Goal: Transaction & Acquisition: Download file/media

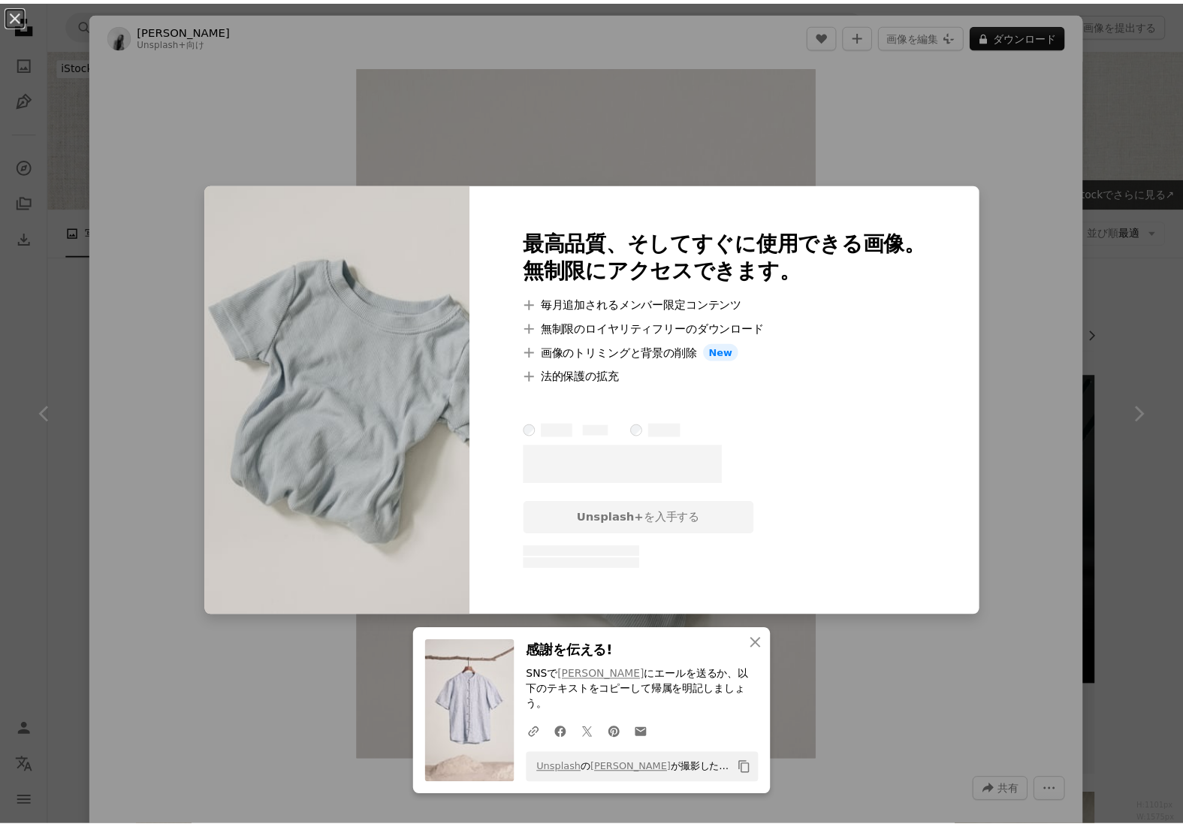
scroll to position [1511, 0]
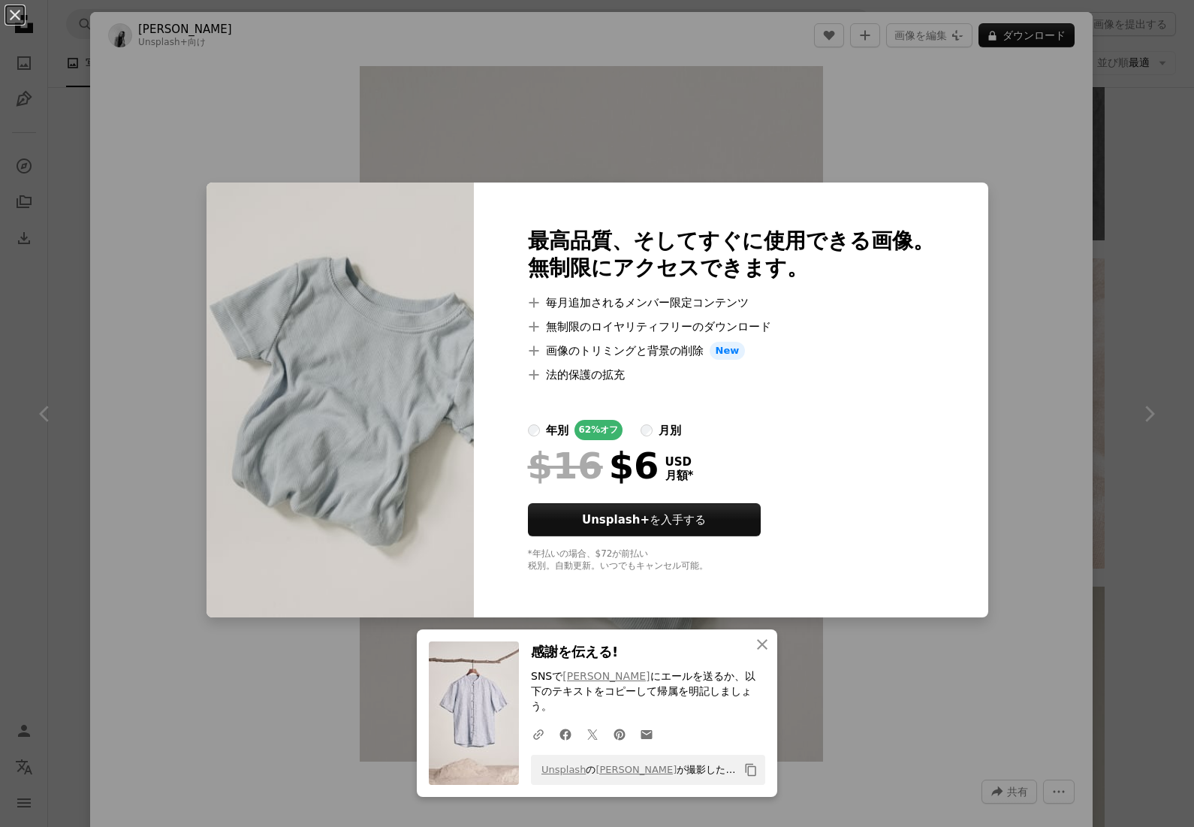
click at [1111, 256] on div "An X shape An X shape 閉じる 感謝を伝える! SNSで [PERSON_NAME] にエールを送るか、以下のテキストをコピーして帰属を明…" at bounding box center [597, 413] width 1194 height 827
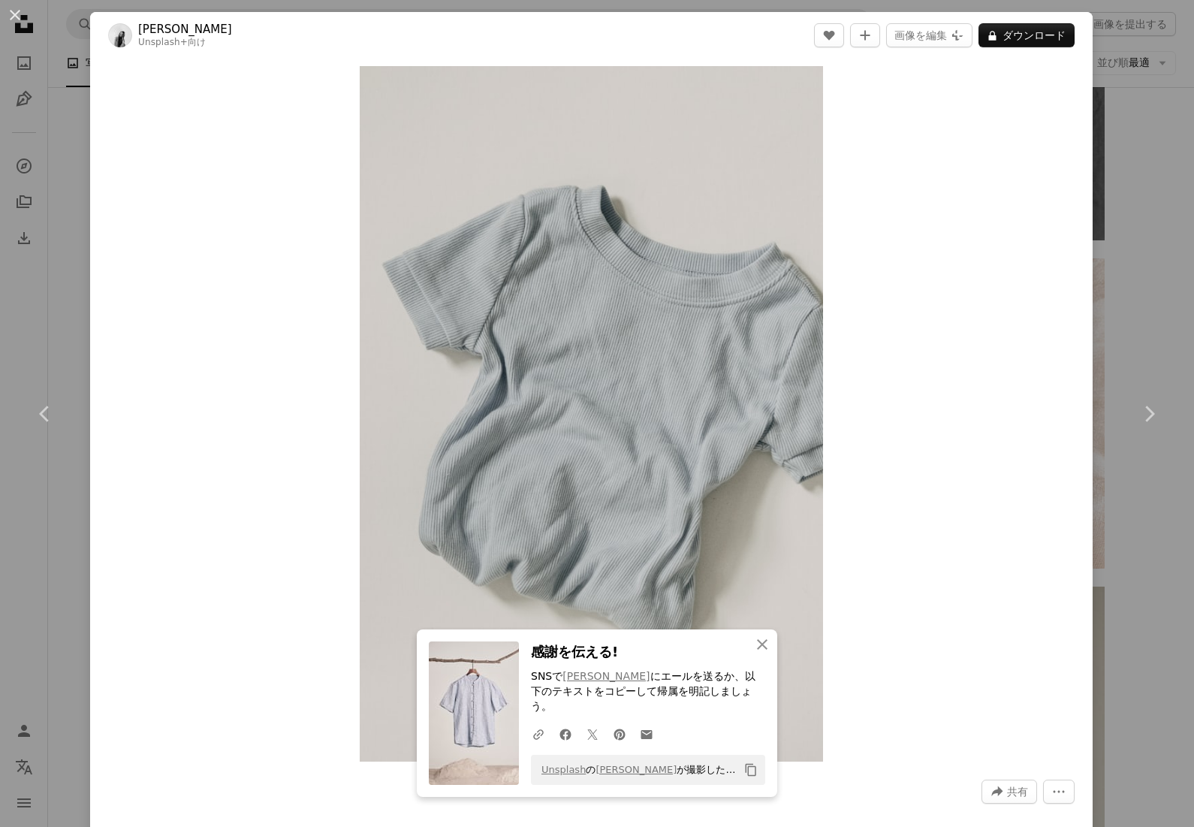
click at [1118, 258] on div "An X shape Chevron left Chevron right An X shape 閉じる 感謝を伝える! SNSで [PERSON_NAME]…" at bounding box center [597, 413] width 1194 height 827
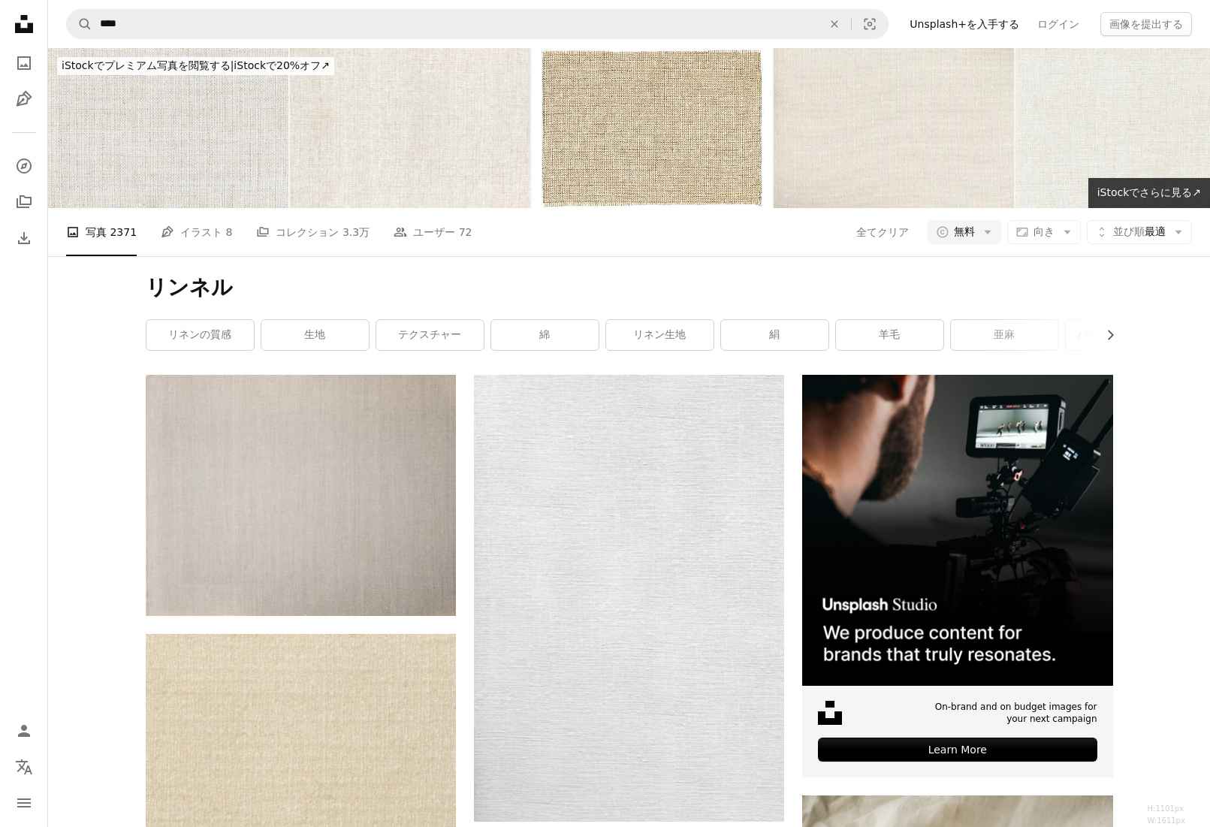
click at [732, 285] on h1 "リンネル" at bounding box center [629, 287] width 967 height 27
click at [545, 337] on link "綿" at bounding box center [544, 335] width 107 height 30
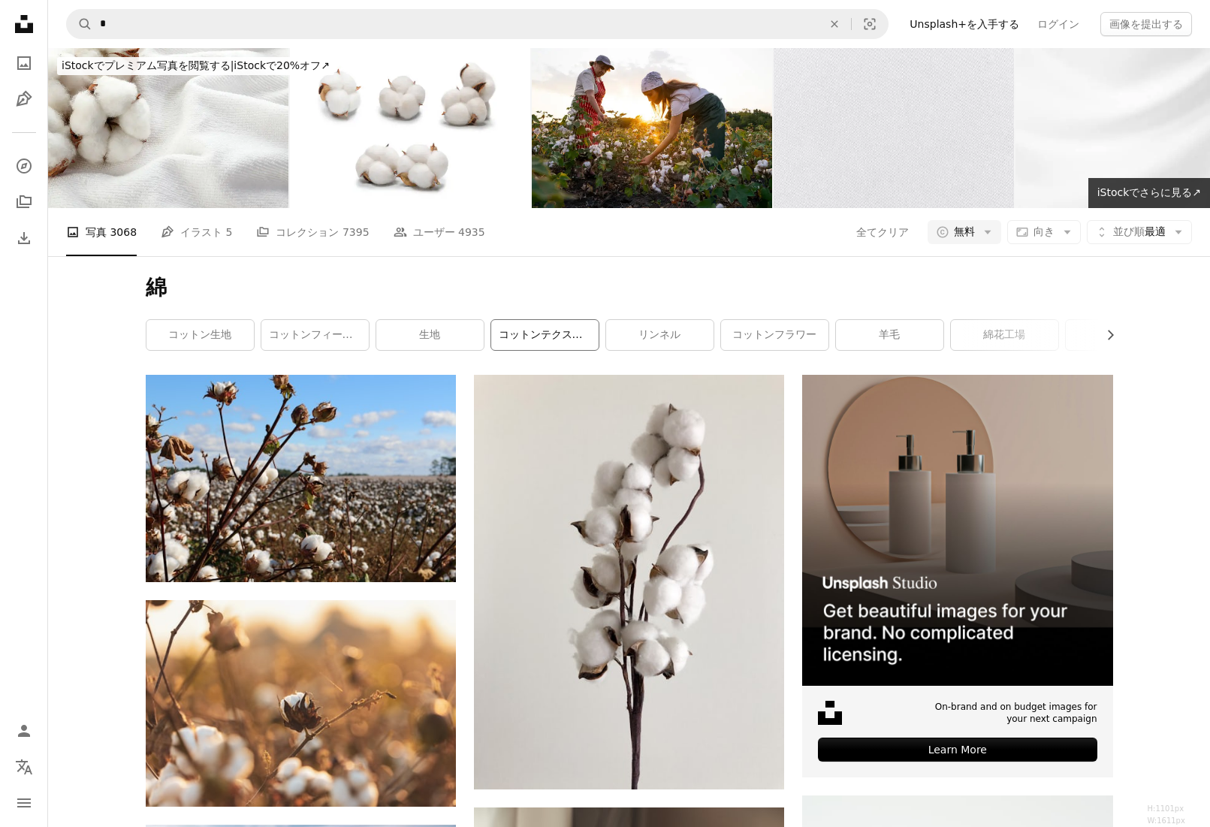
click at [539, 337] on link "コットンテクスチャー" at bounding box center [544, 335] width 107 height 30
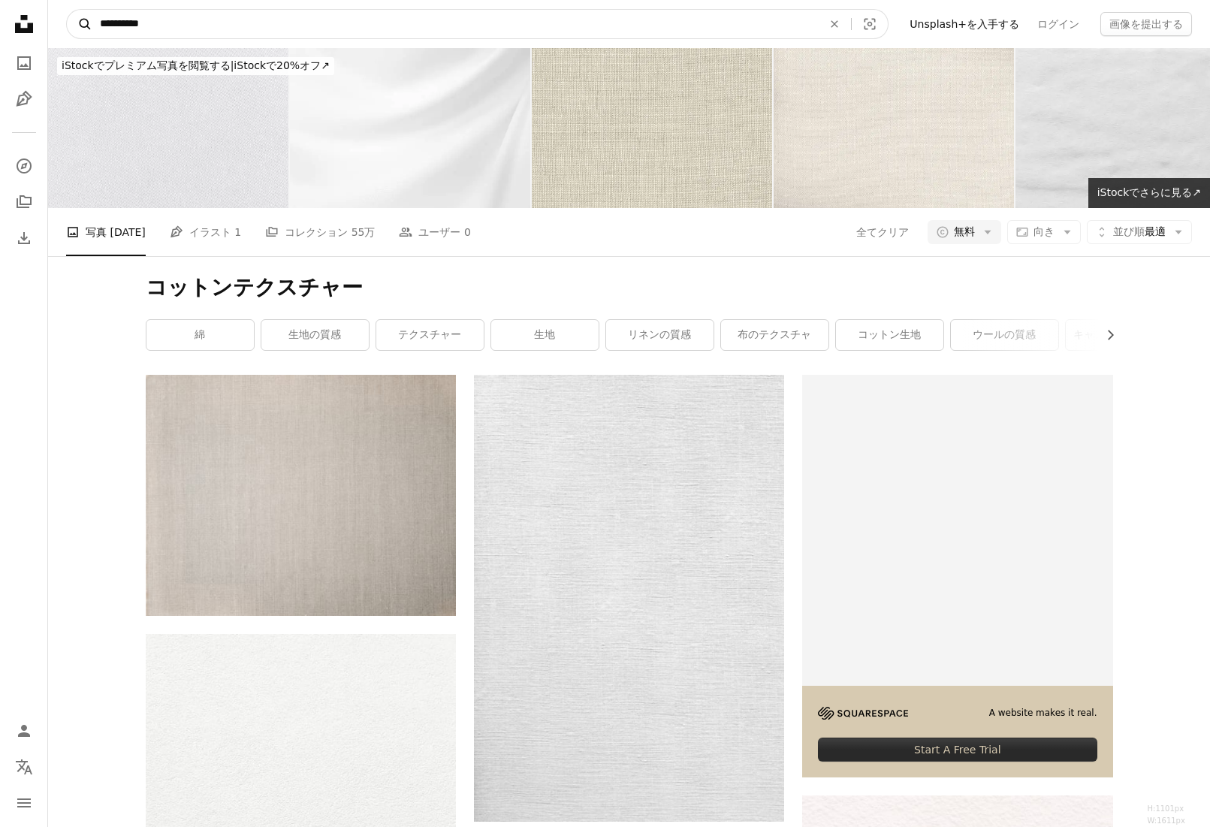
drag, startPoint x: 239, startPoint y: 18, endPoint x: 74, endPoint y: 25, distance: 165.4
click at [74, 25] on form "**********" at bounding box center [477, 24] width 822 height 30
type input "*"
click button "A magnifying glass" at bounding box center [80, 24] width 26 height 29
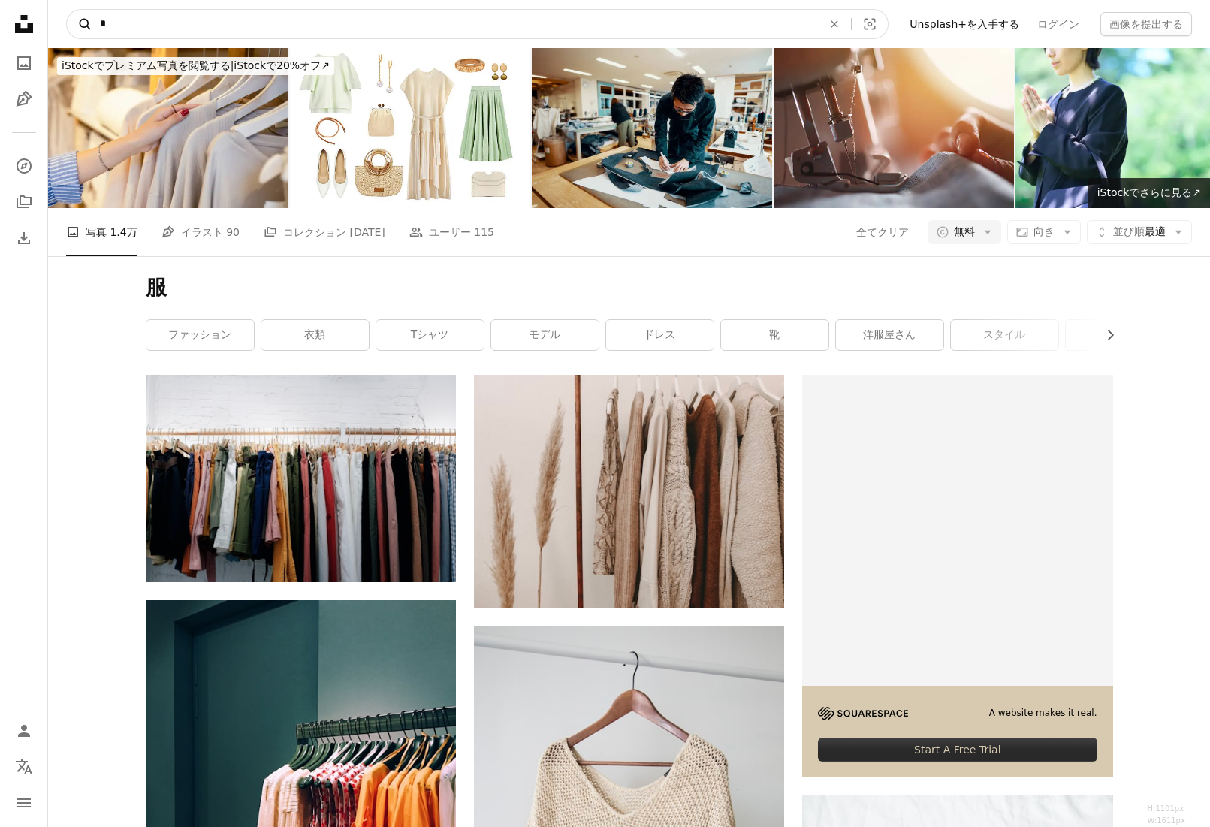
drag, startPoint x: 227, startPoint y: 27, endPoint x: 74, endPoint y: 14, distance: 153.8
click at [74, 14] on form "A magnifying glass * An X shape Visual search" at bounding box center [477, 24] width 822 height 30
type input "**********"
click button "A magnifying glass" at bounding box center [80, 24] width 26 height 29
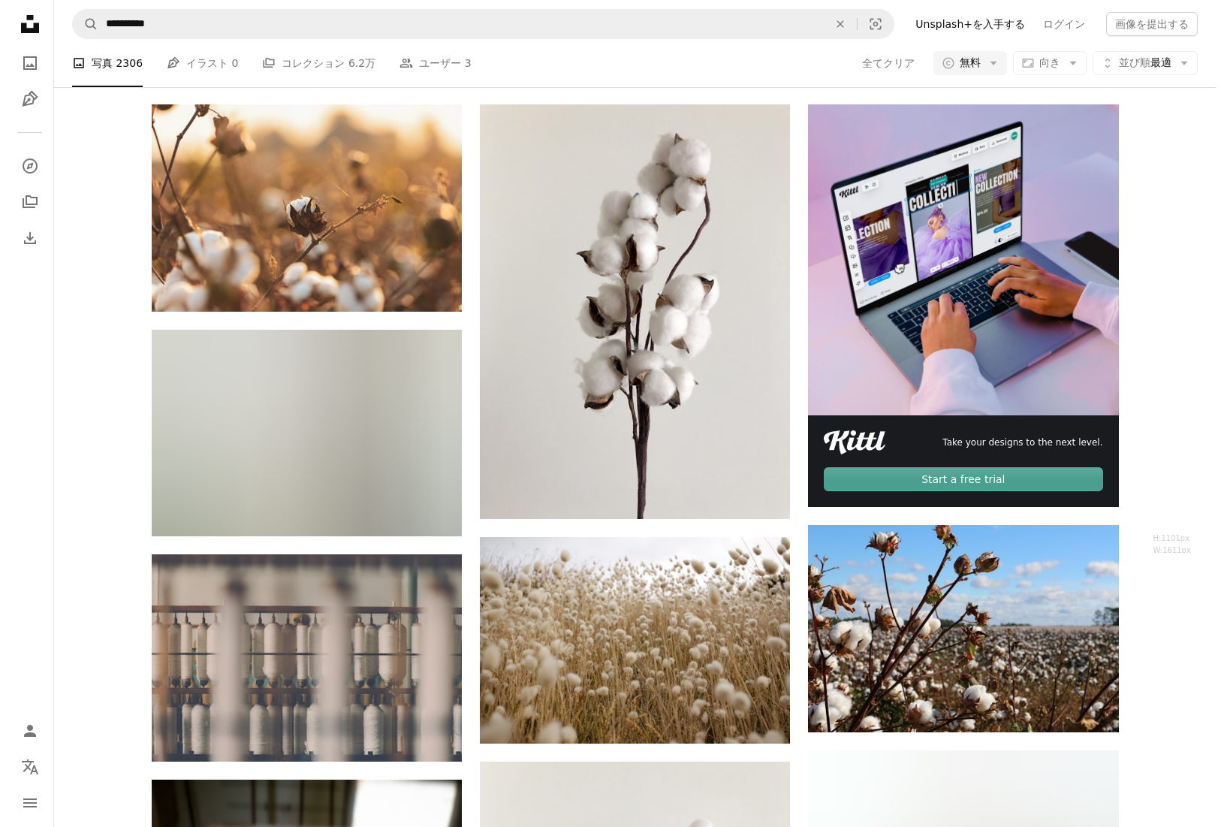
scroll to position [432, 0]
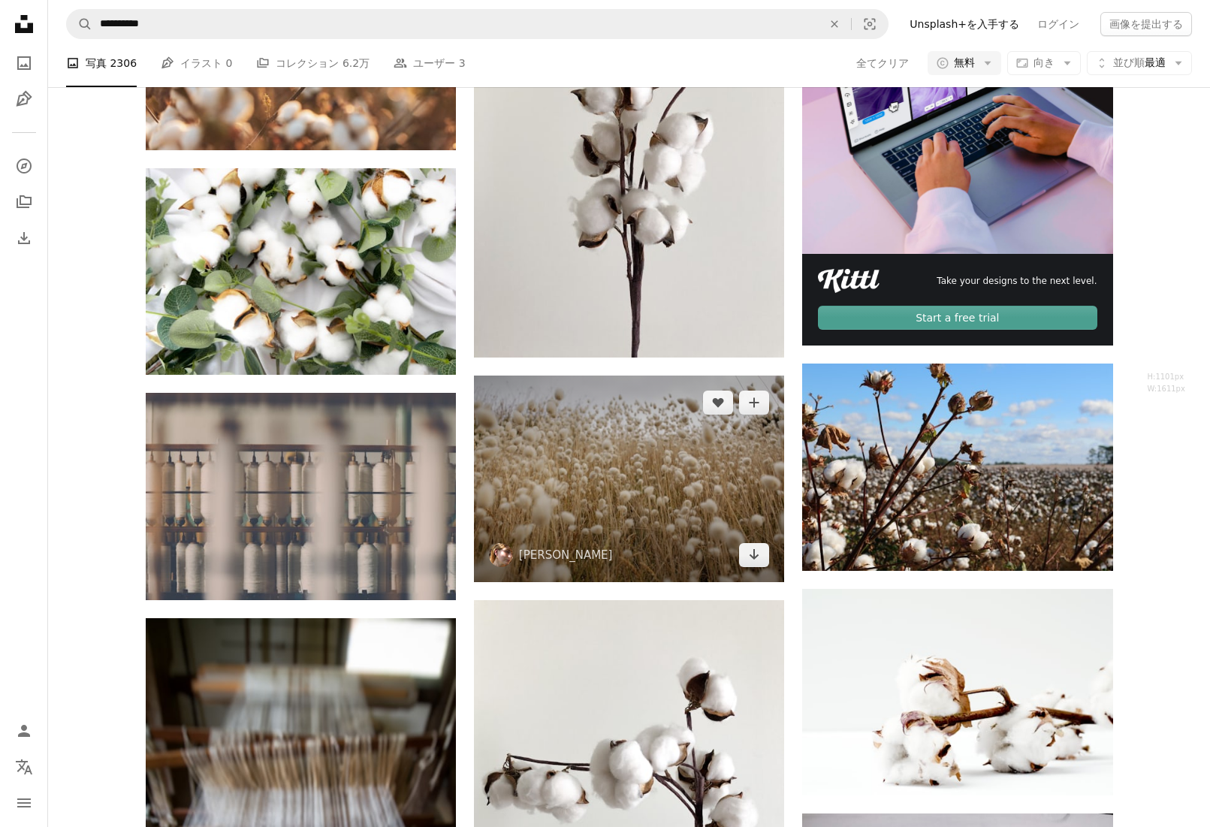
click at [655, 466] on img at bounding box center [629, 479] width 310 height 207
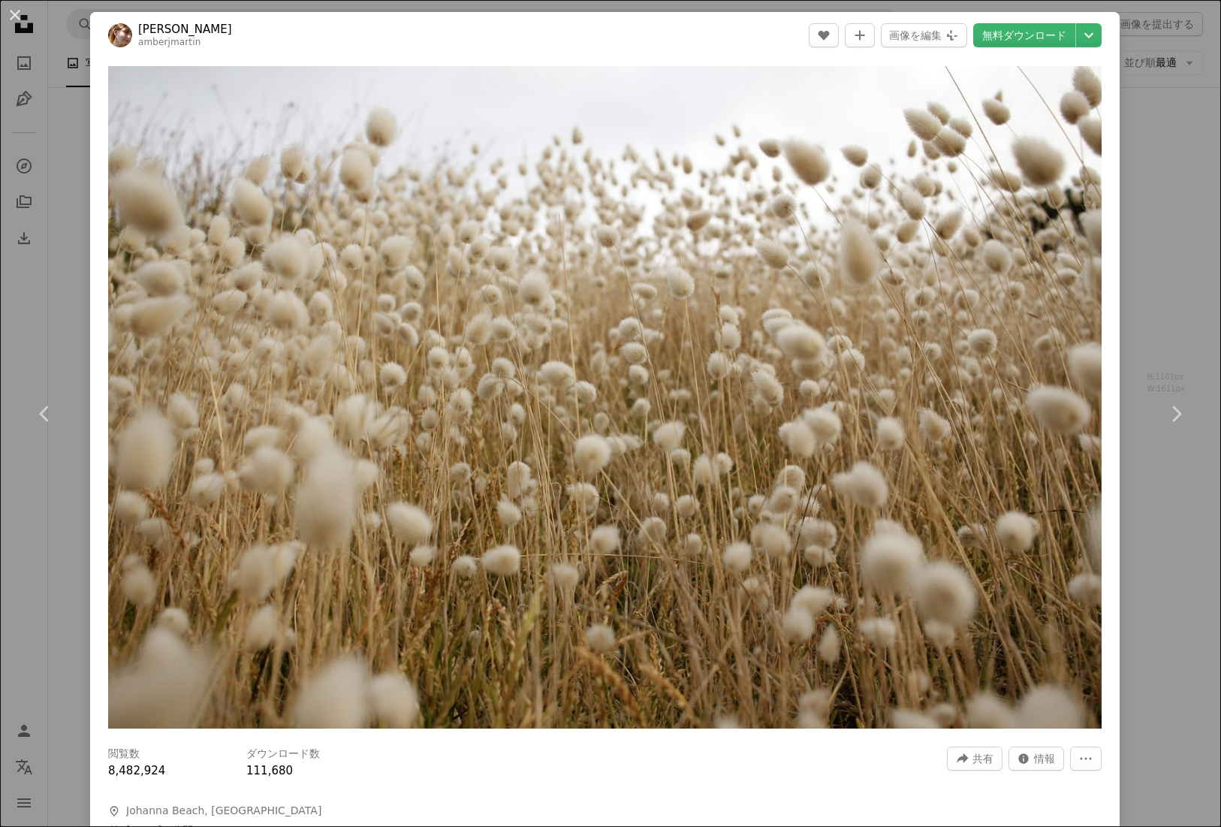
click at [48, 146] on div "An X shape Chevron left Chevron right [PERSON_NAME] A heart A plus sign 画像を編集 P…" at bounding box center [610, 413] width 1221 height 827
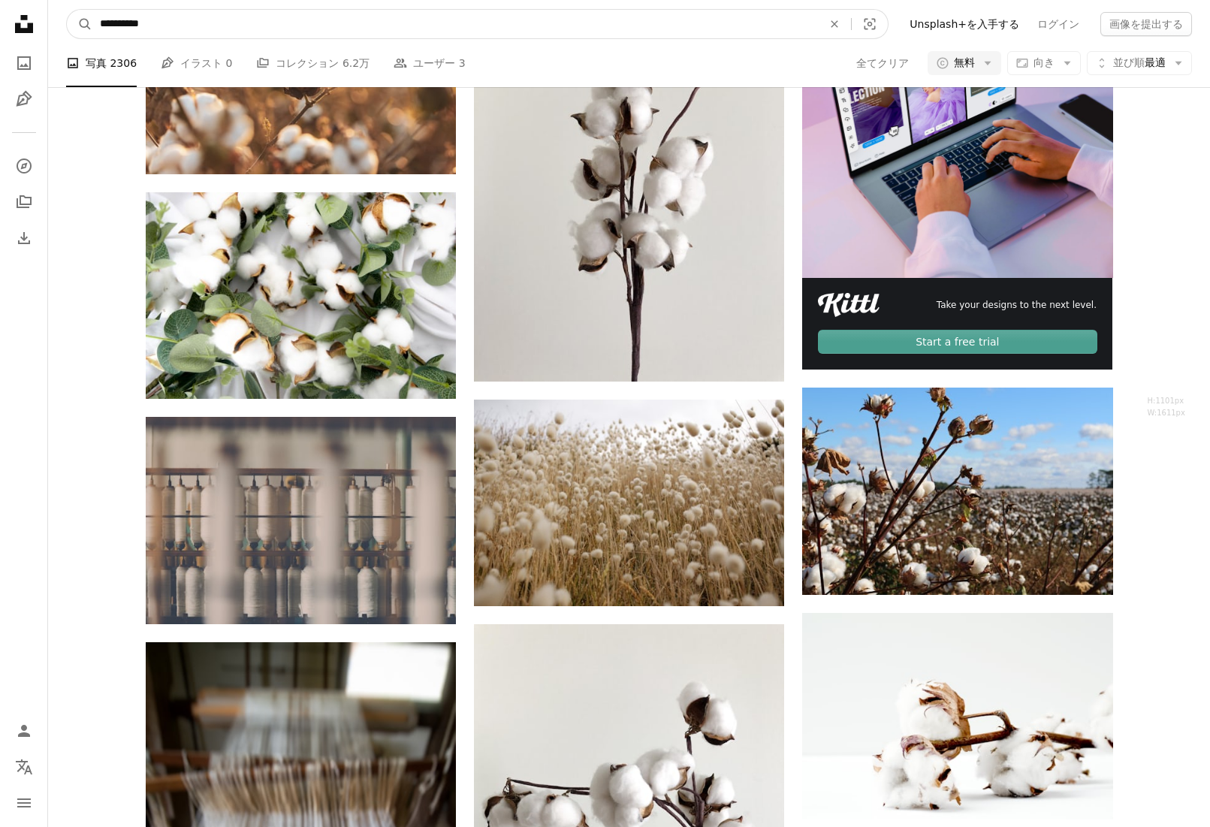
drag, startPoint x: 207, startPoint y: 24, endPoint x: 59, endPoint y: 6, distance: 148.3
click at [65, 5] on nav "**********" at bounding box center [629, 24] width 1162 height 48
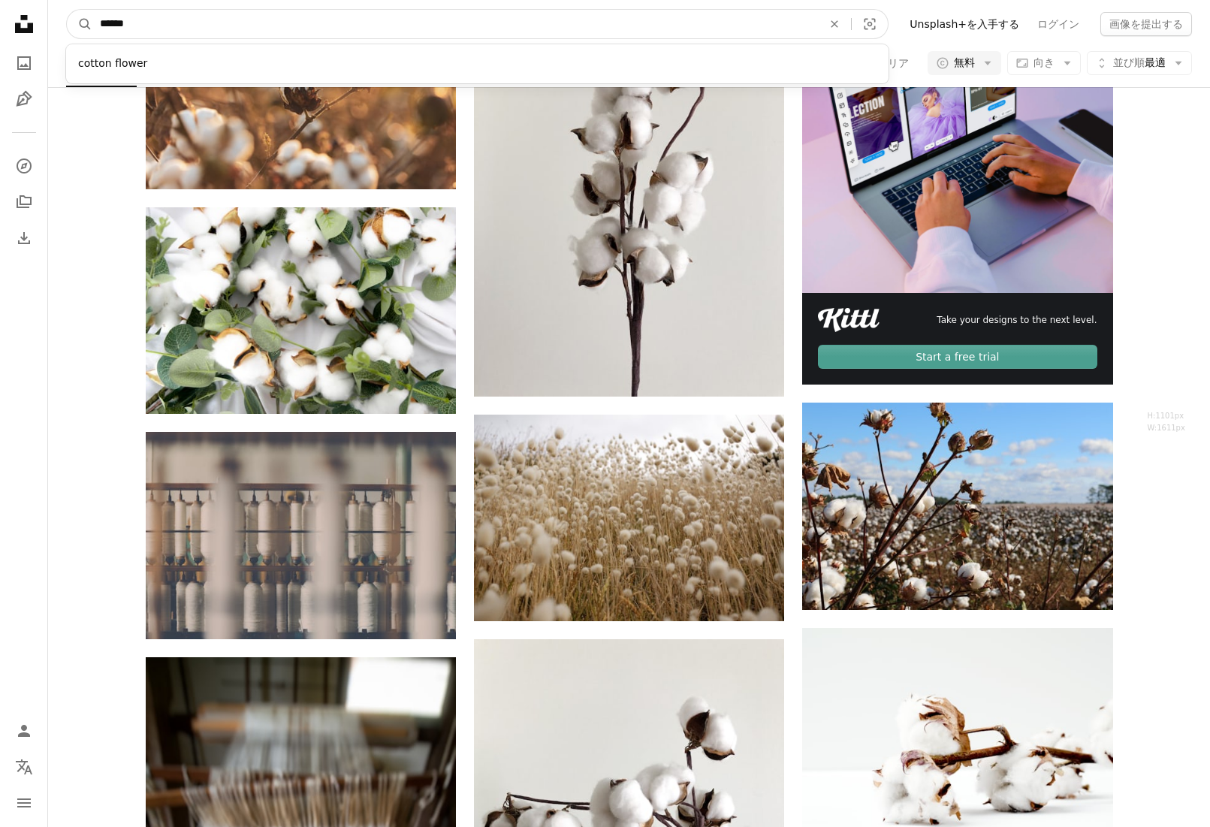
type input "******"
click at [67, 10] on button "A magnifying glass" at bounding box center [80, 24] width 26 height 29
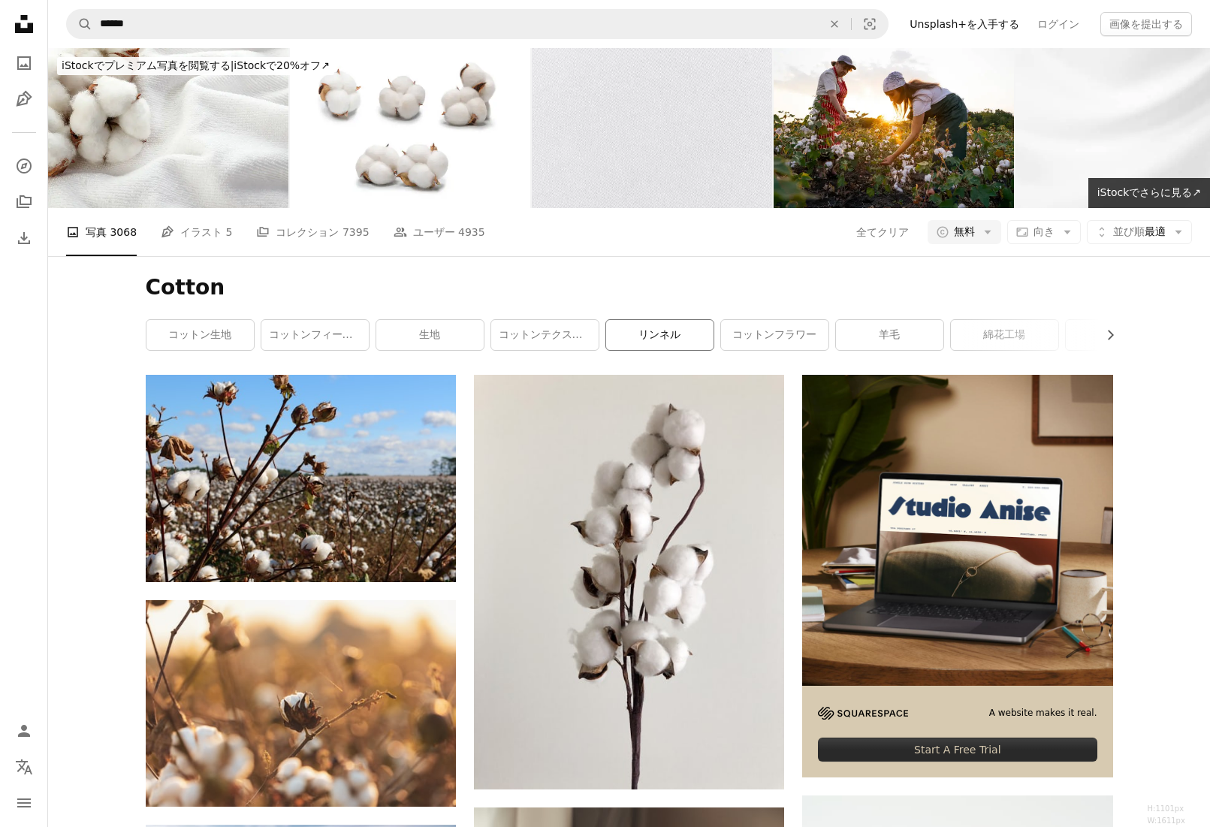
click at [703, 331] on link "リンネル" at bounding box center [659, 335] width 107 height 30
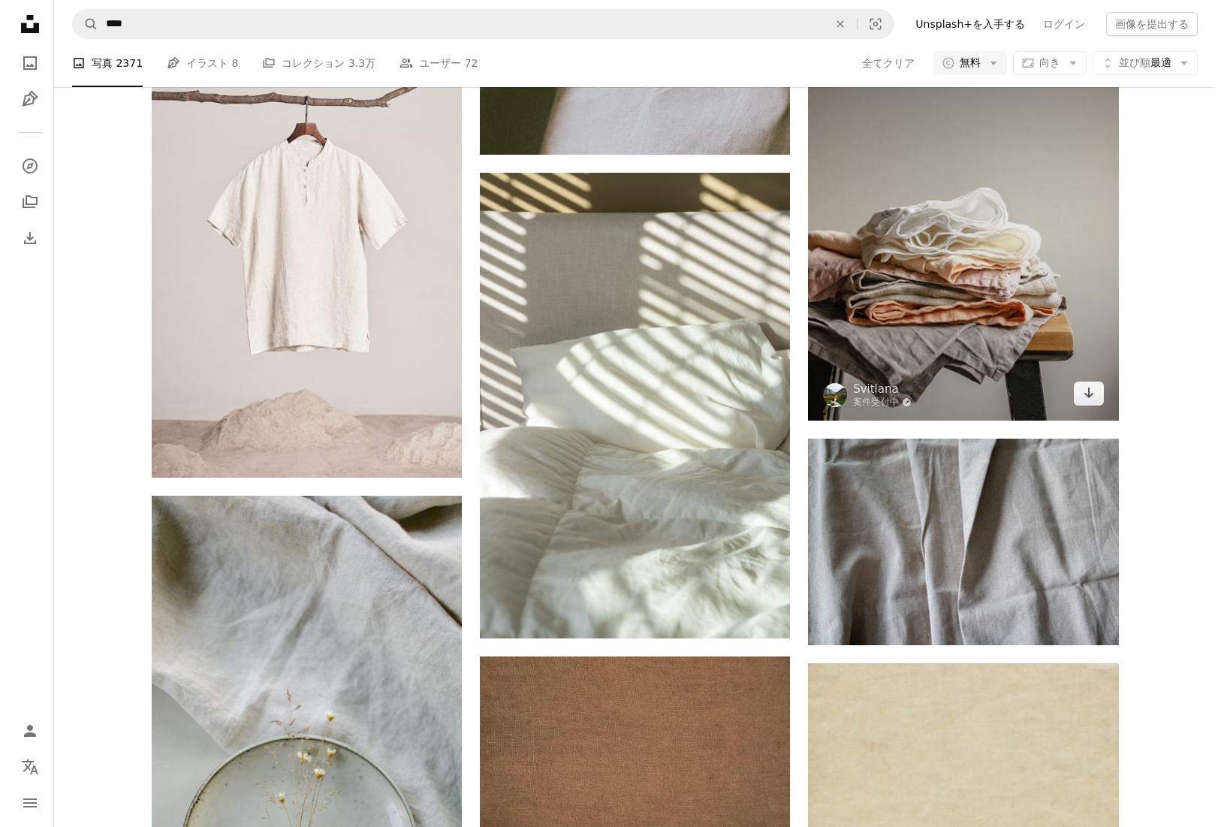
scroll to position [2078, 0]
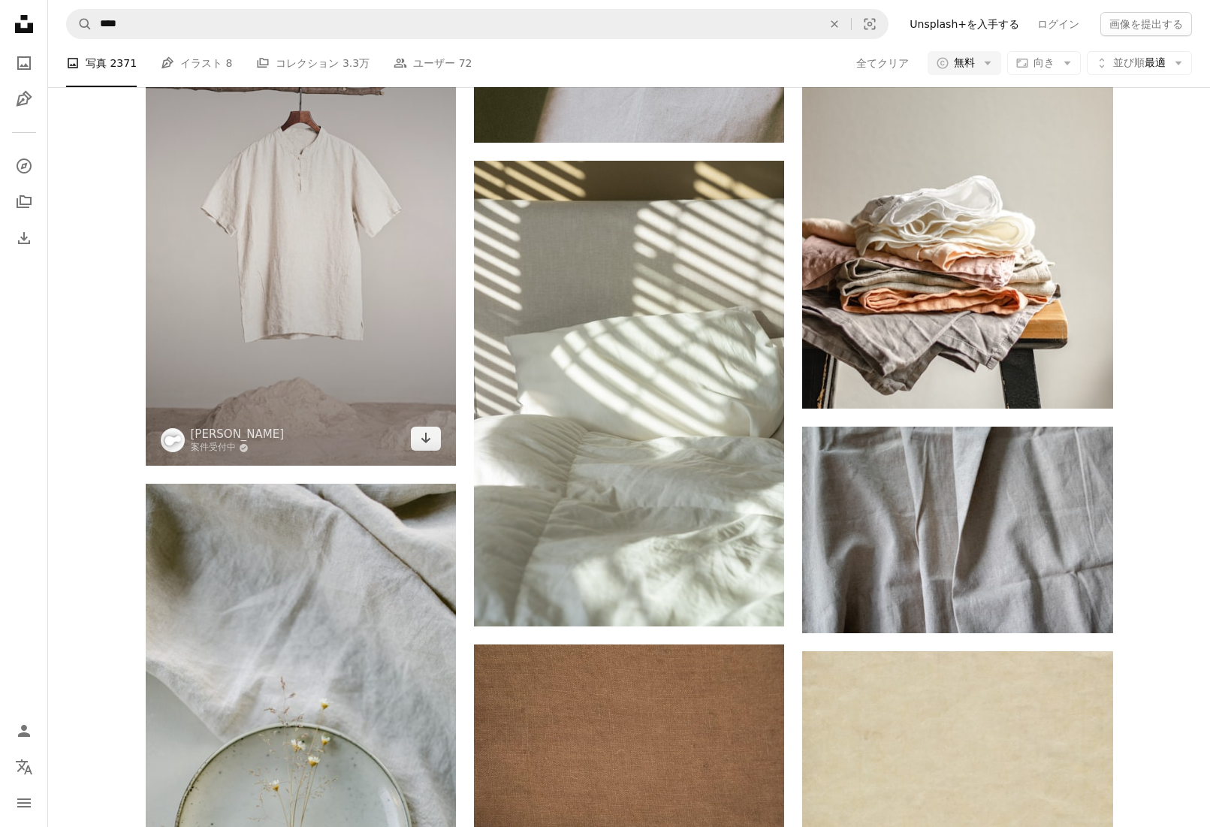
click at [319, 264] on img at bounding box center [301, 233] width 310 height 465
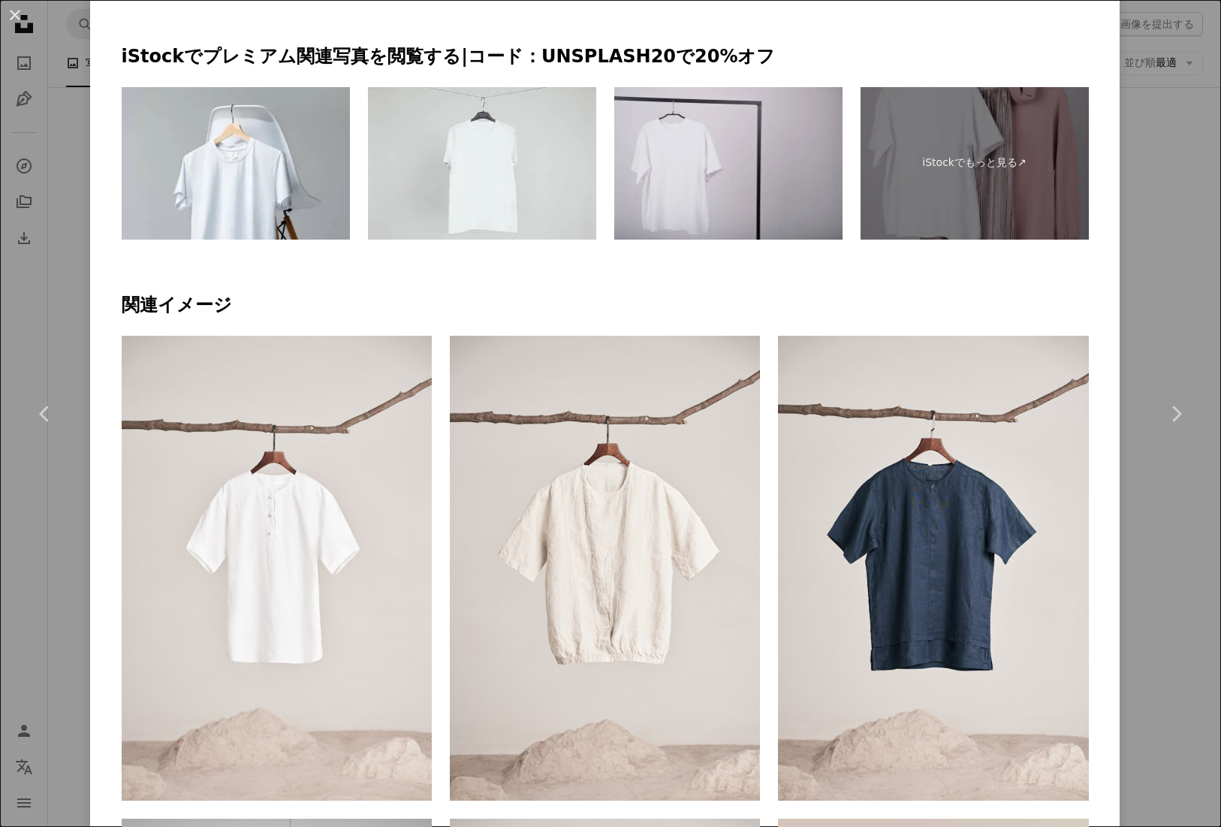
scroll to position [1126, 0]
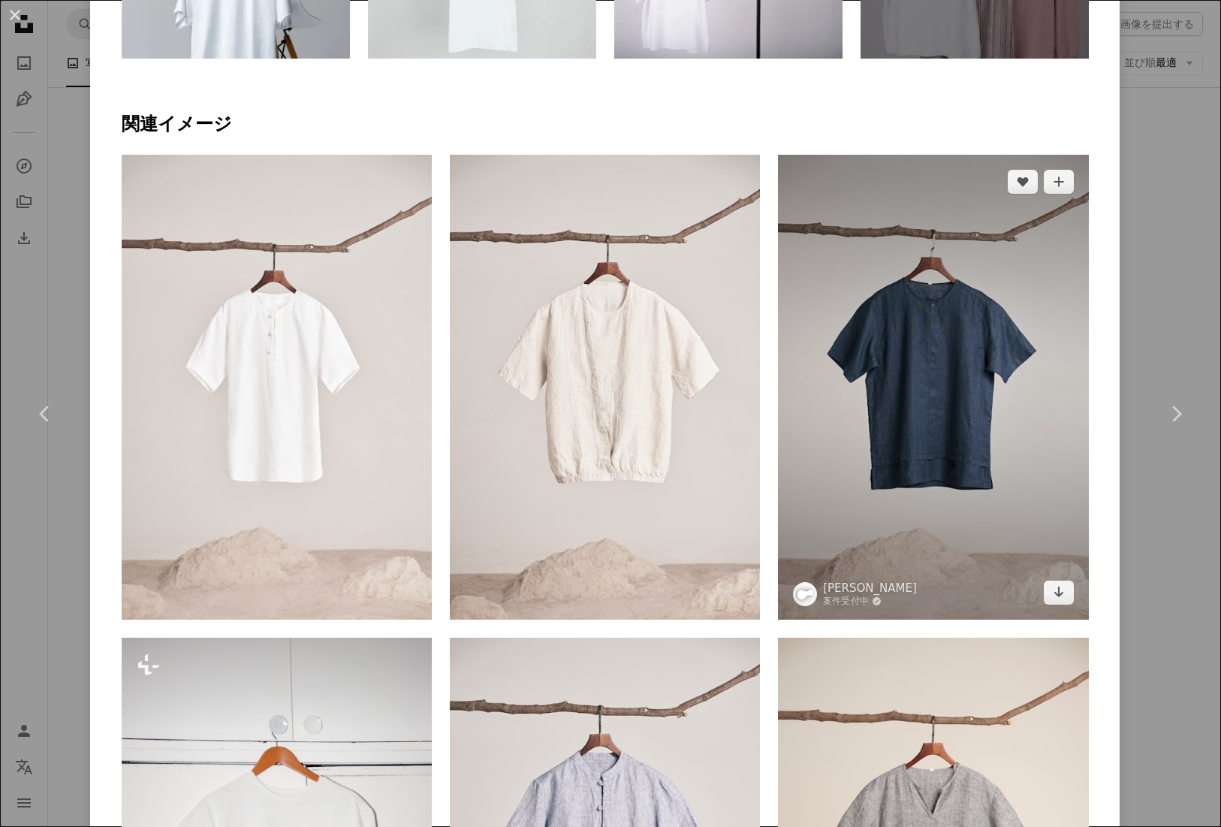
click at [1004, 363] on img at bounding box center [933, 387] width 310 height 465
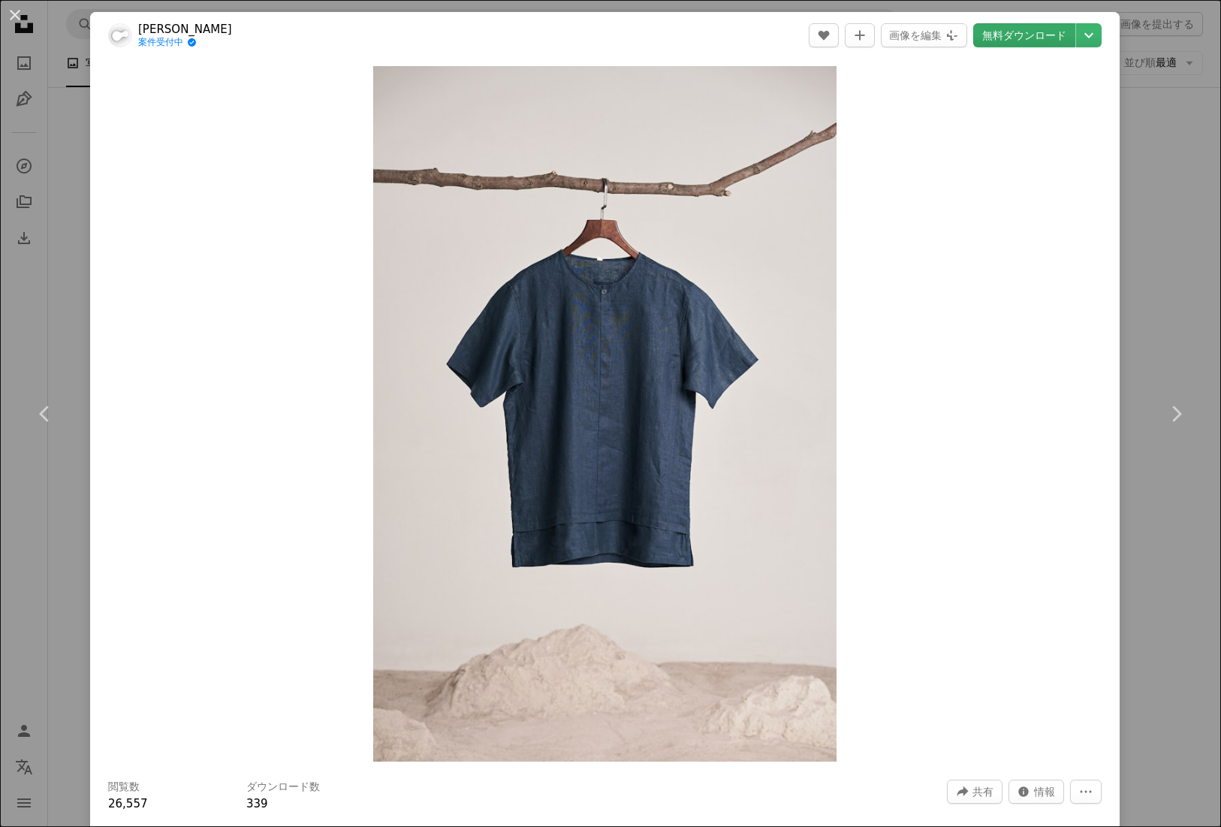
click at [997, 41] on link "無料ダウンロード" at bounding box center [1024, 35] width 102 height 24
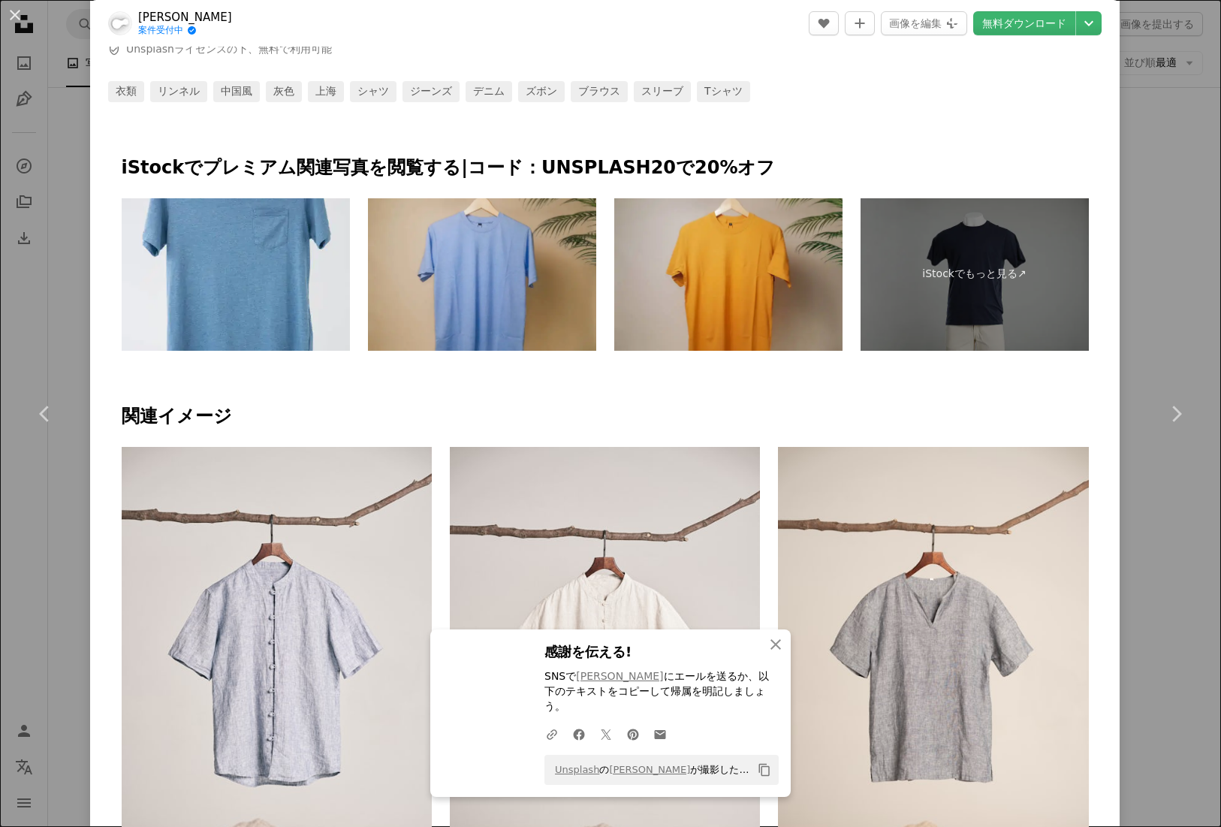
scroll to position [851, 0]
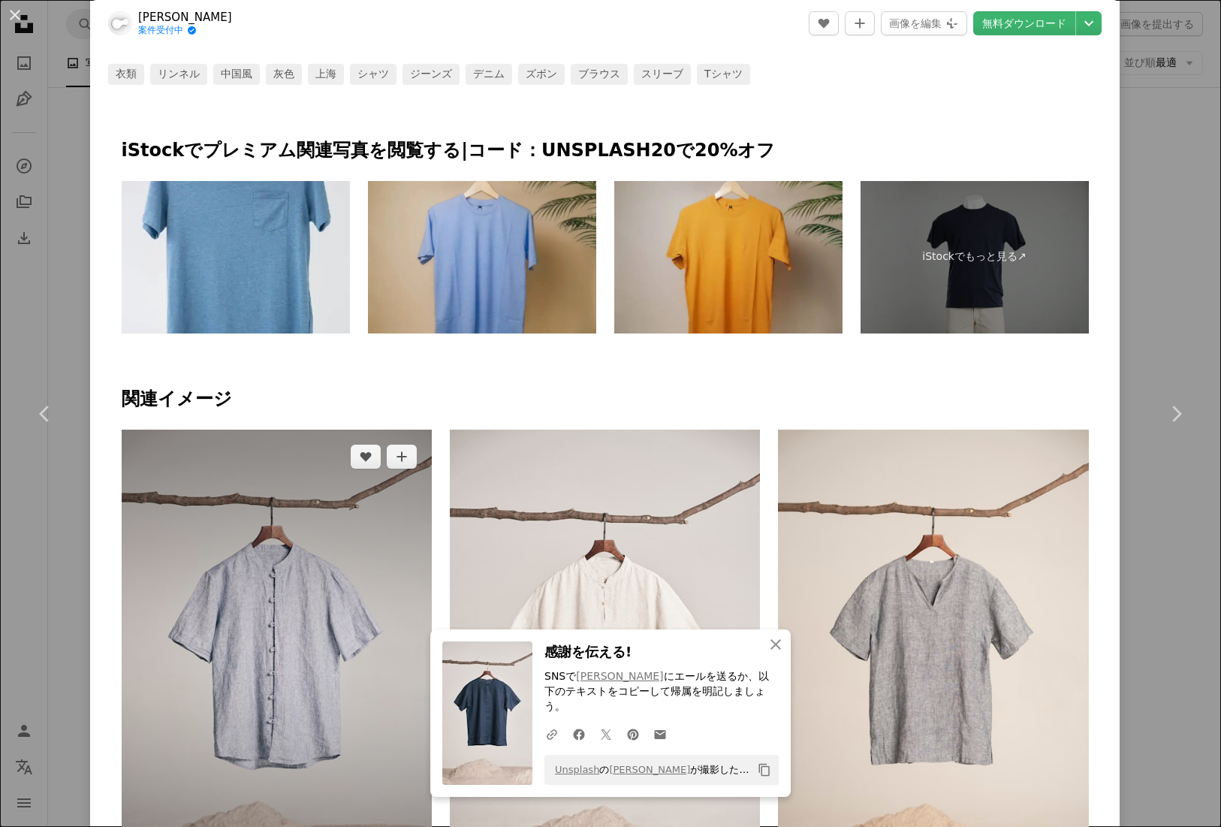
click at [291, 665] on img at bounding box center [277, 662] width 310 height 465
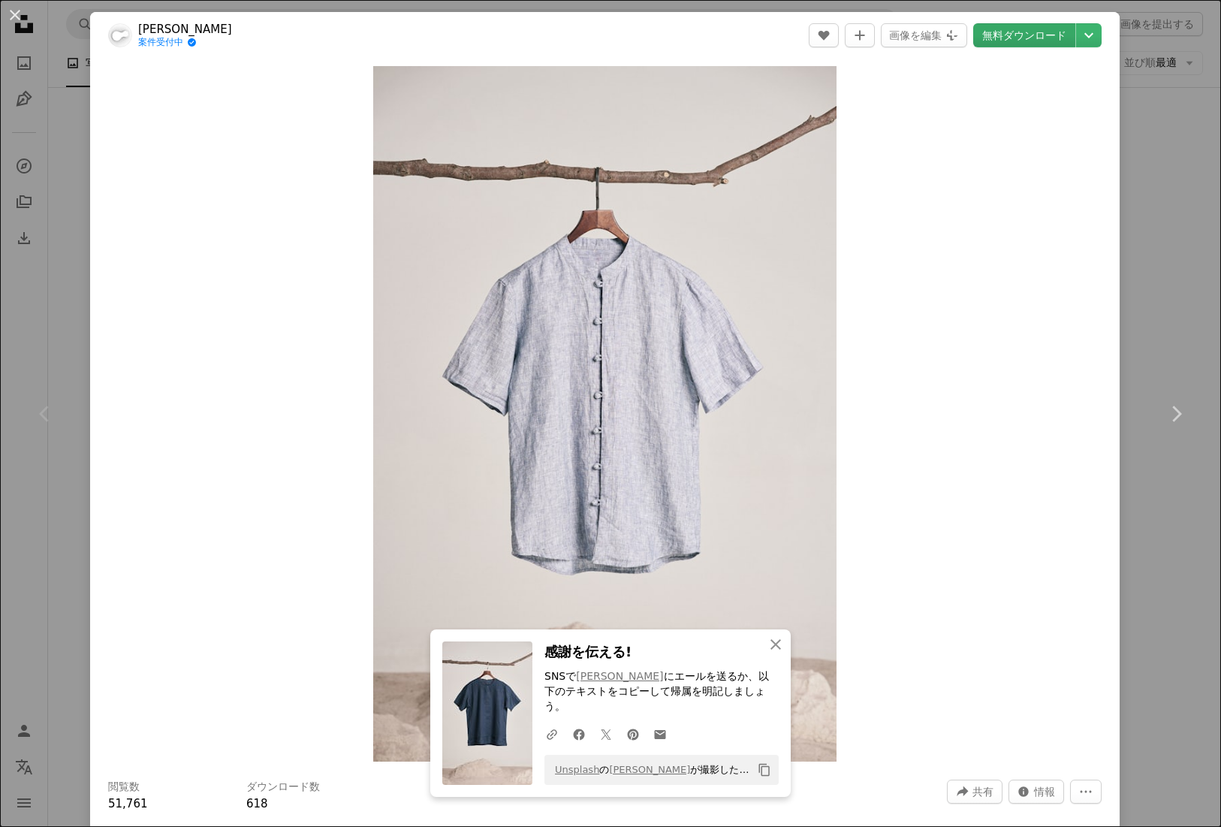
click at [1008, 40] on link "無料ダウンロード" at bounding box center [1024, 35] width 102 height 24
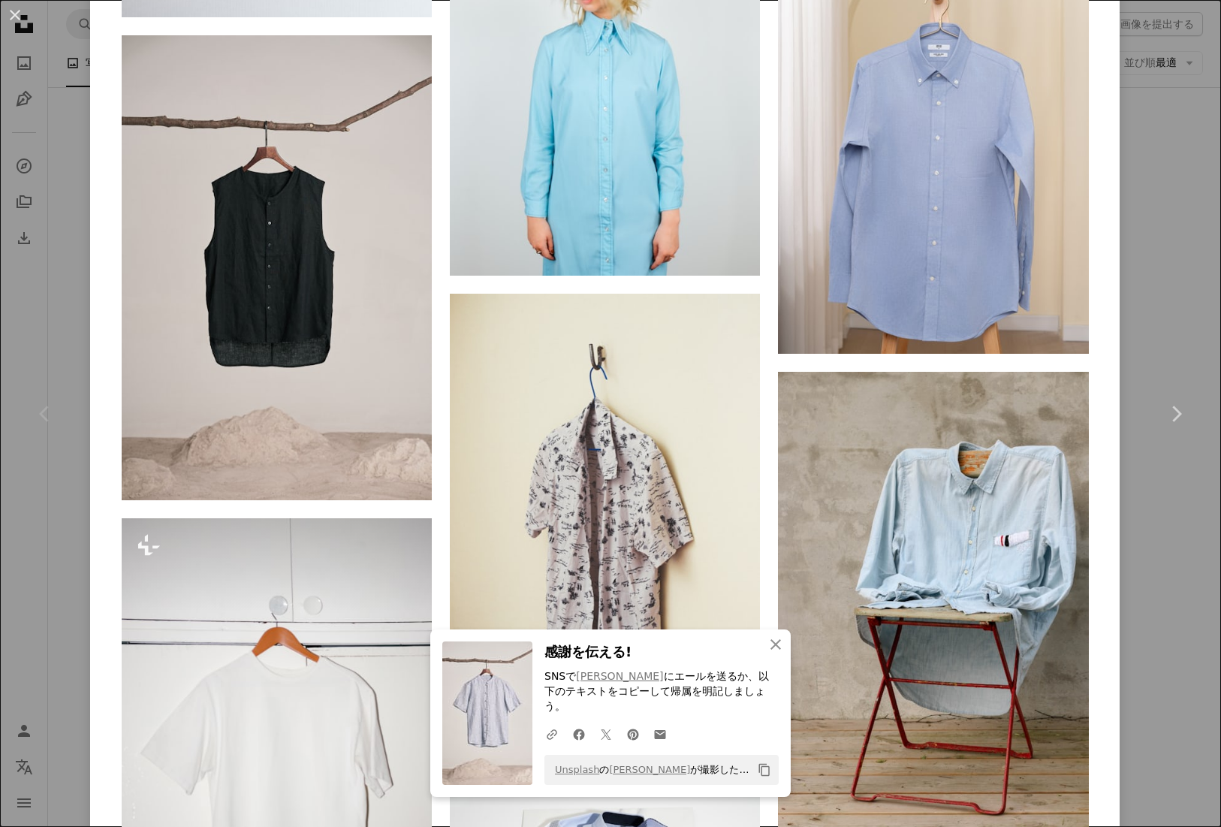
scroll to position [2848, 0]
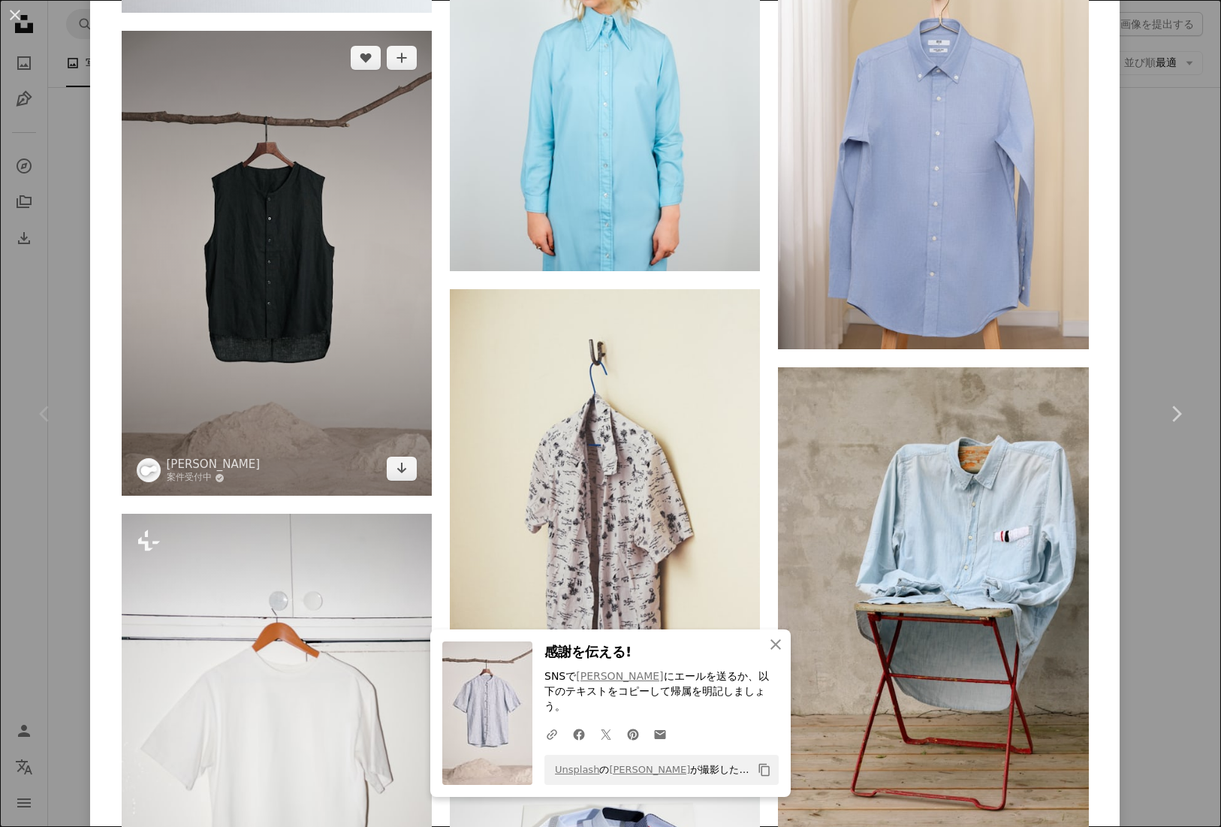
click at [283, 317] on img at bounding box center [277, 263] width 310 height 465
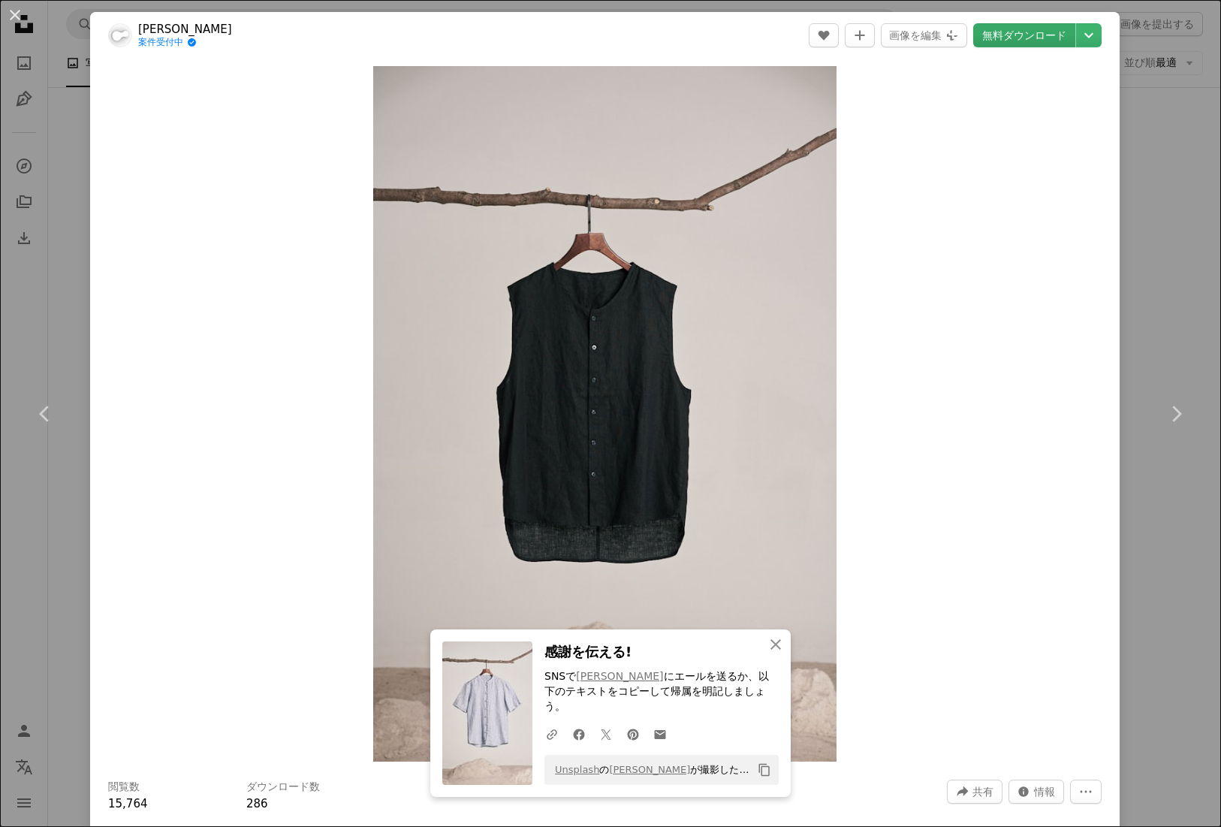
click at [1046, 32] on link "無料ダウンロード" at bounding box center [1024, 35] width 102 height 24
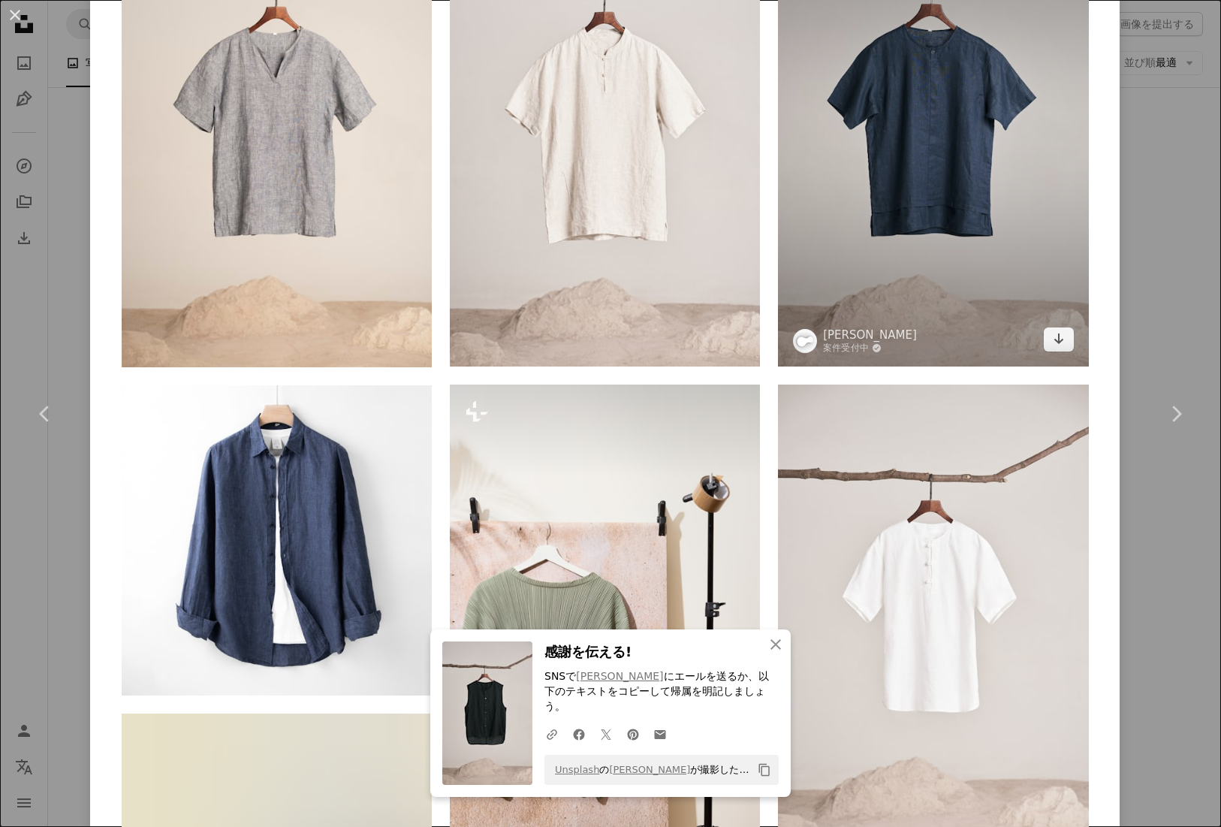
scroll to position [1382, 0]
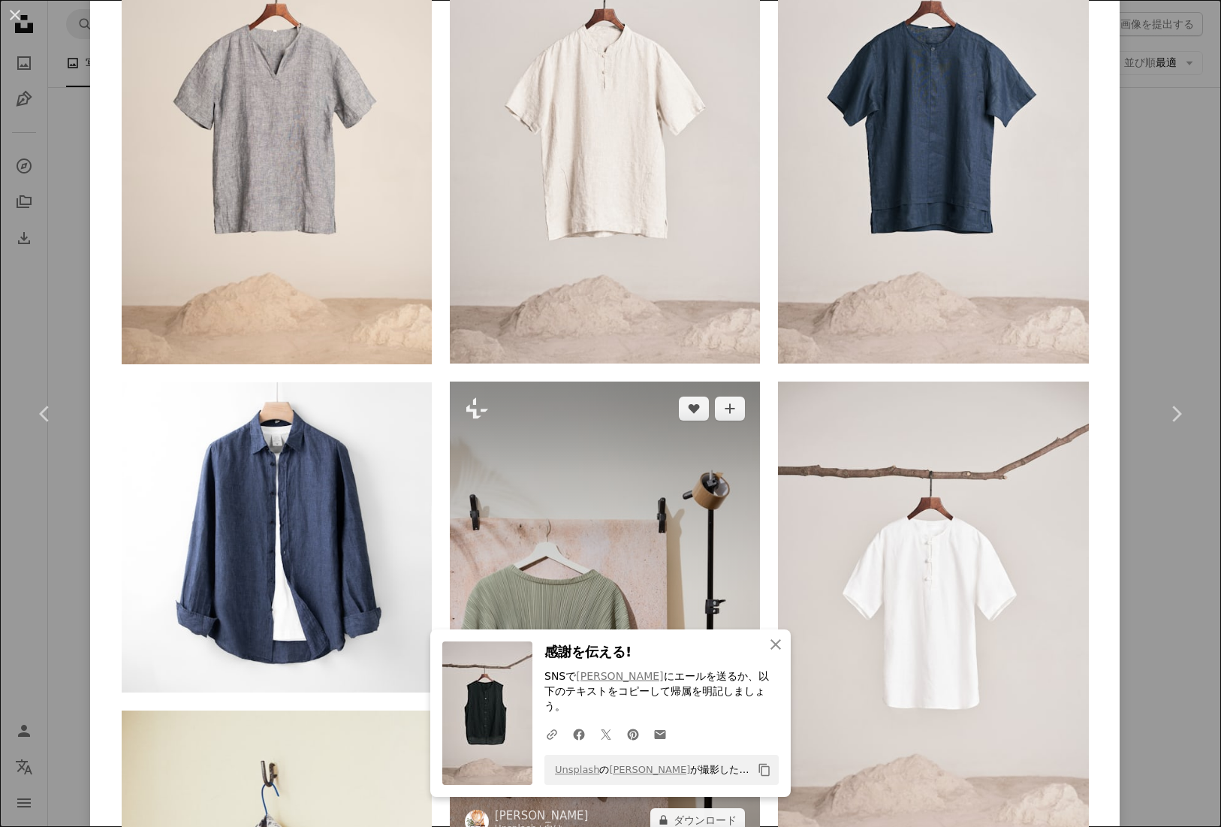
click at [690, 471] on img at bounding box center [605, 615] width 310 height 466
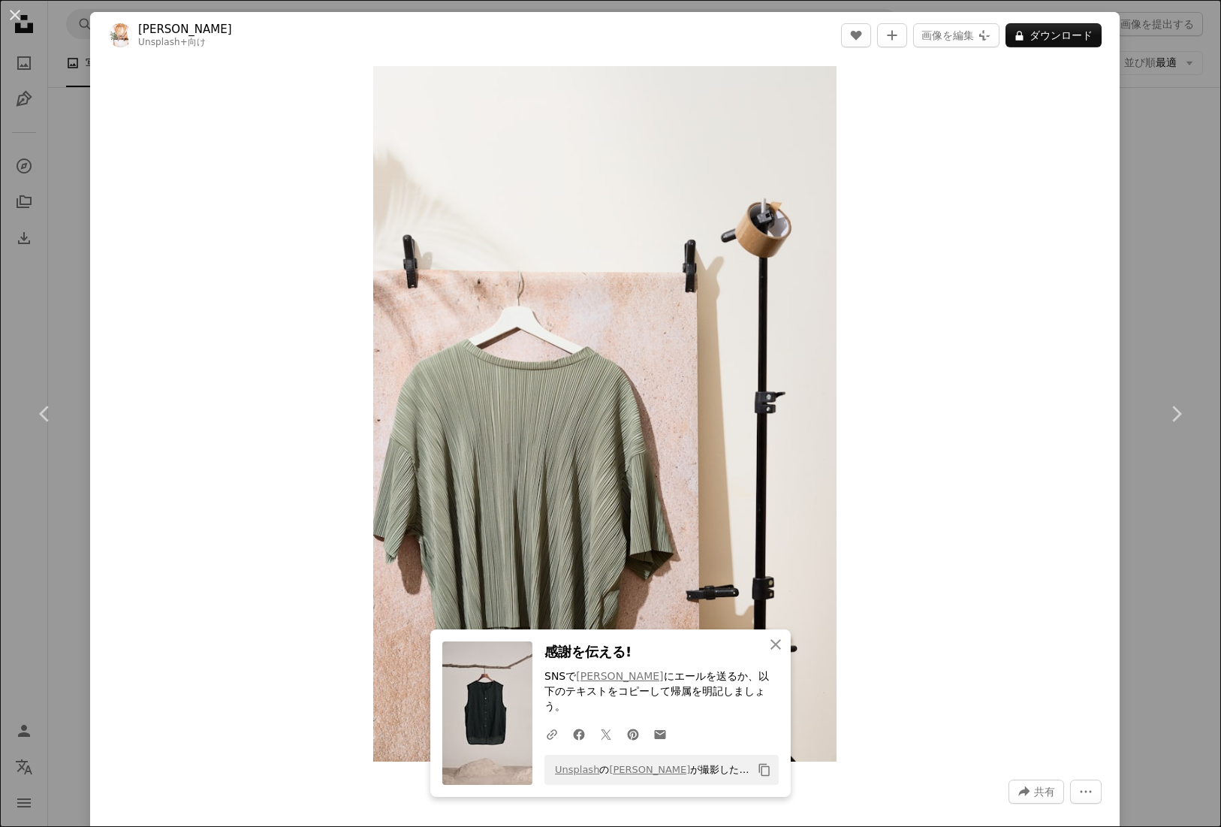
click at [986, 406] on div "Zoom in" at bounding box center [605, 414] width 1030 height 711
click at [1021, 458] on div "Zoom in" at bounding box center [605, 414] width 1030 height 711
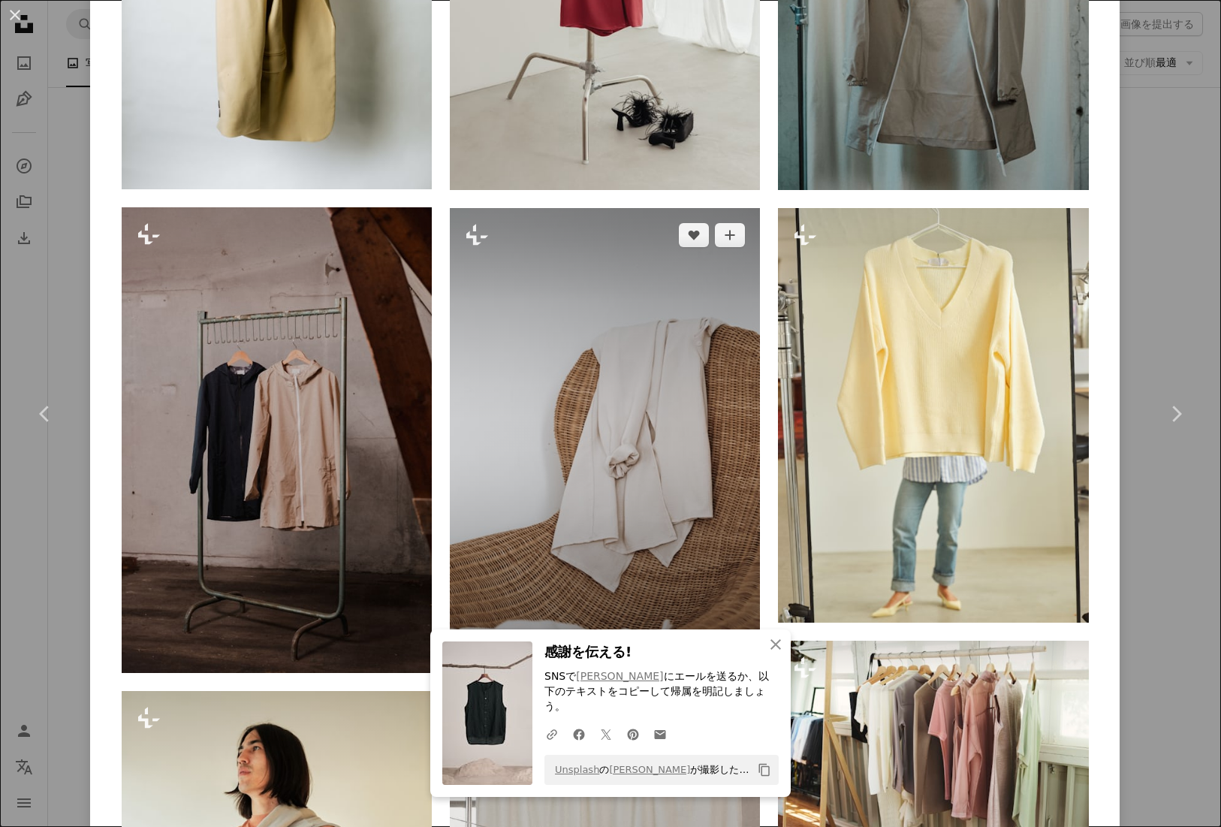
scroll to position [2287, 0]
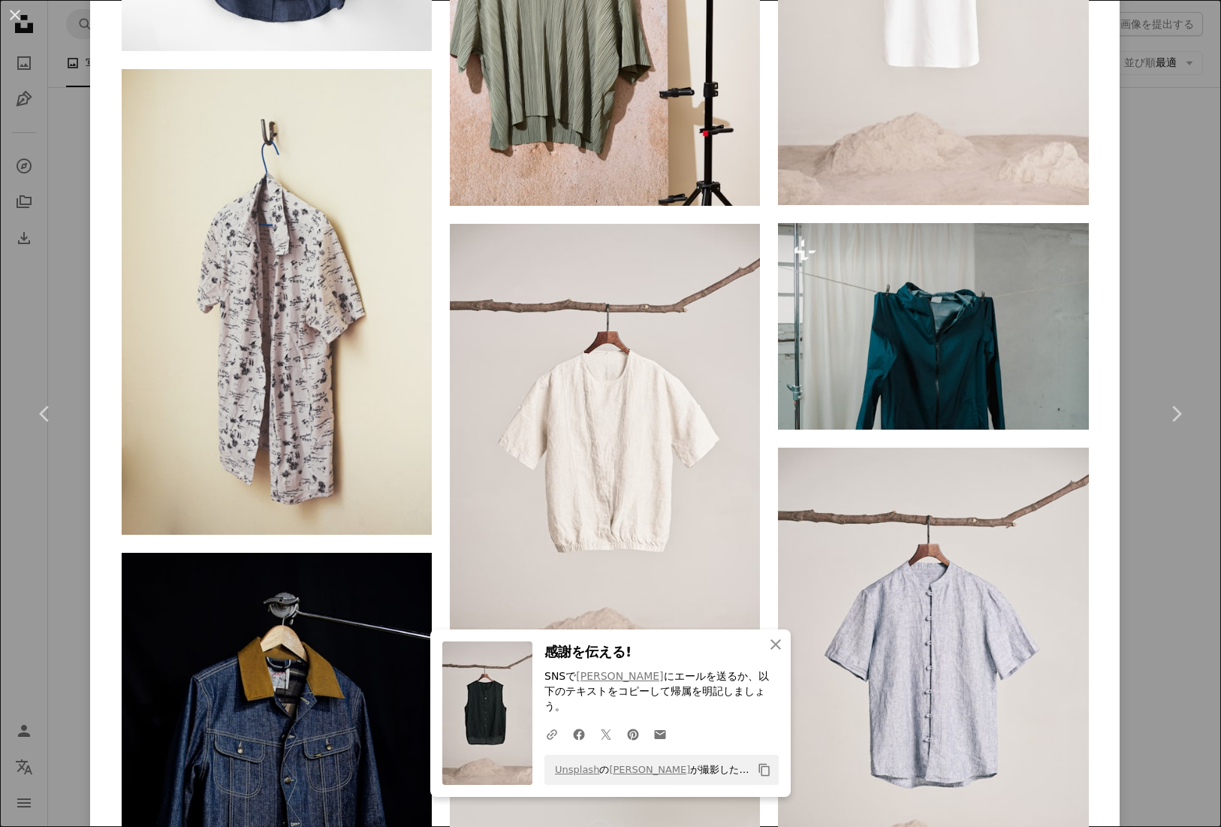
scroll to position [2035, 0]
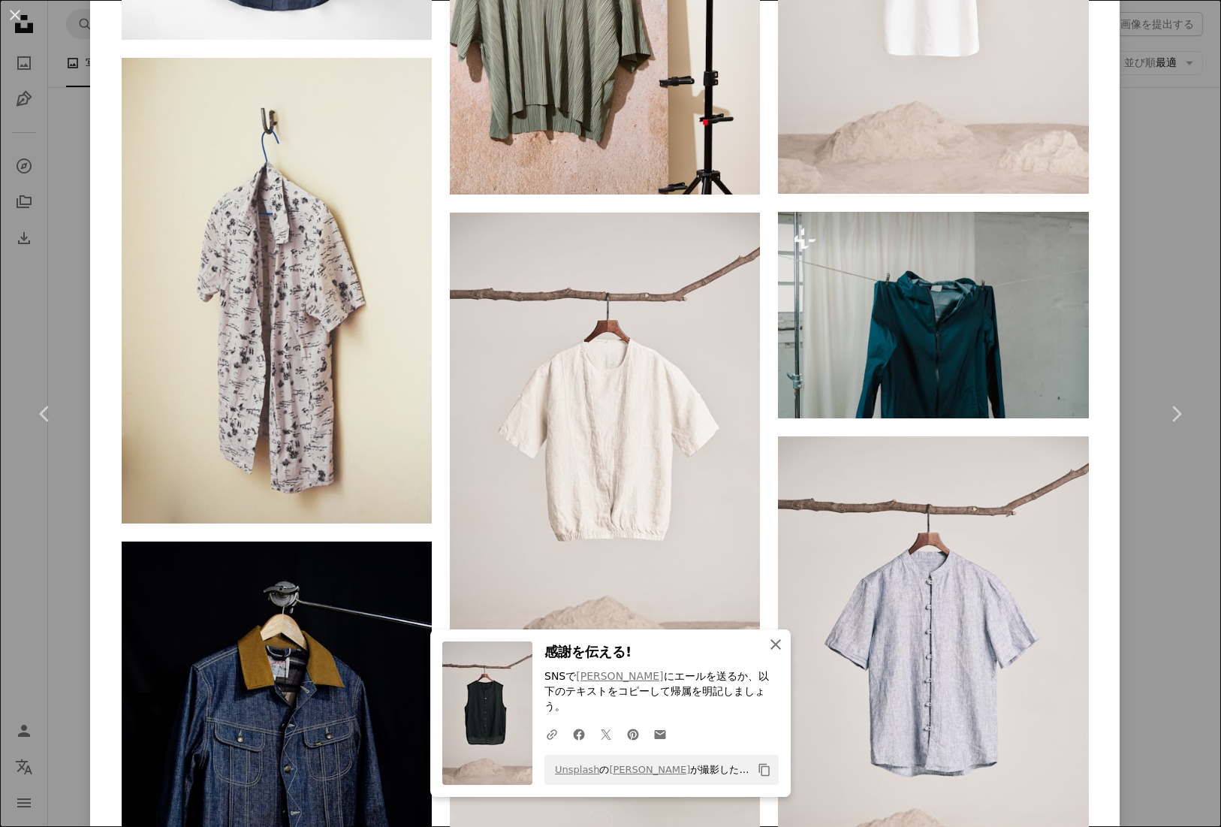
click at [773, 653] on icon "An X shape" at bounding box center [776, 644] width 18 height 18
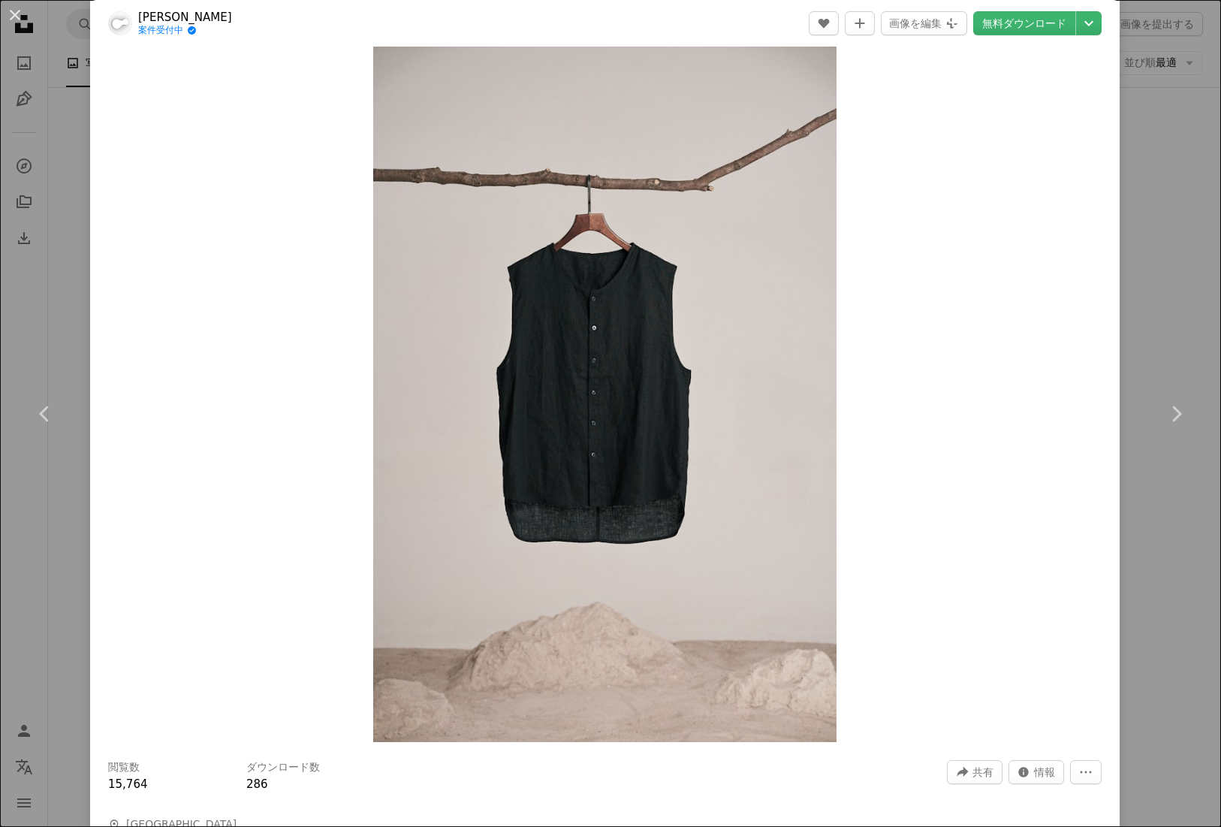
scroll to position [0, 0]
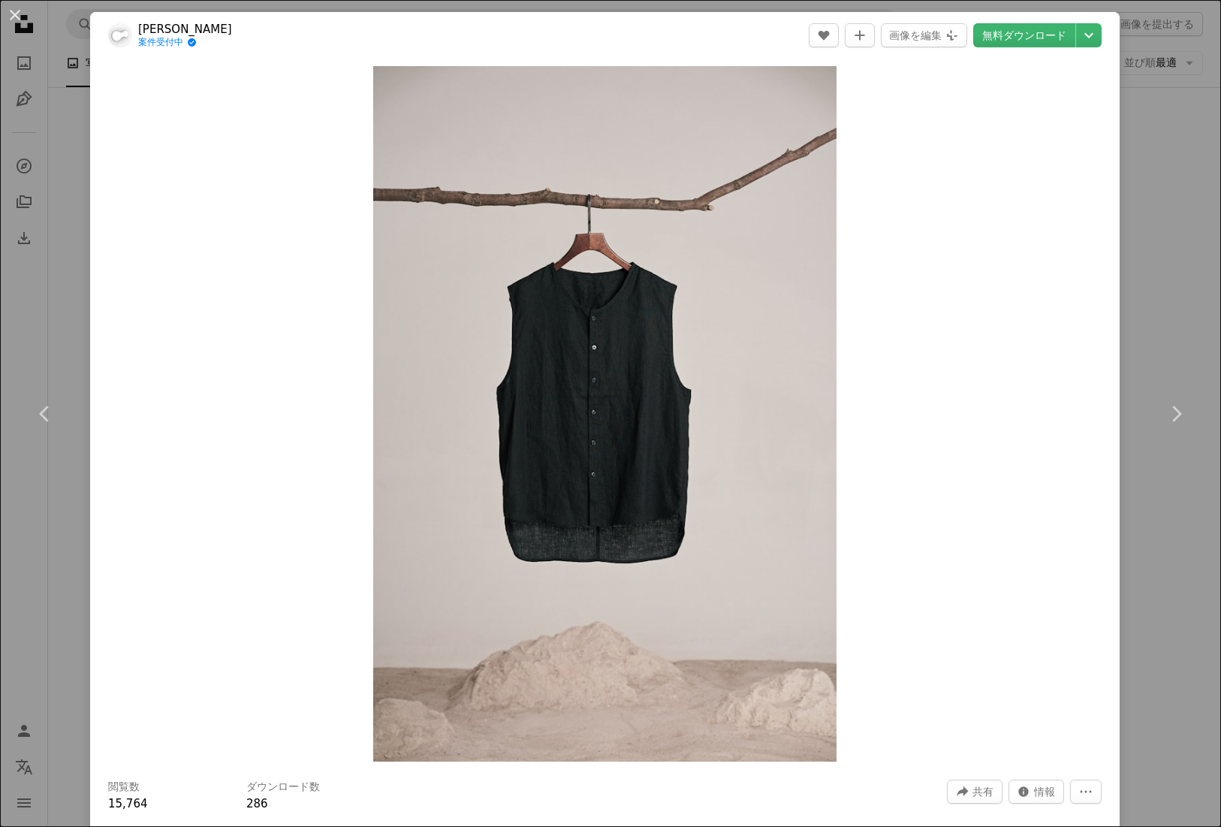
click at [175, 26] on link "[PERSON_NAME]" at bounding box center [185, 29] width 94 height 15
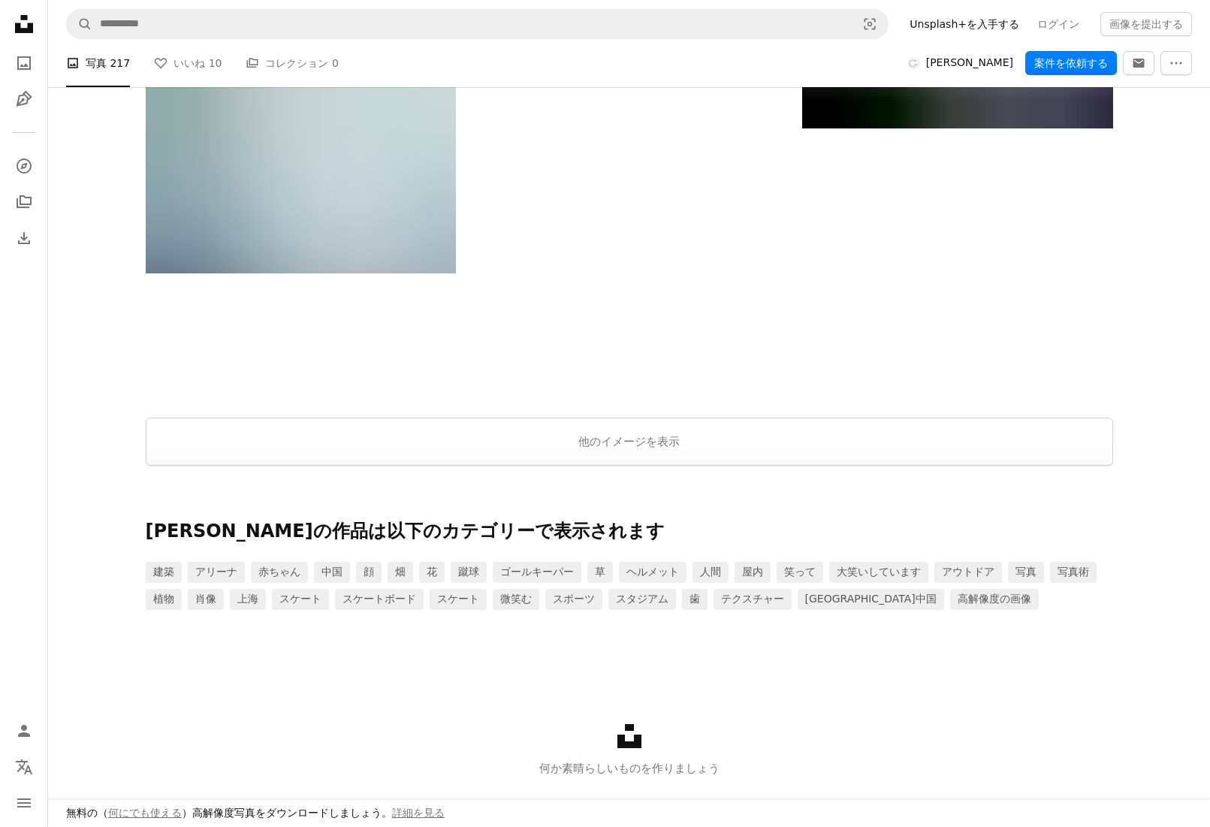
scroll to position [3044, 0]
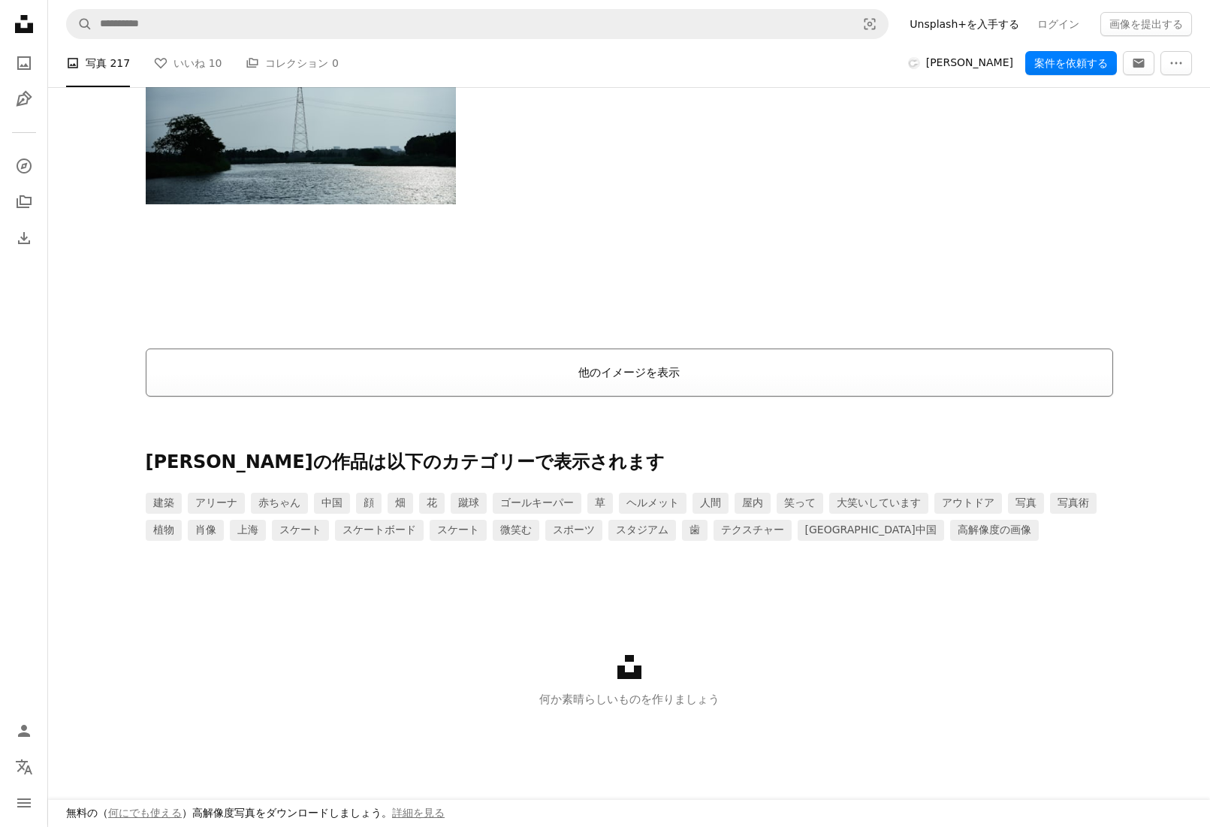
click at [626, 355] on button "他のイメージを表示" at bounding box center [629, 373] width 967 height 48
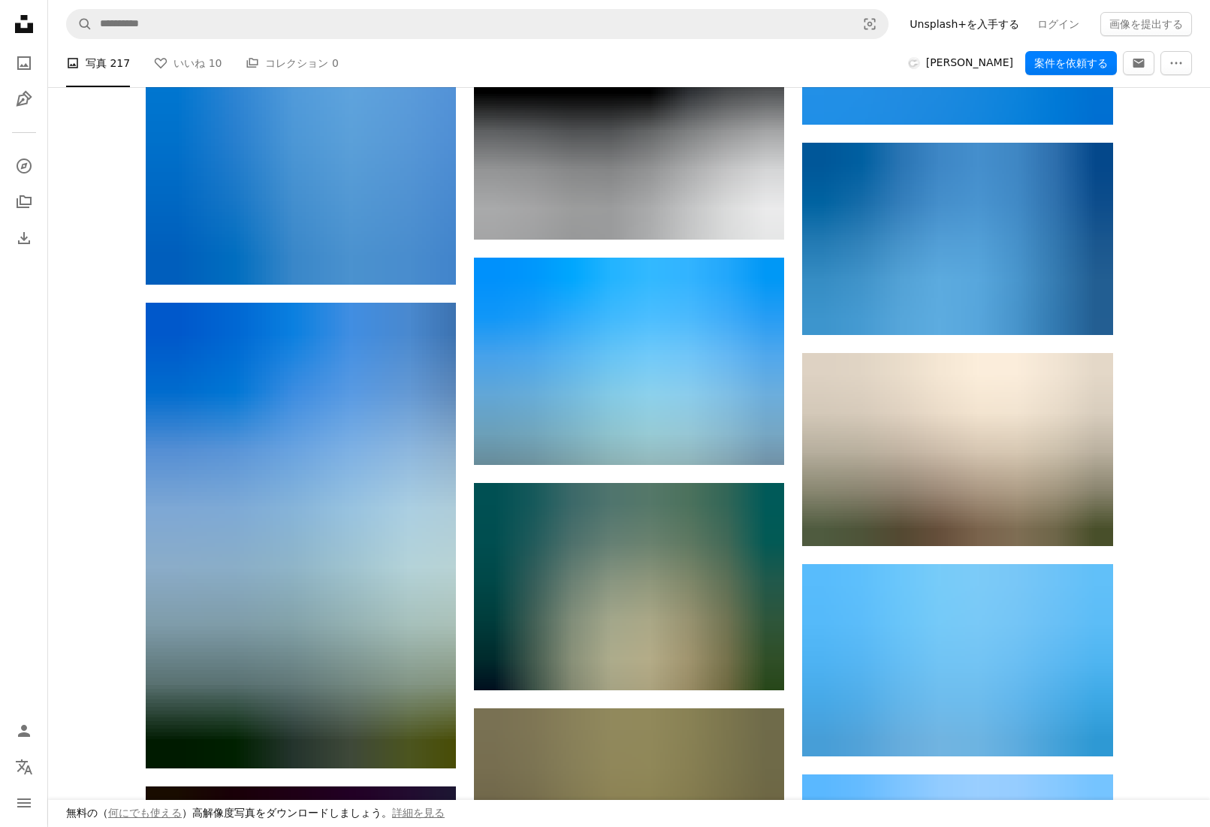
scroll to position [16605, 0]
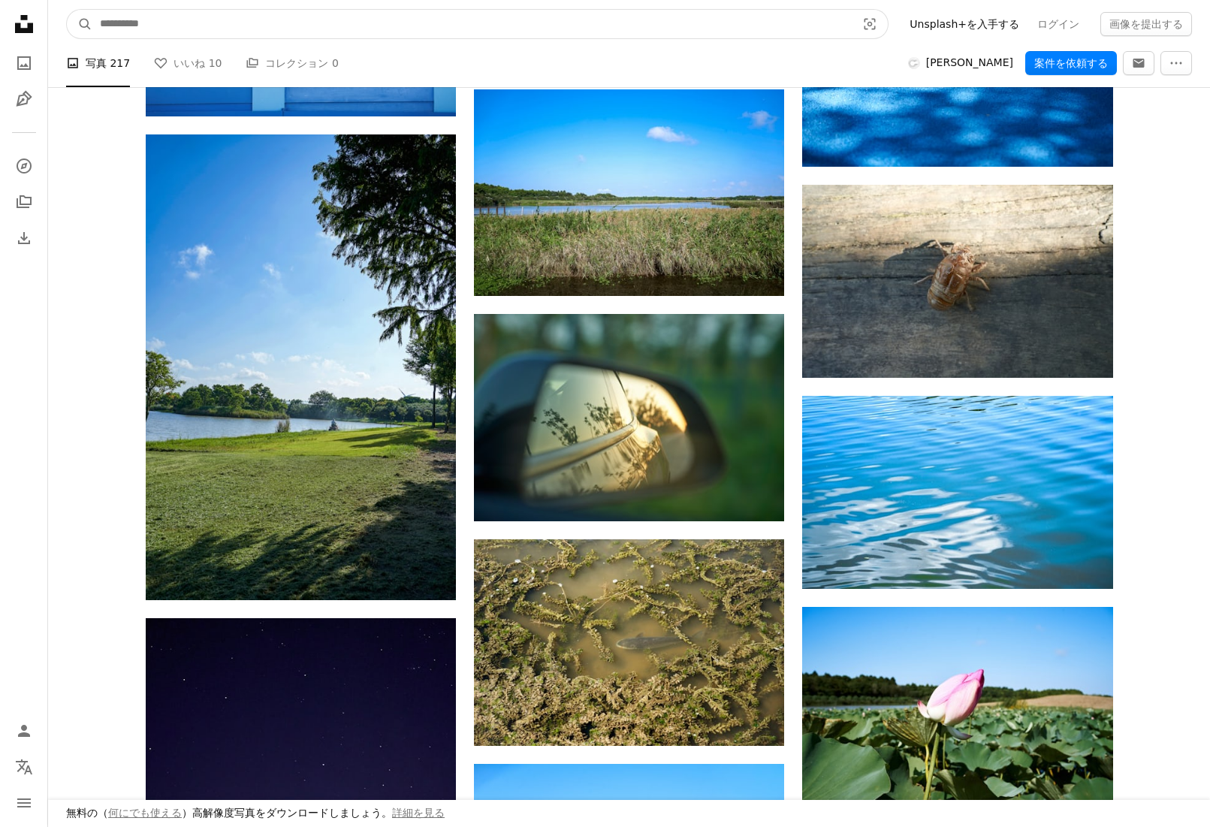
click at [532, 35] on input "サイト内でビジュアルを探す" at bounding box center [471, 24] width 759 height 29
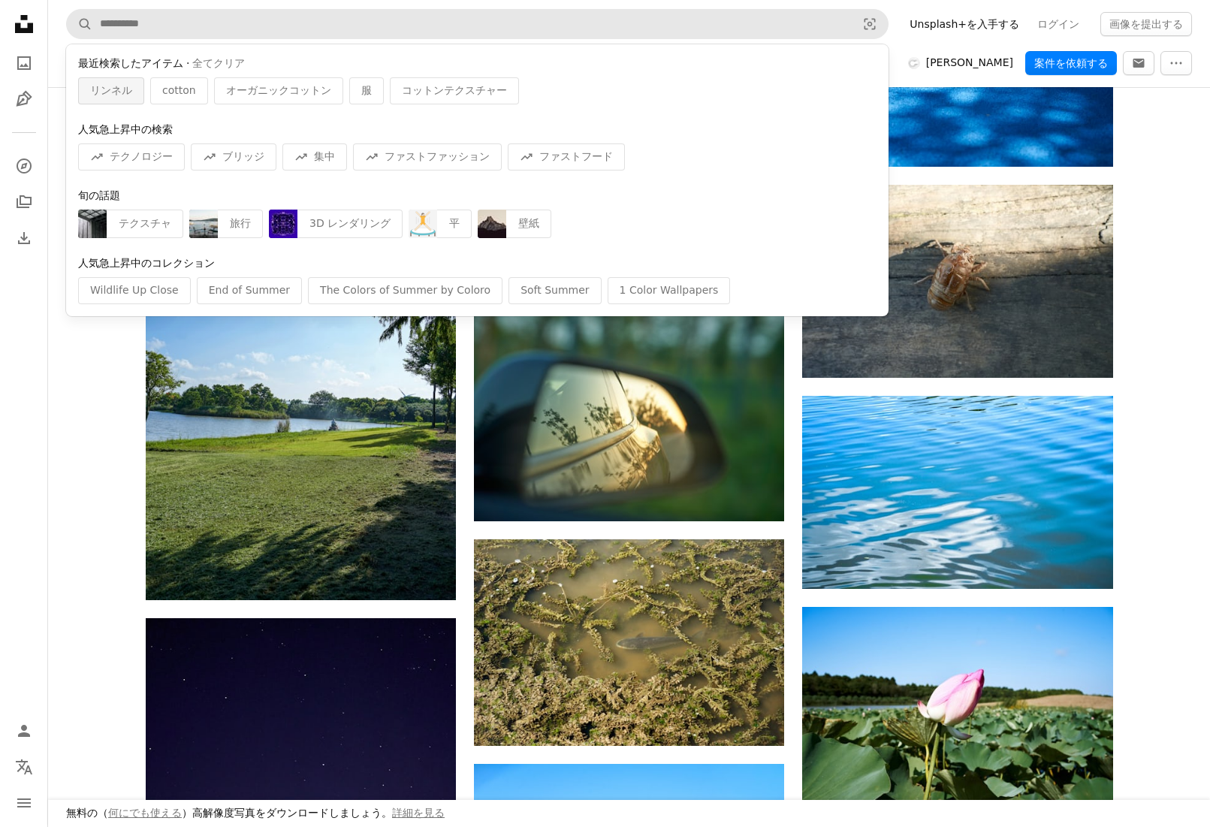
click at [98, 89] on span "リンネル" at bounding box center [111, 90] width 42 height 15
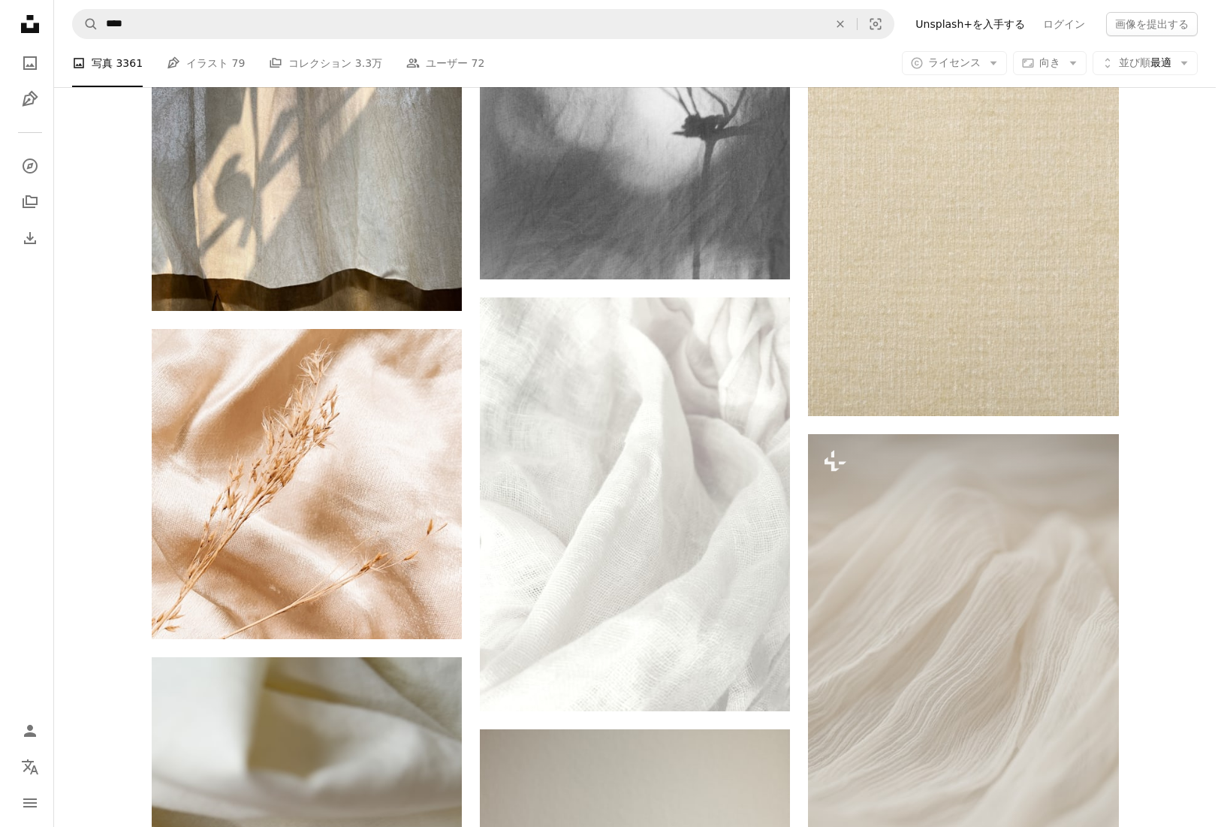
scroll to position [1119, 0]
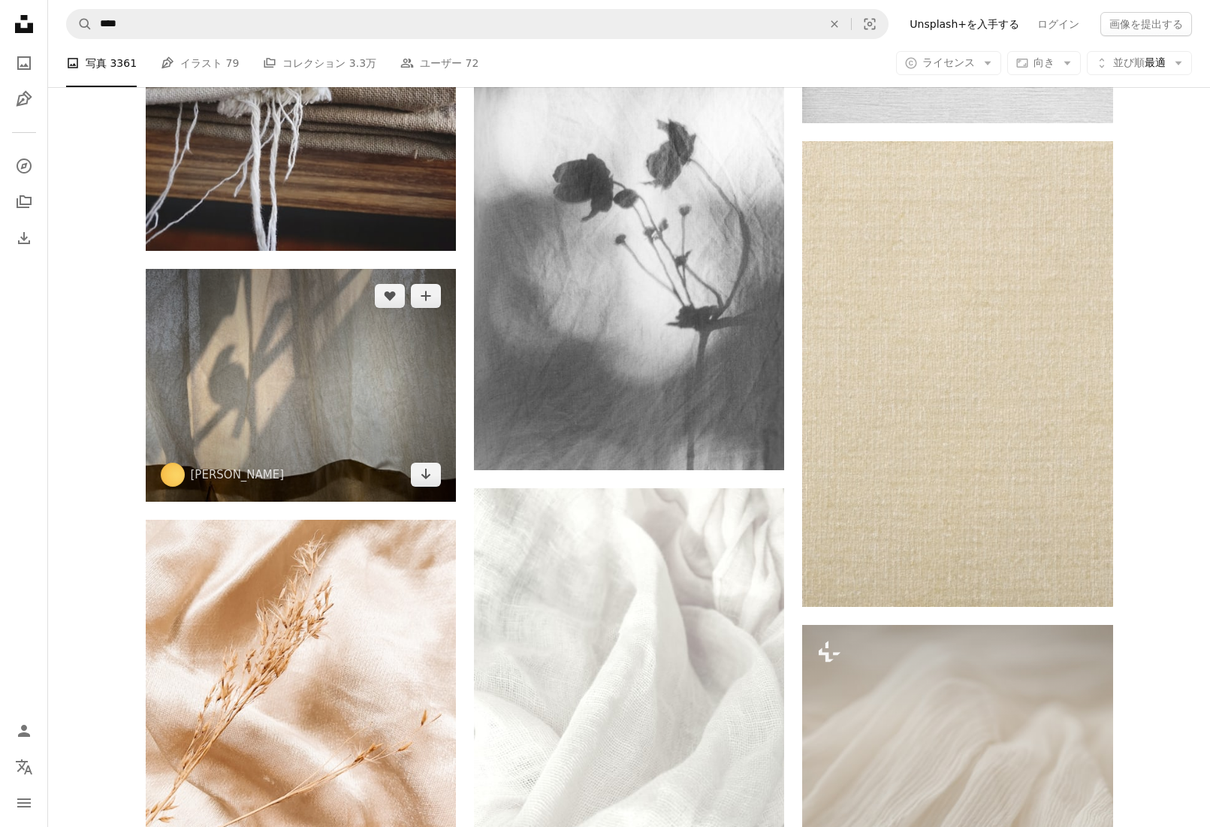
click at [306, 403] on img at bounding box center [301, 385] width 310 height 233
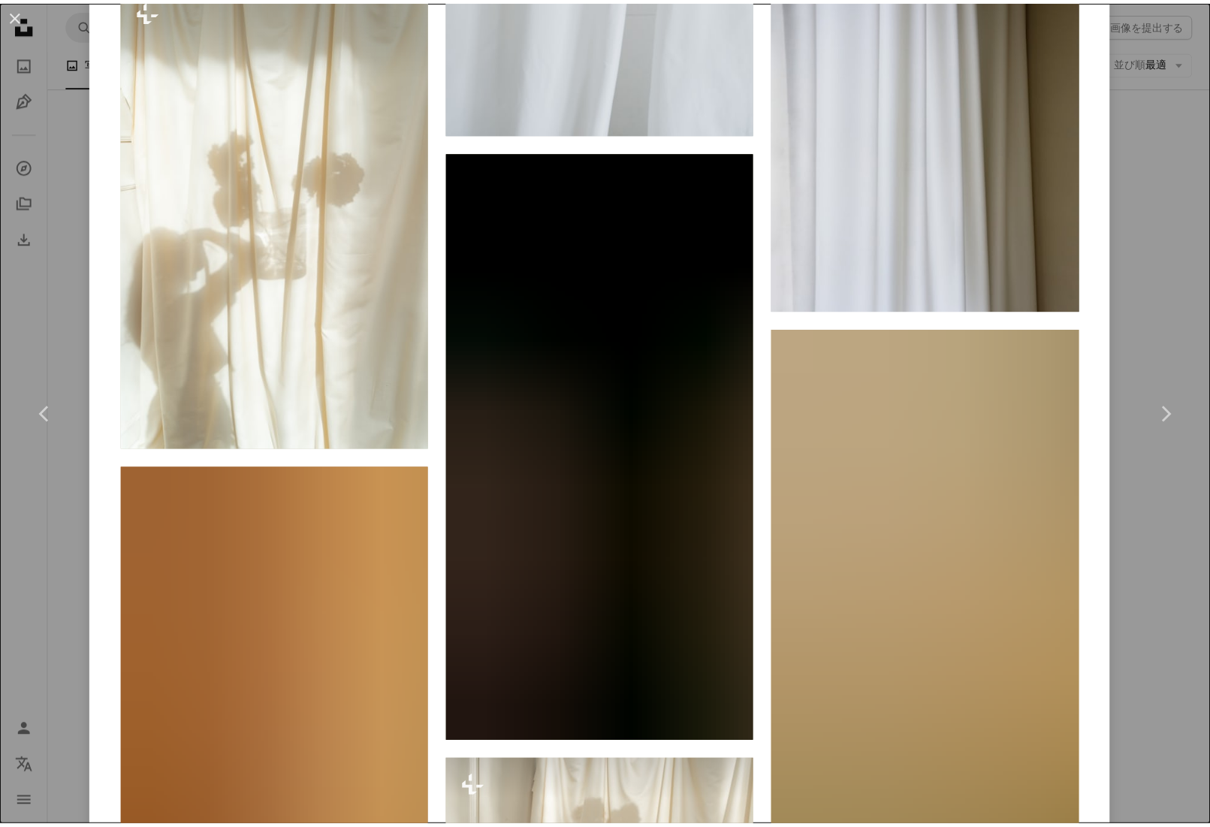
scroll to position [2219, 0]
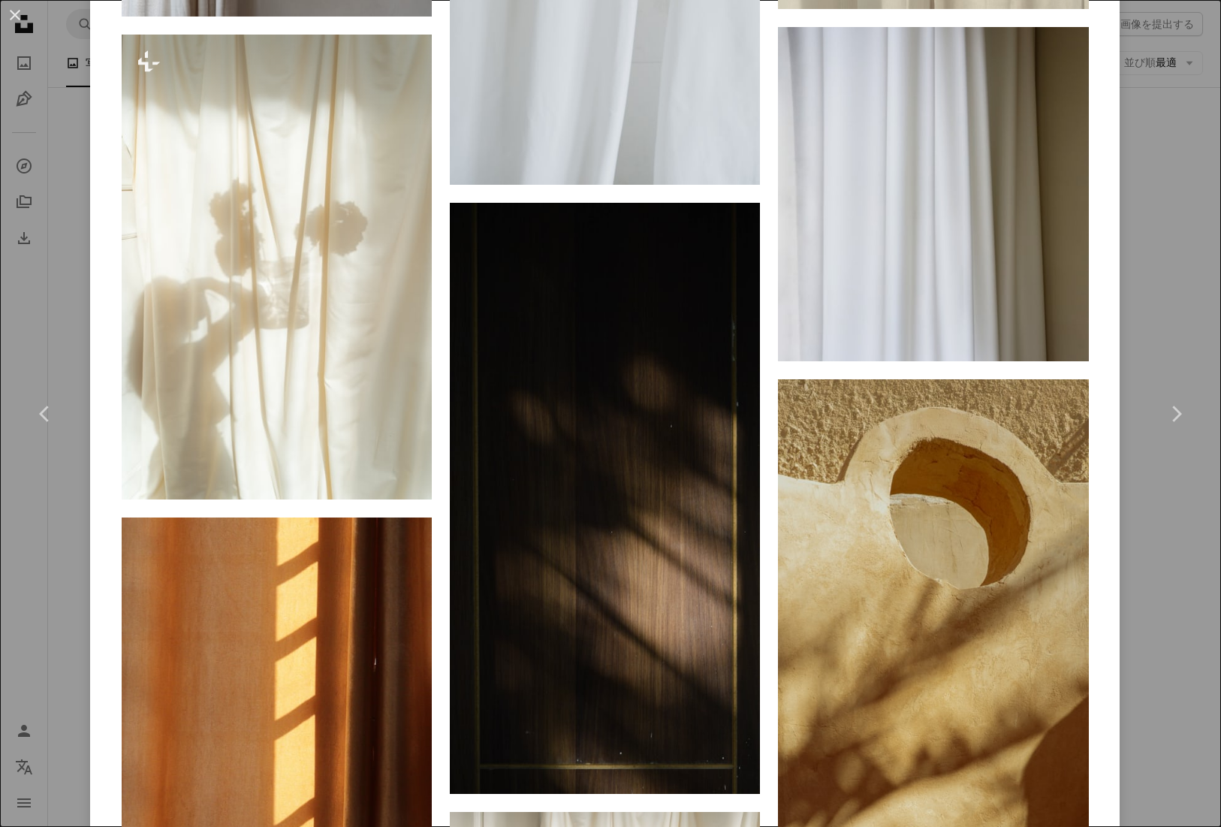
click at [1153, 309] on div "An X shape Chevron left Chevron right Saad [PERSON_NAME]_umn A heart A plus sig…" at bounding box center [610, 413] width 1221 height 827
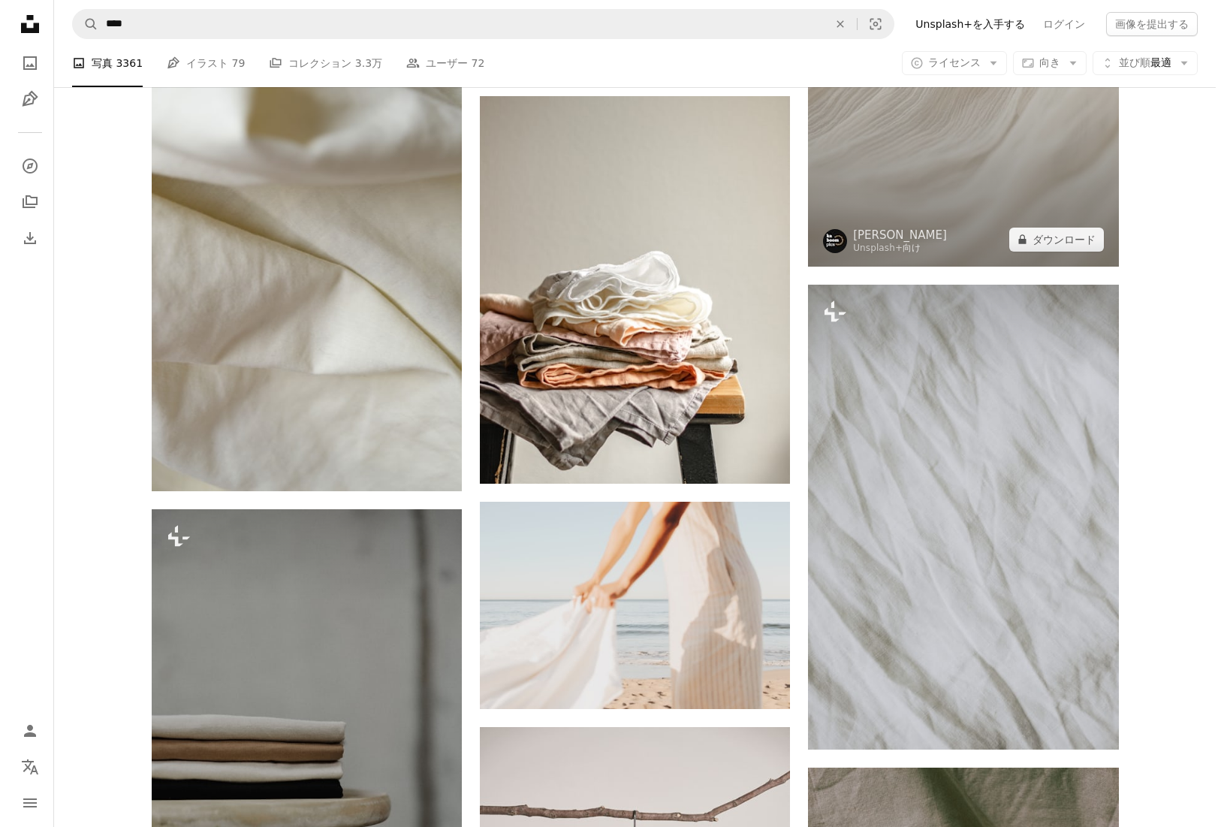
scroll to position [2168, 0]
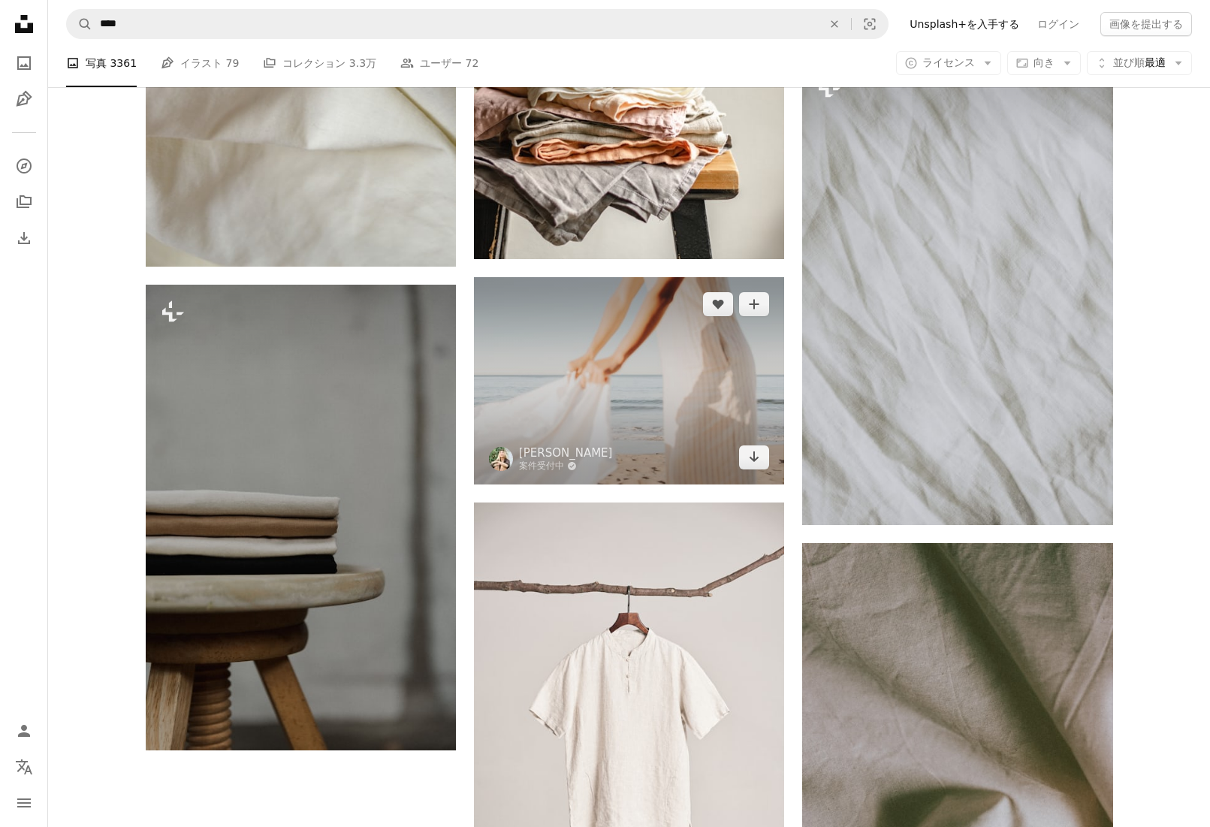
click at [737, 427] on img at bounding box center [629, 380] width 310 height 207
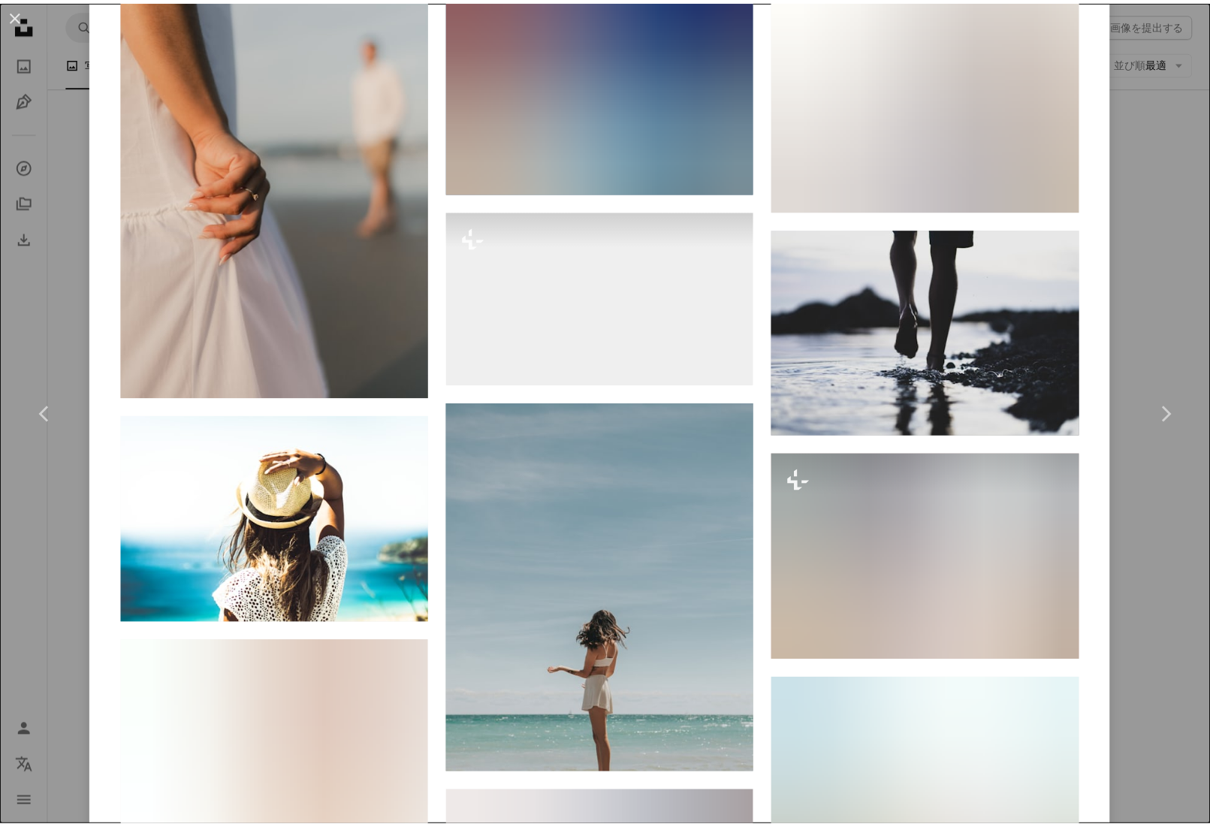
scroll to position [9848, 0]
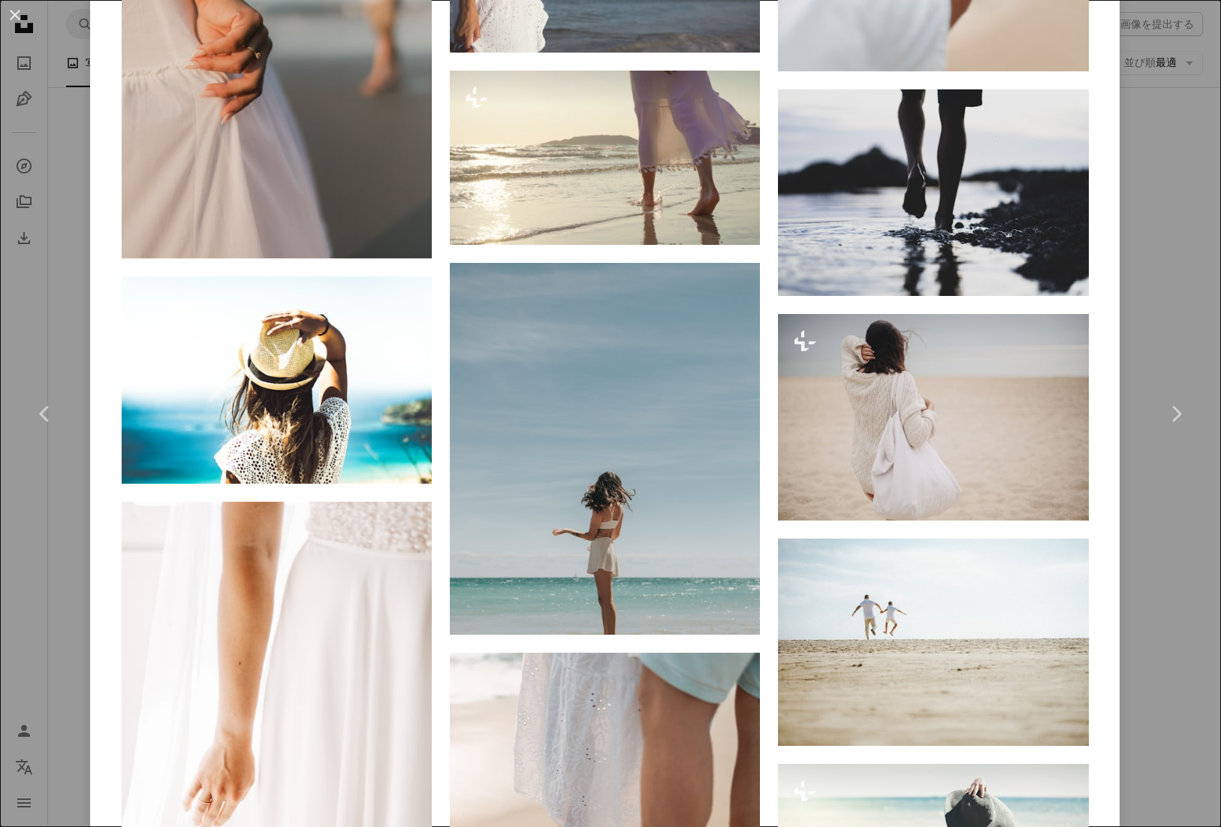
click at [1170, 194] on div "An X shape Chevron left Chevron right [PERSON_NAME] Oh 案件受付中 A checkmark inside…" at bounding box center [610, 413] width 1221 height 827
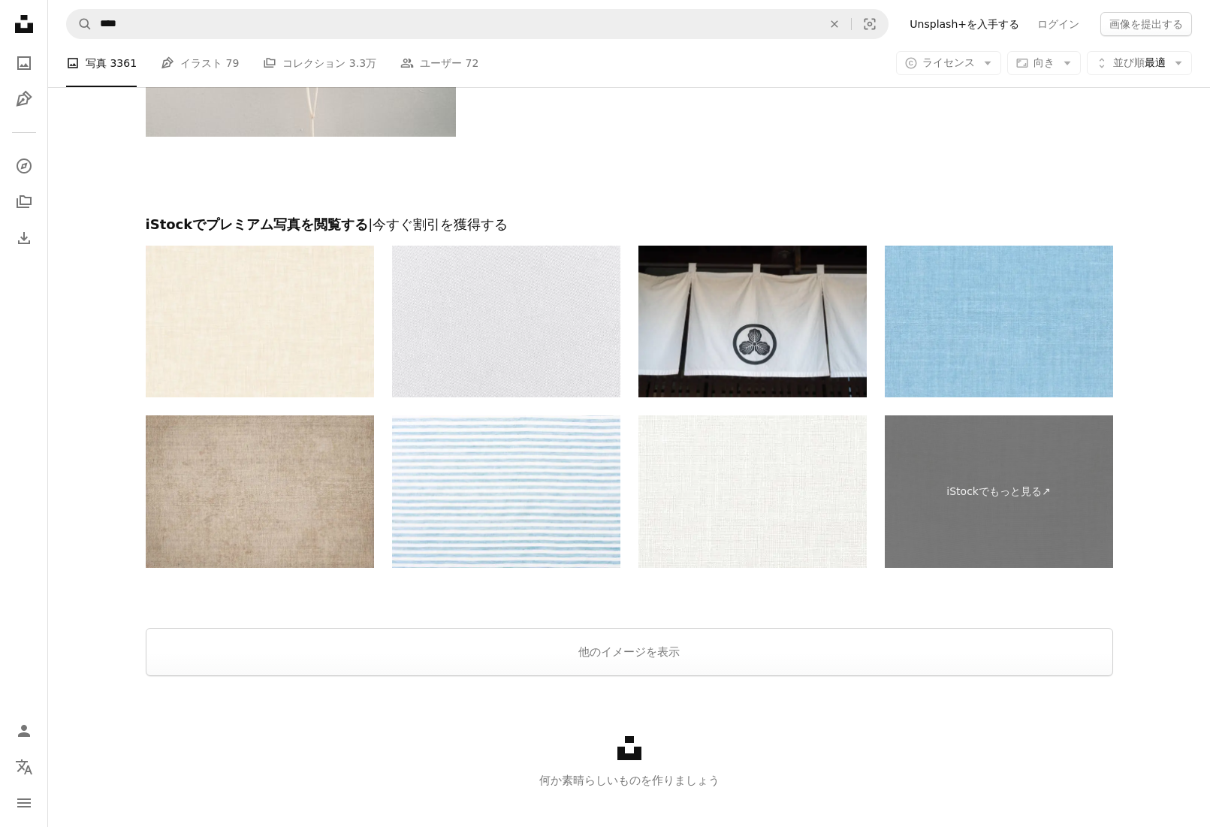
scroll to position [5790, 0]
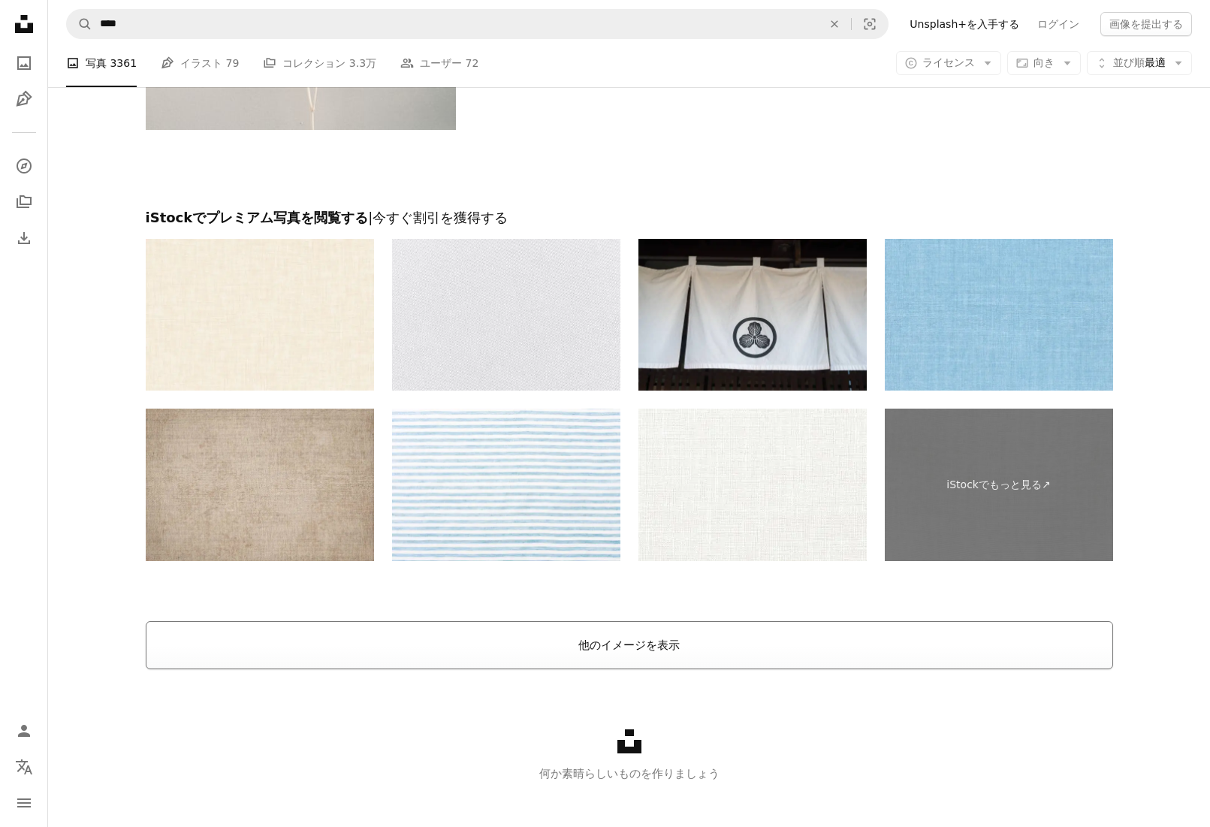
click at [661, 642] on button "他のイメージを表示" at bounding box center [629, 645] width 967 height 48
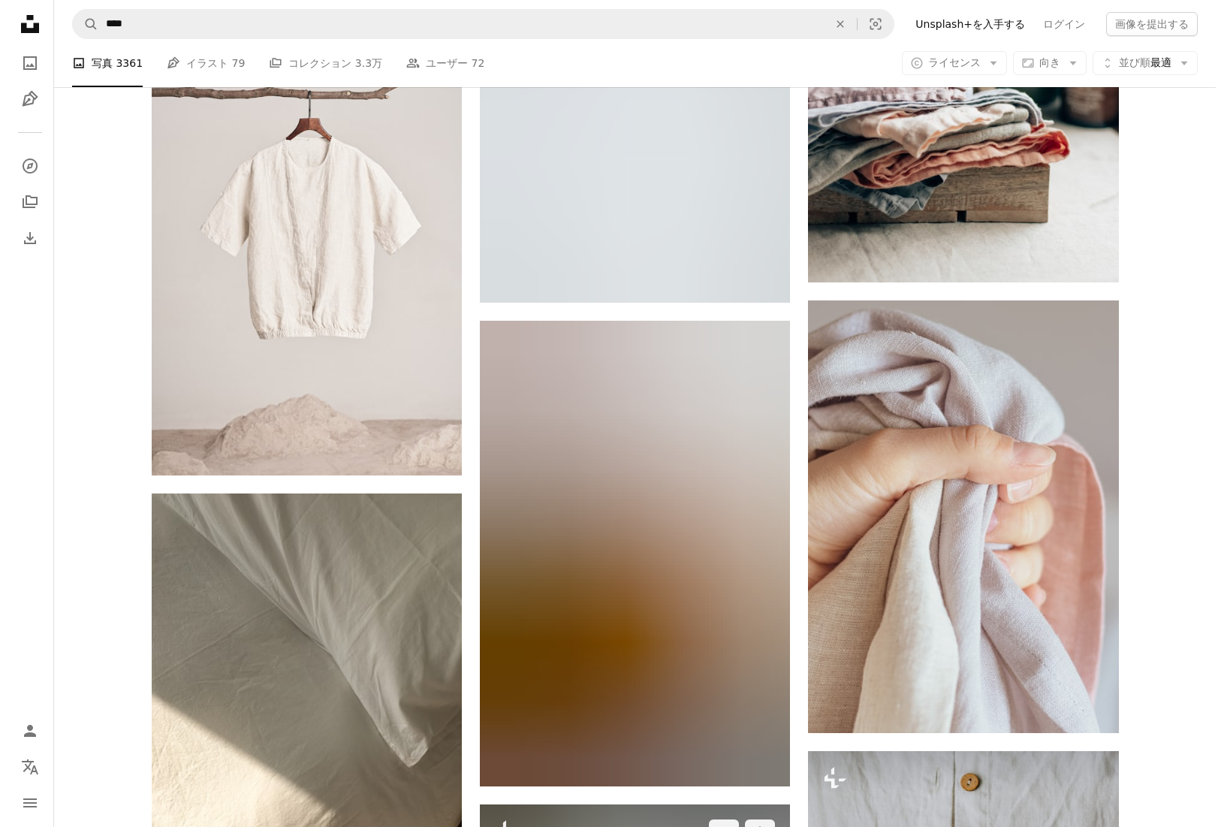
scroll to position [7939, 0]
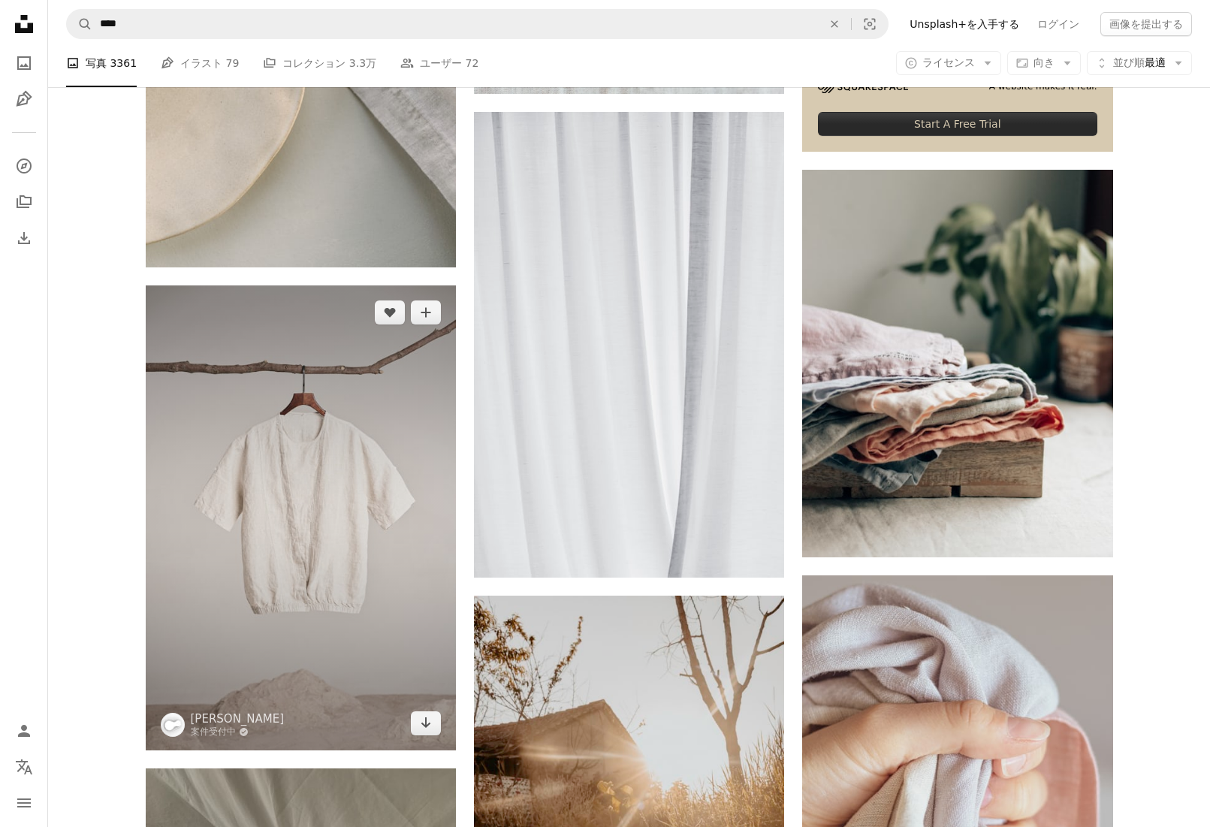
click at [327, 439] on img at bounding box center [301, 517] width 310 height 465
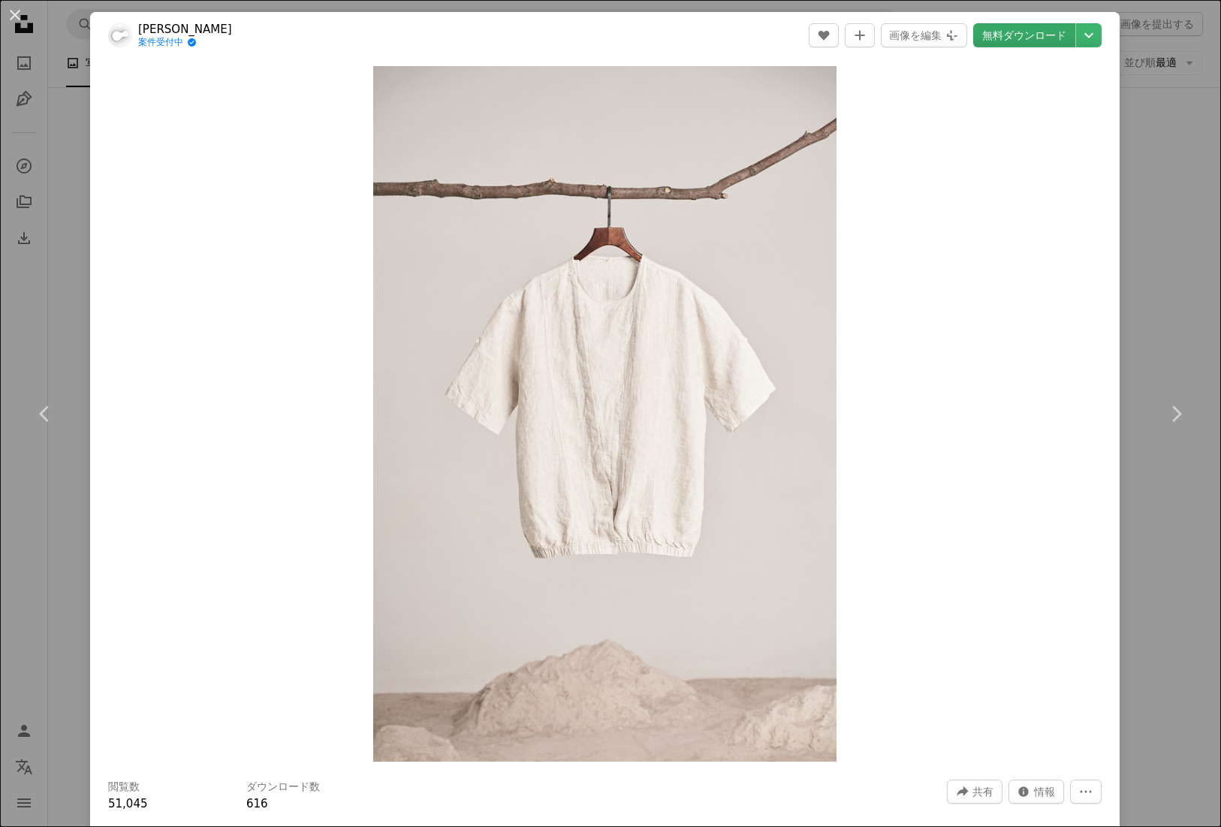
click at [1010, 34] on link "無料ダウンロード" at bounding box center [1024, 35] width 102 height 24
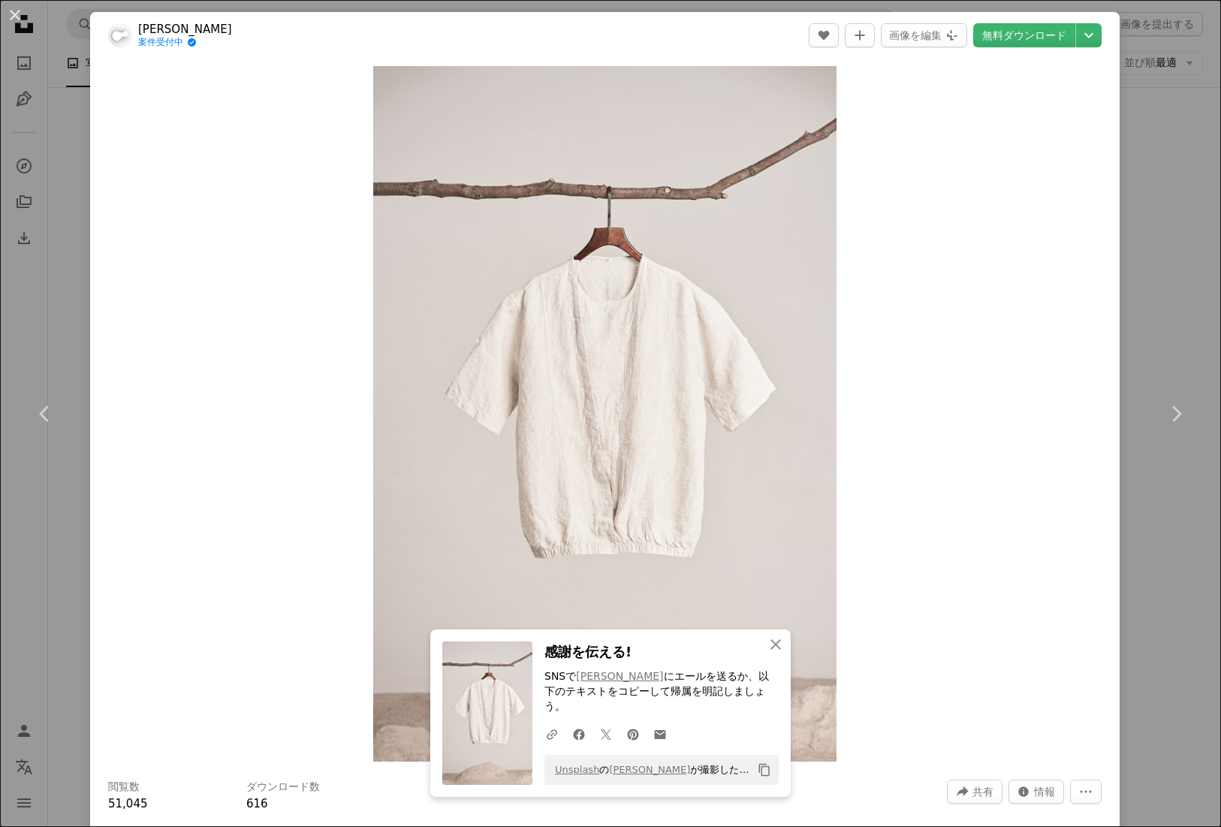
click at [1007, 620] on div "Zoom in" at bounding box center [605, 414] width 1030 height 711
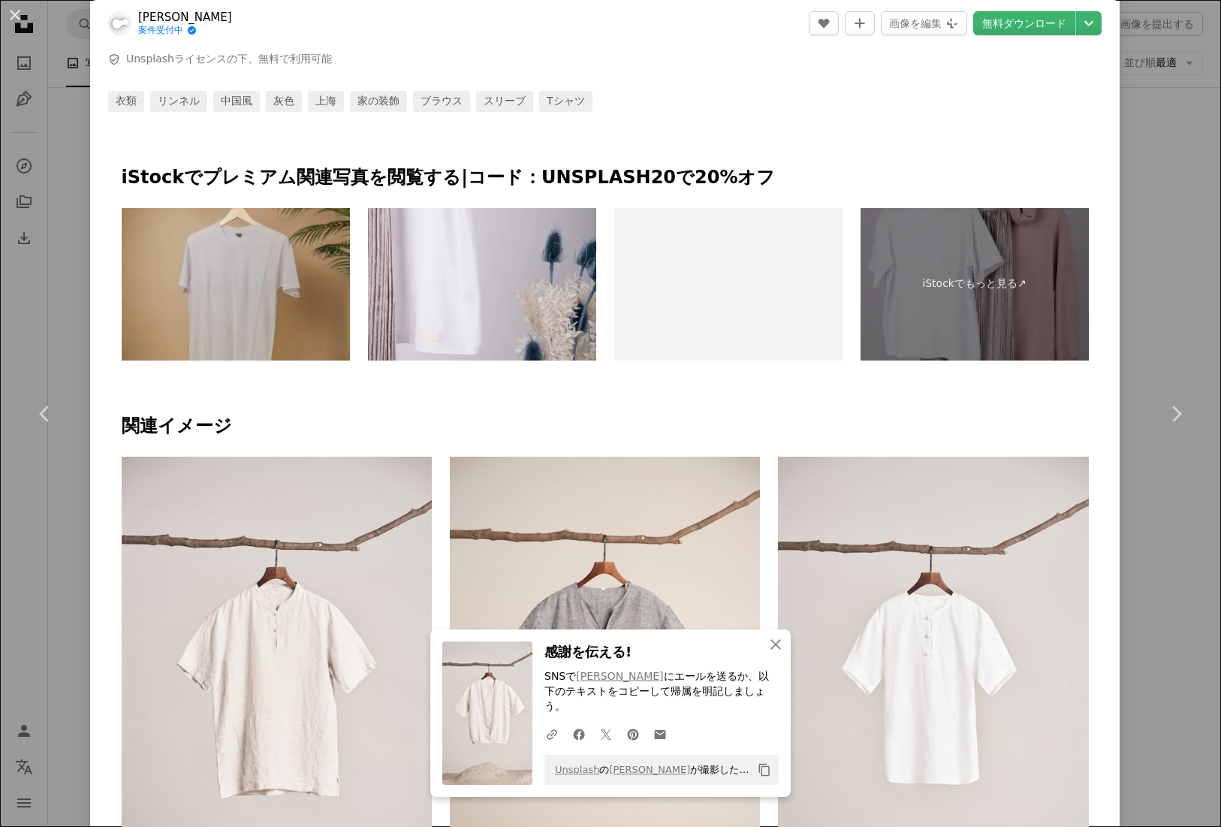
scroll to position [863, 0]
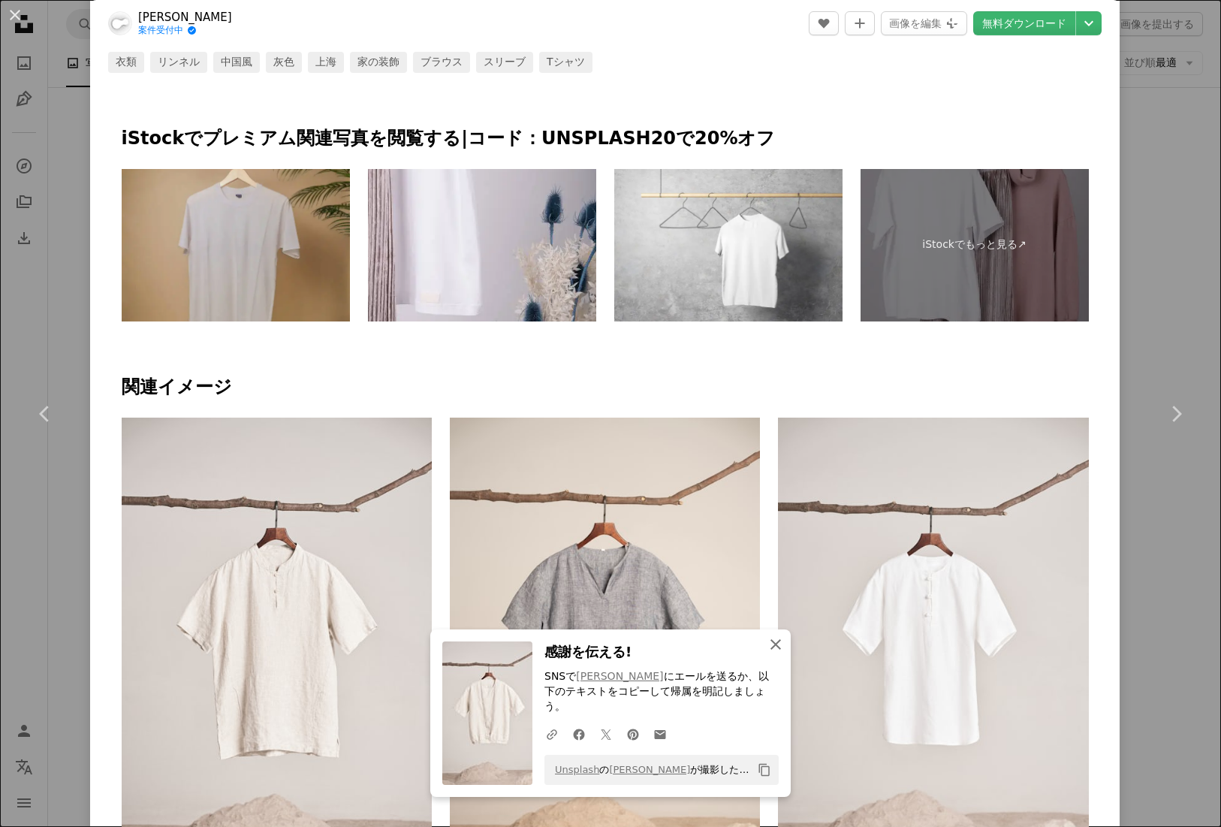
click at [771, 650] on icon "button" at bounding box center [776, 644] width 11 height 11
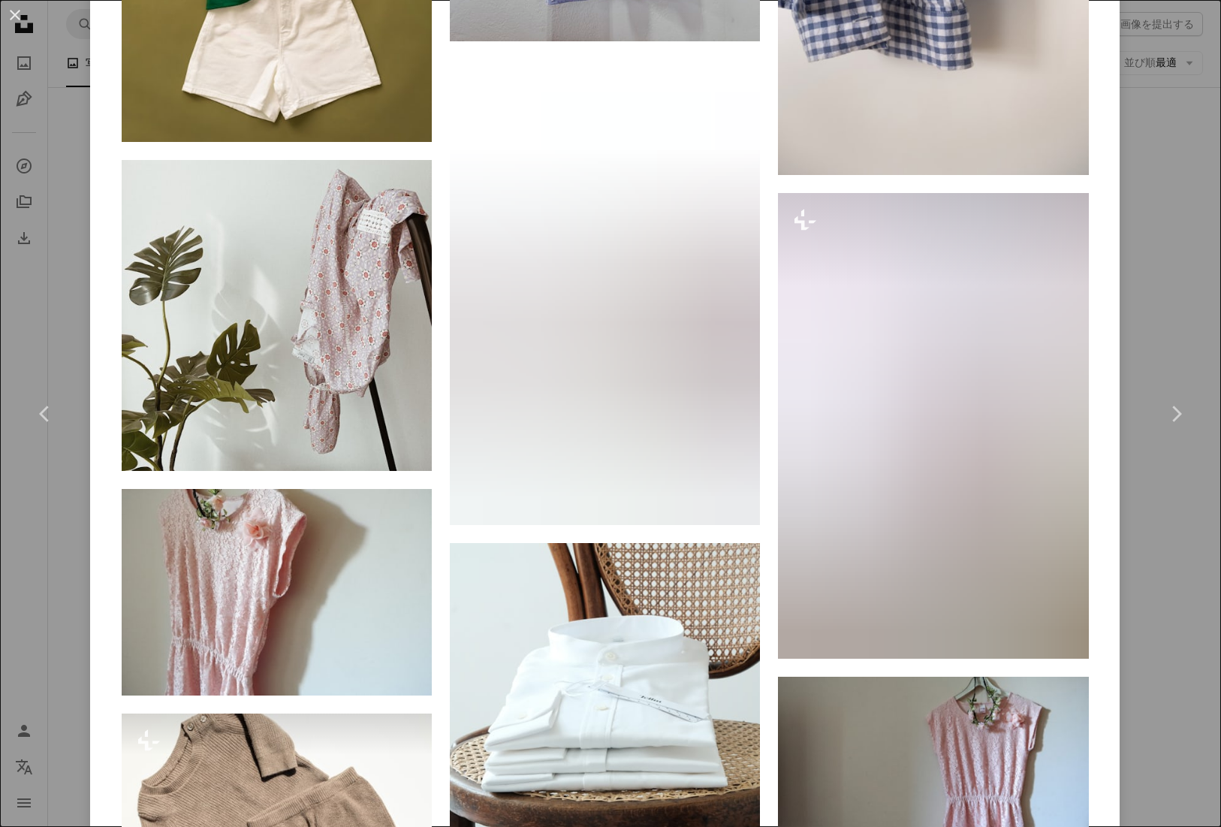
scroll to position [9152, 0]
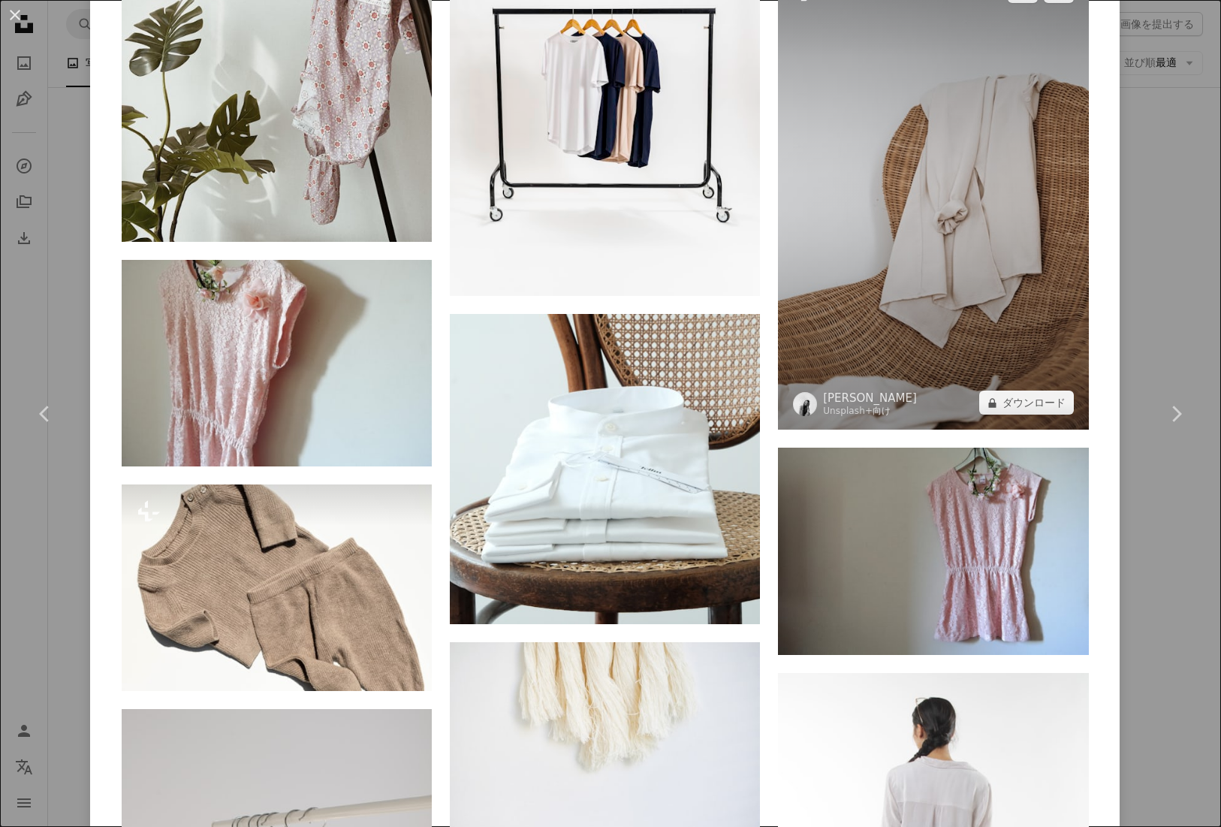
click at [1013, 158] on img at bounding box center [933, 197] width 310 height 466
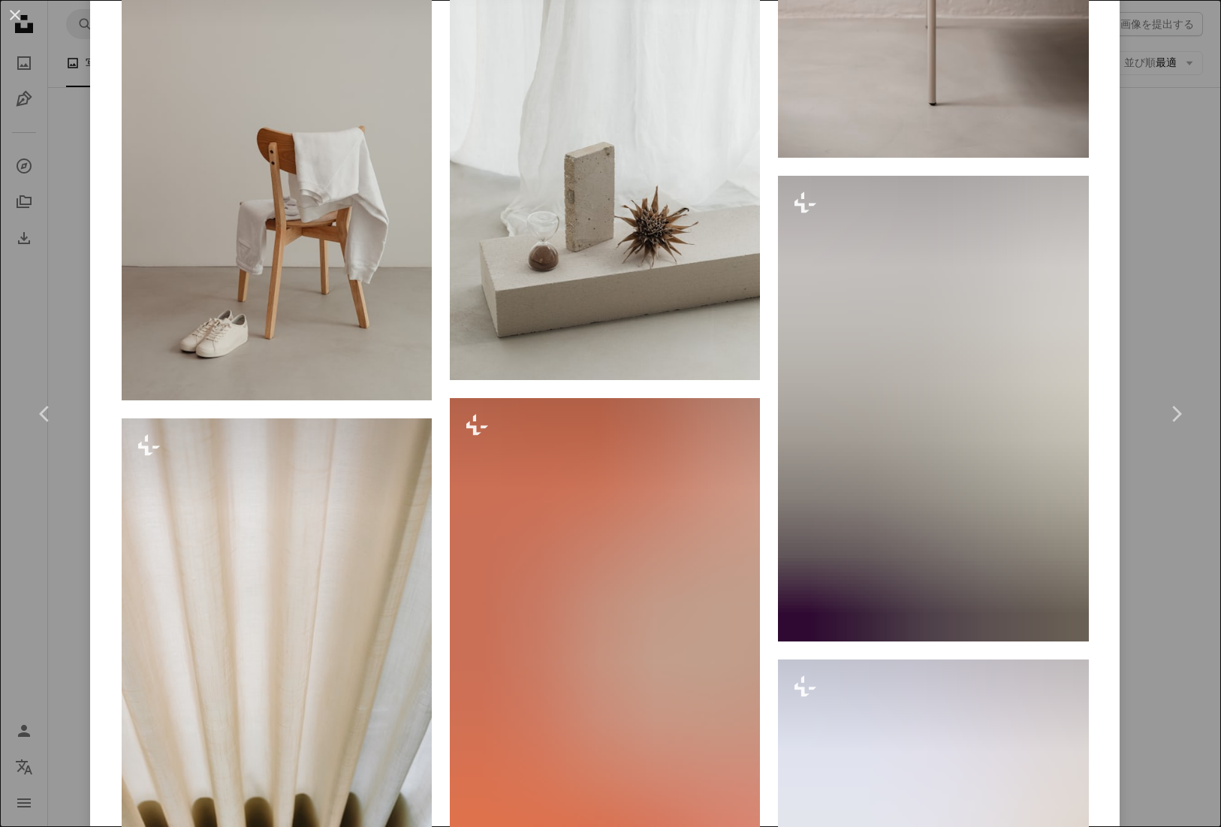
scroll to position [11745, 0]
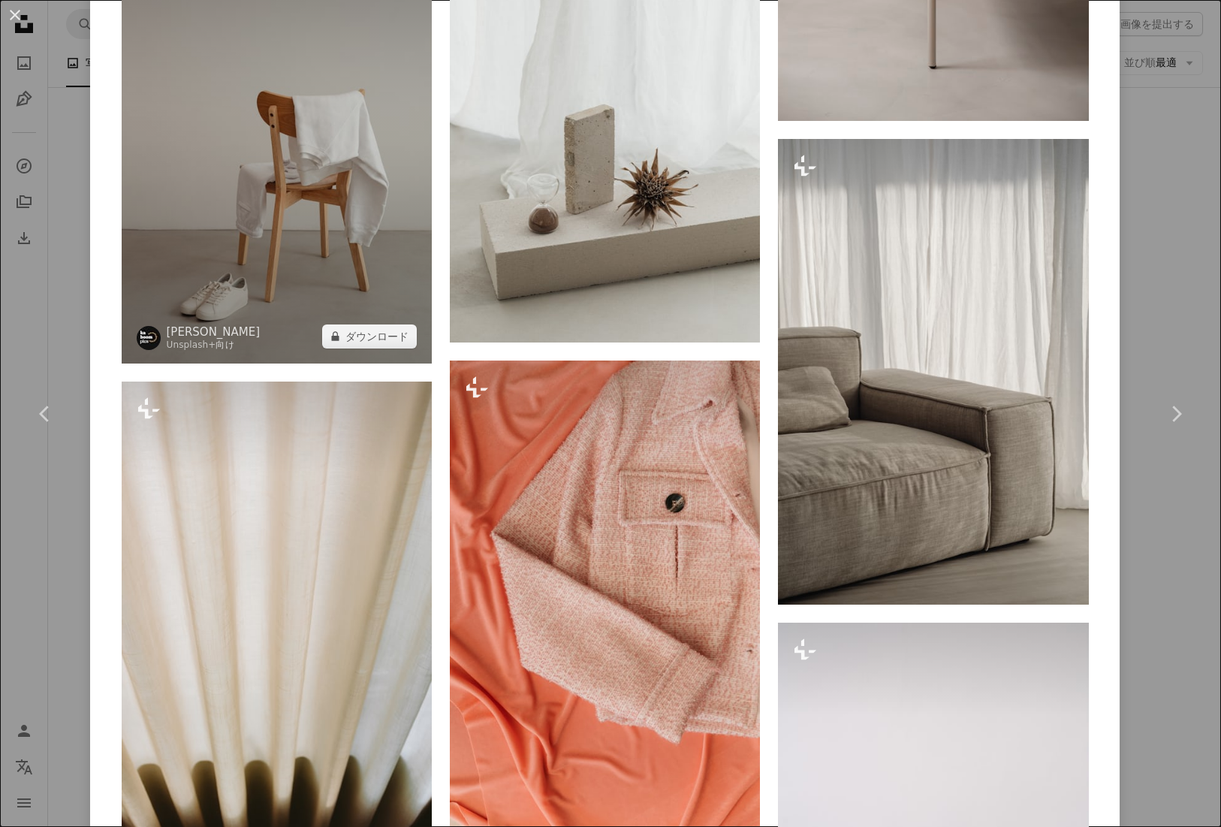
click at [320, 164] on img at bounding box center [277, 131] width 310 height 466
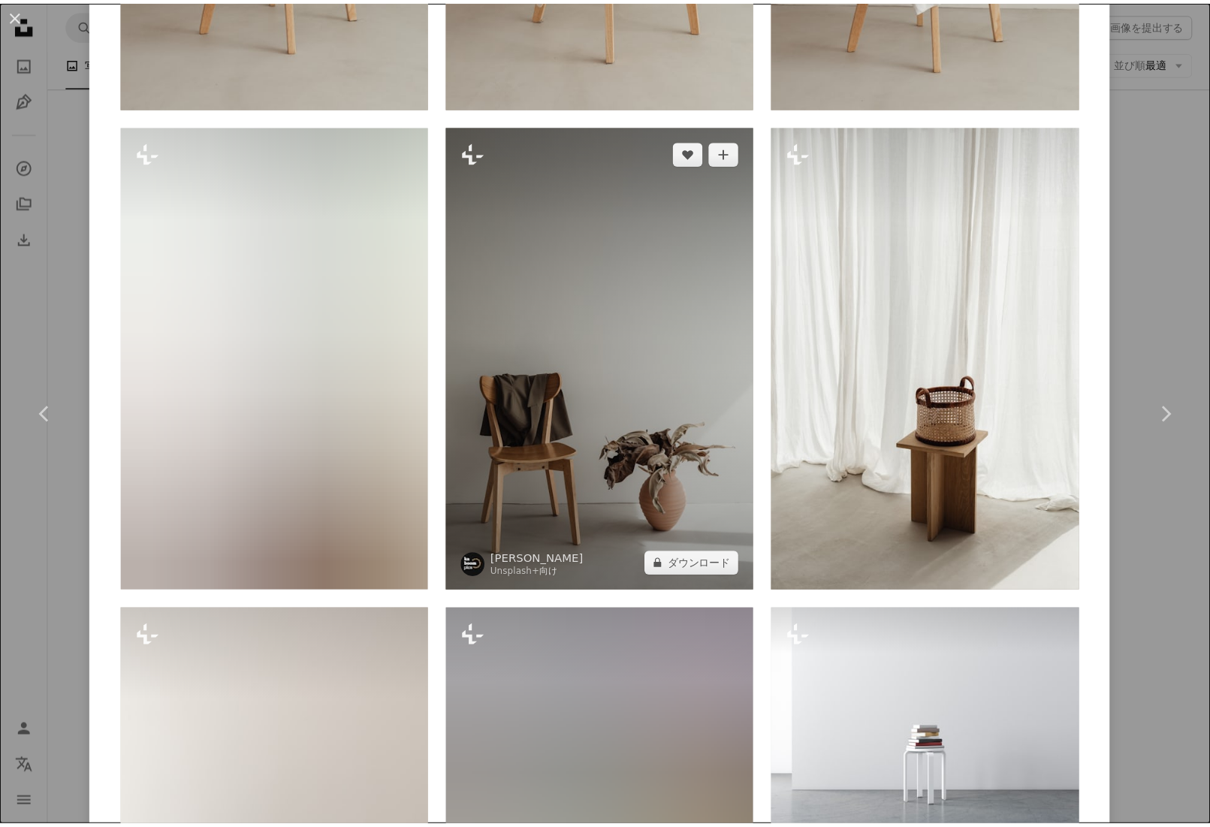
scroll to position [2422, 0]
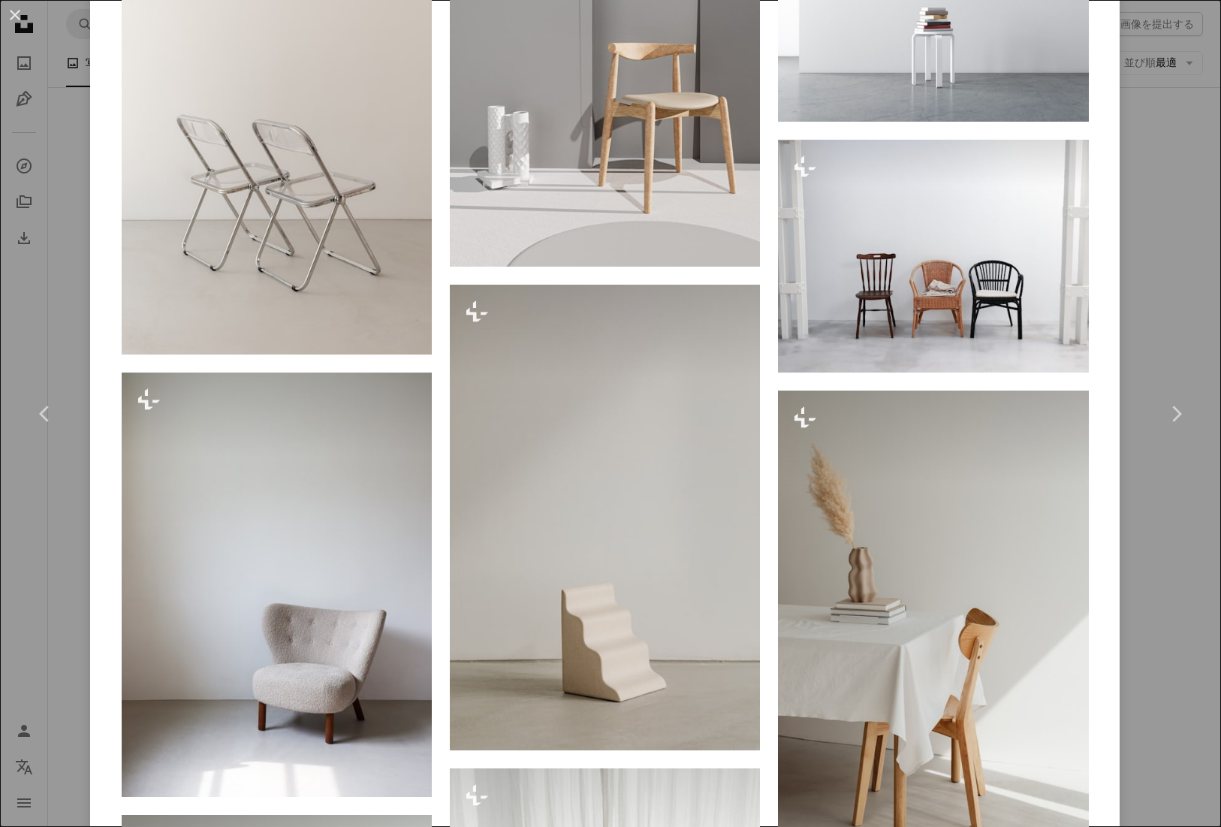
click at [1161, 212] on div "An X shape Chevron left Chevron right [PERSON_NAME] Unsplash+ 向け A heart A plus…" at bounding box center [610, 413] width 1221 height 827
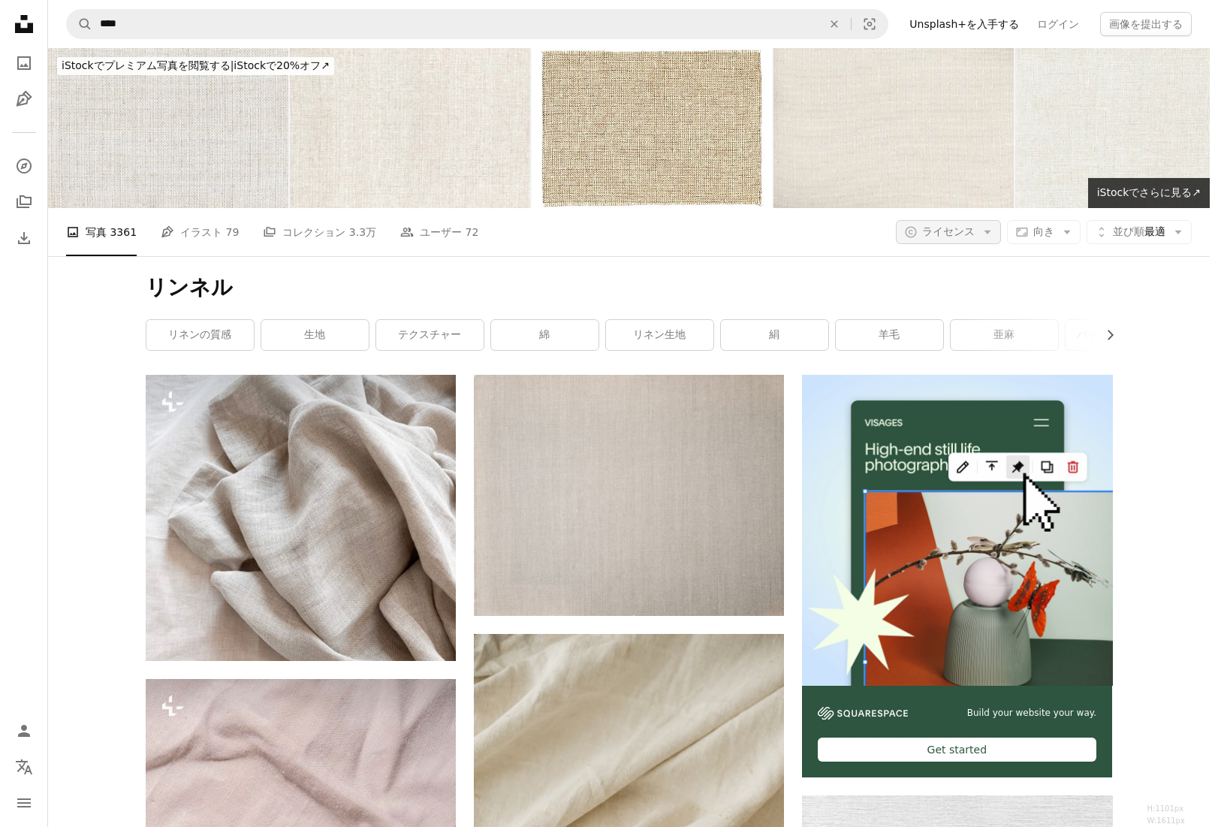
click at [952, 225] on span "ライセンス" at bounding box center [948, 231] width 53 height 12
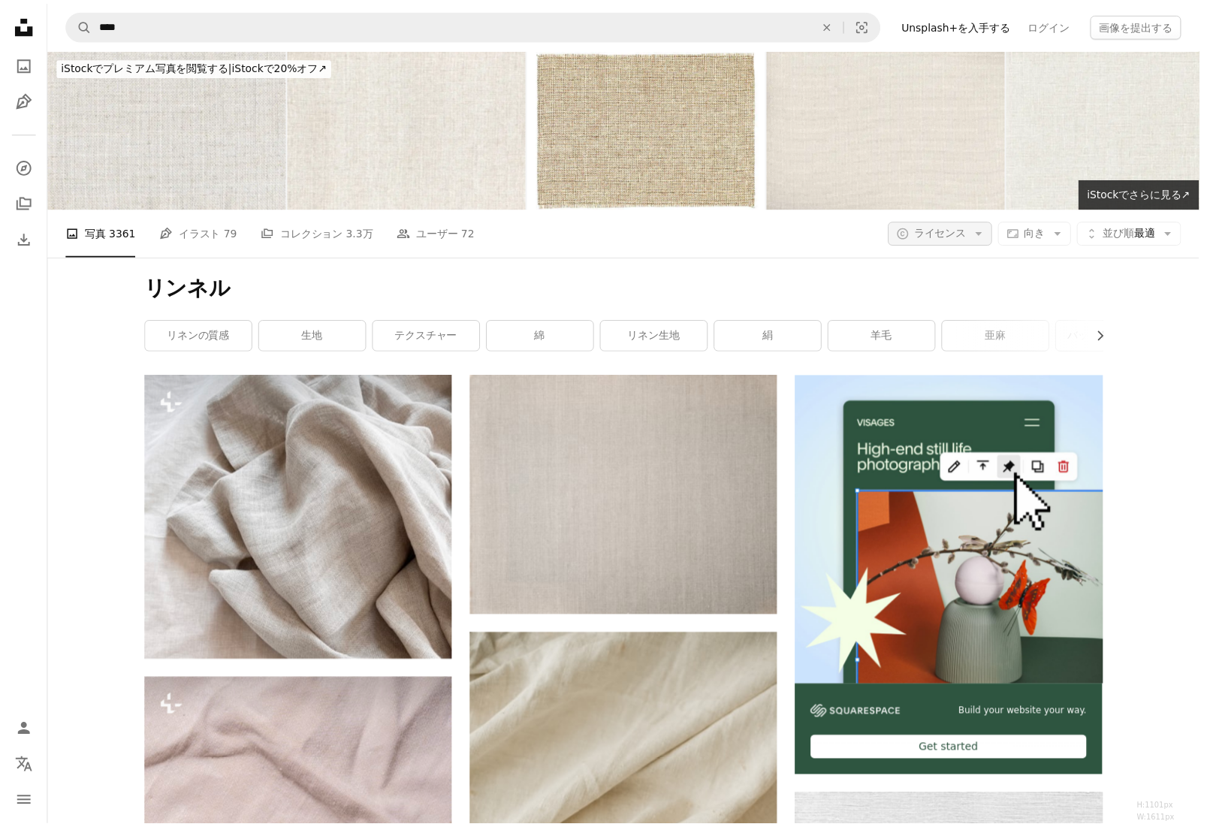
scroll to position [4135, 0]
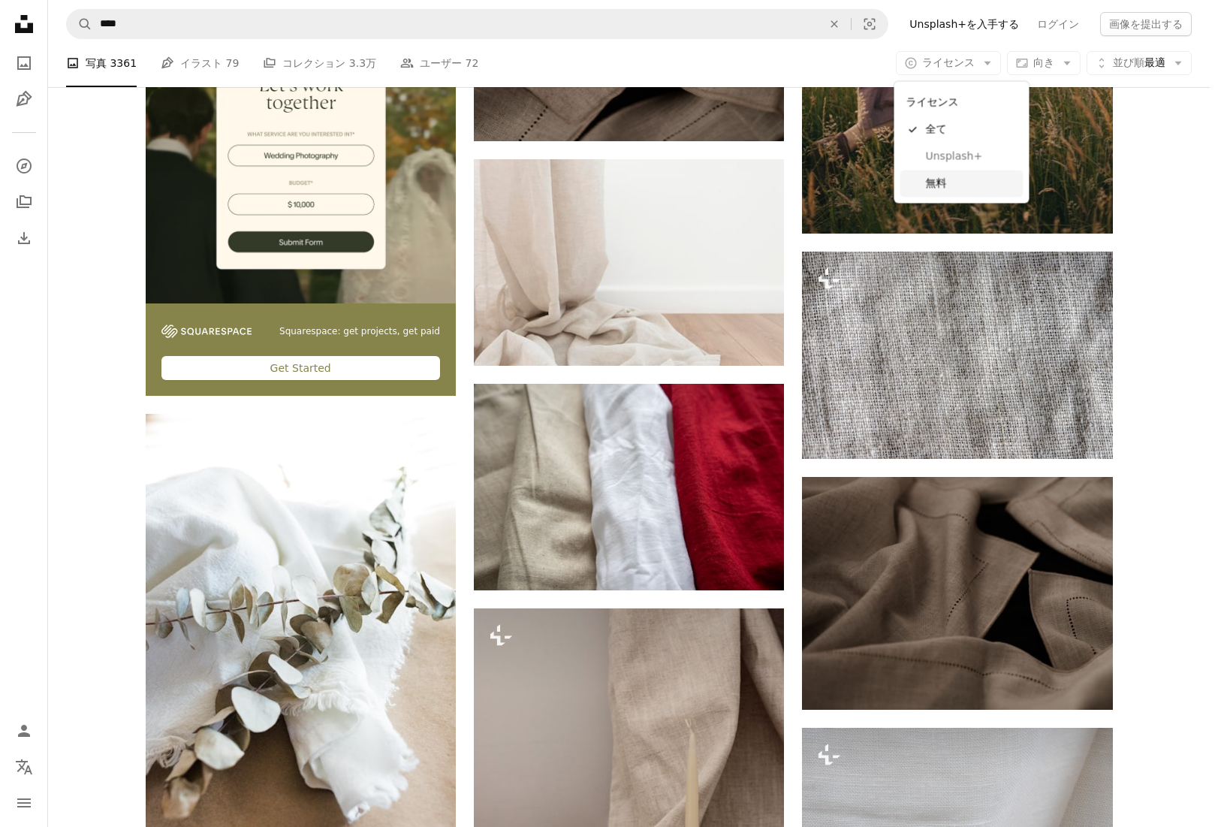
click at [947, 179] on span "無料" at bounding box center [972, 183] width 92 height 15
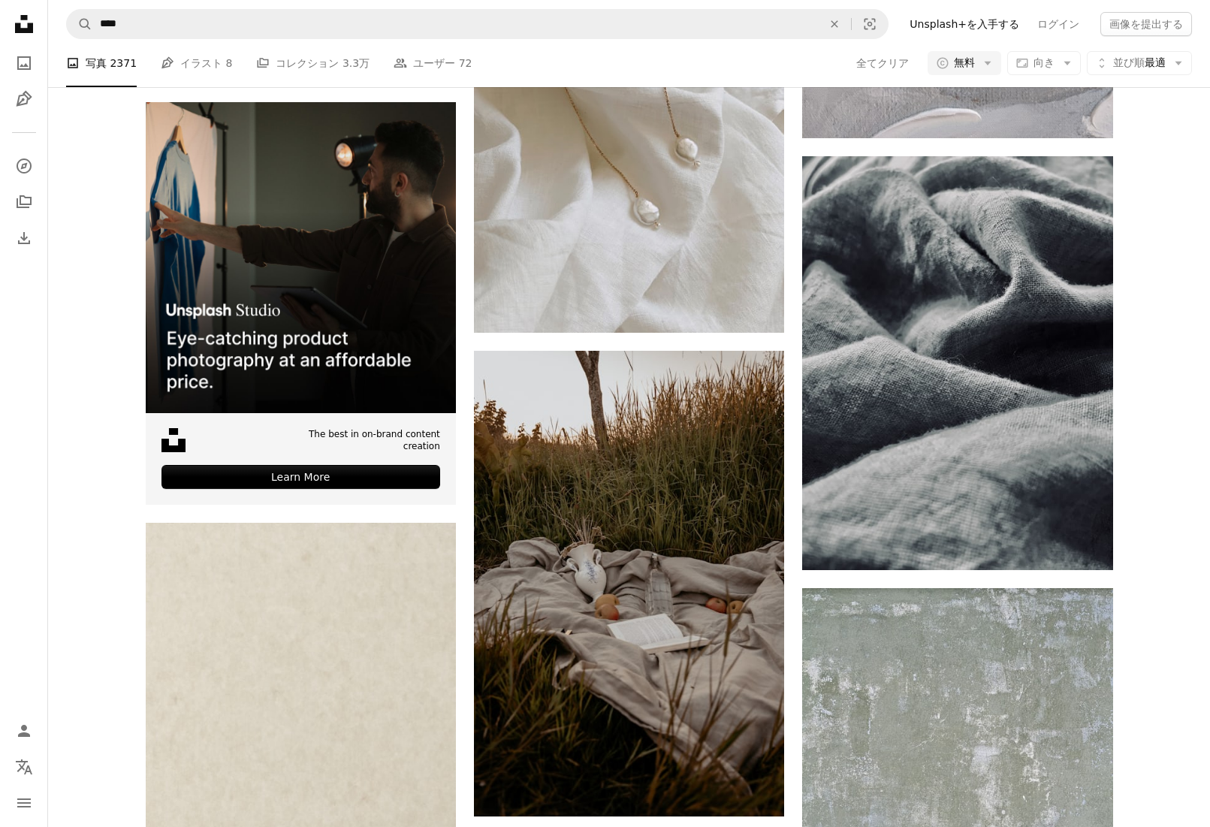
scroll to position [17455, 0]
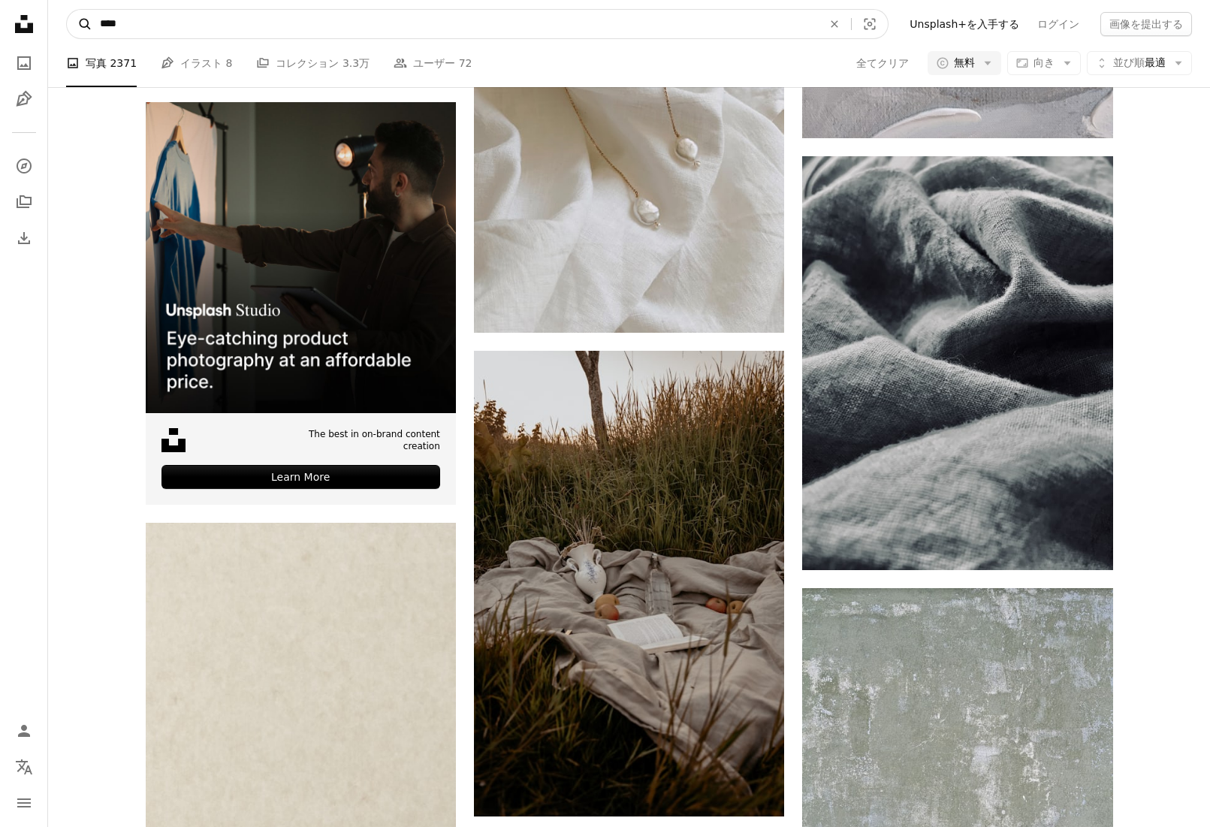
drag, startPoint x: 185, startPoint y: 26, endPoint x: 84, endPoint y: 23, distance: 100.7
click at [84, 23] on form "A magnifying glass **** An X shape Visual search" at bounding box center [477, 24] width 822 height 30
paste input "***"
type input "*******"
click button "A magnifying glass" at bounding box center [80, 24] width 26 height 29
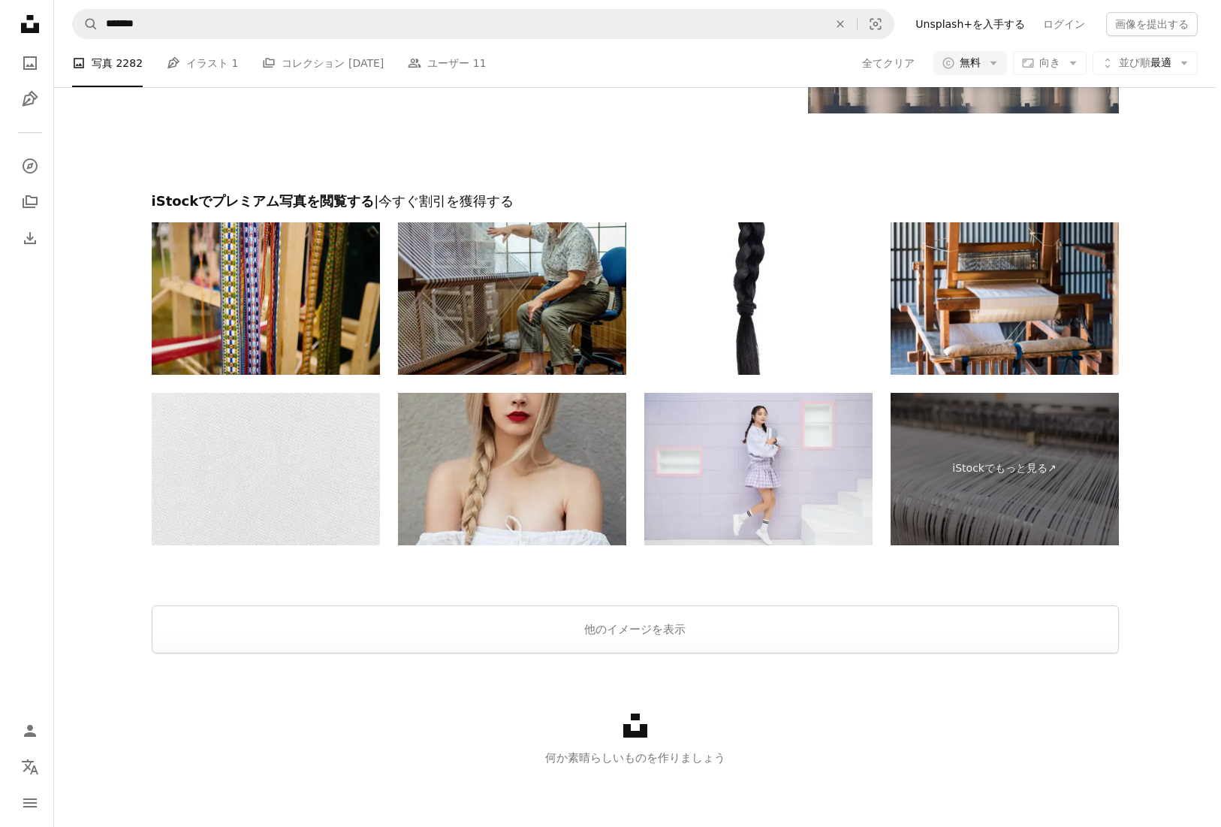
scroll to position [1062, 0]
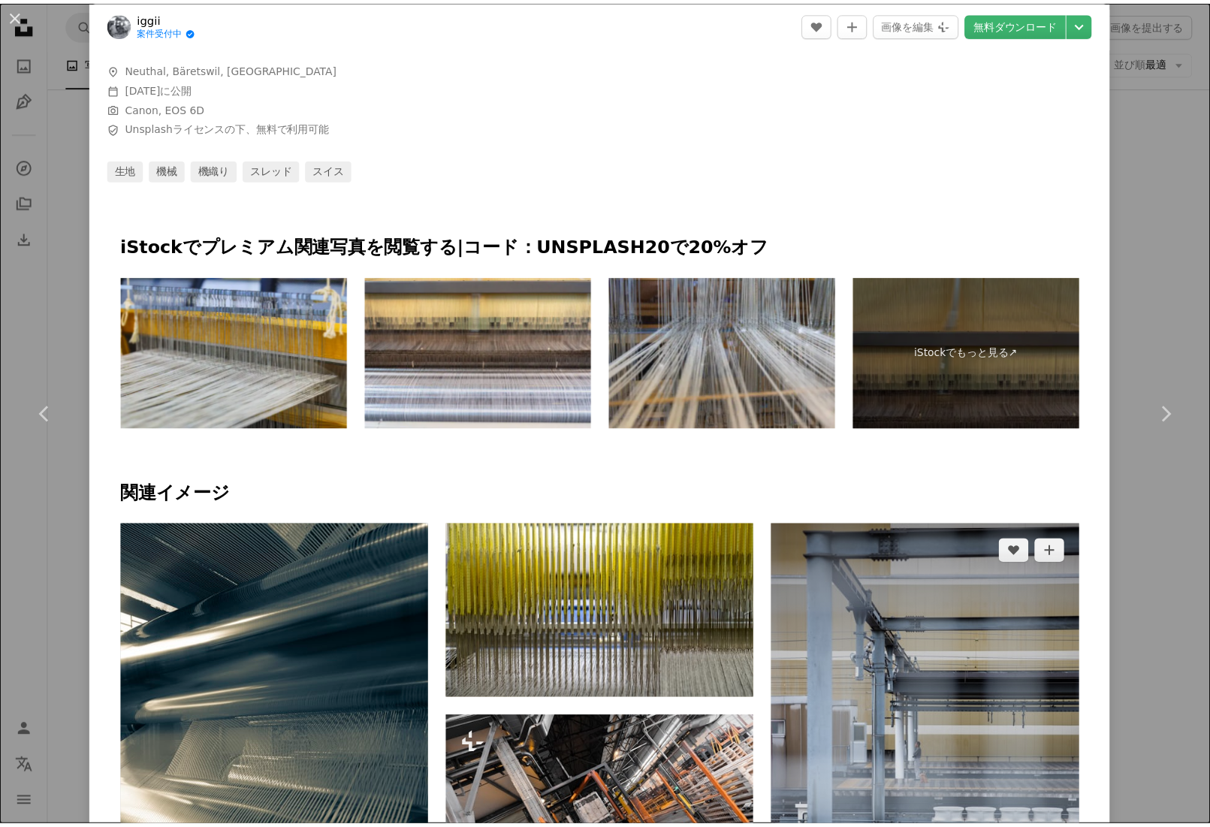
scroll to position [636, 0]
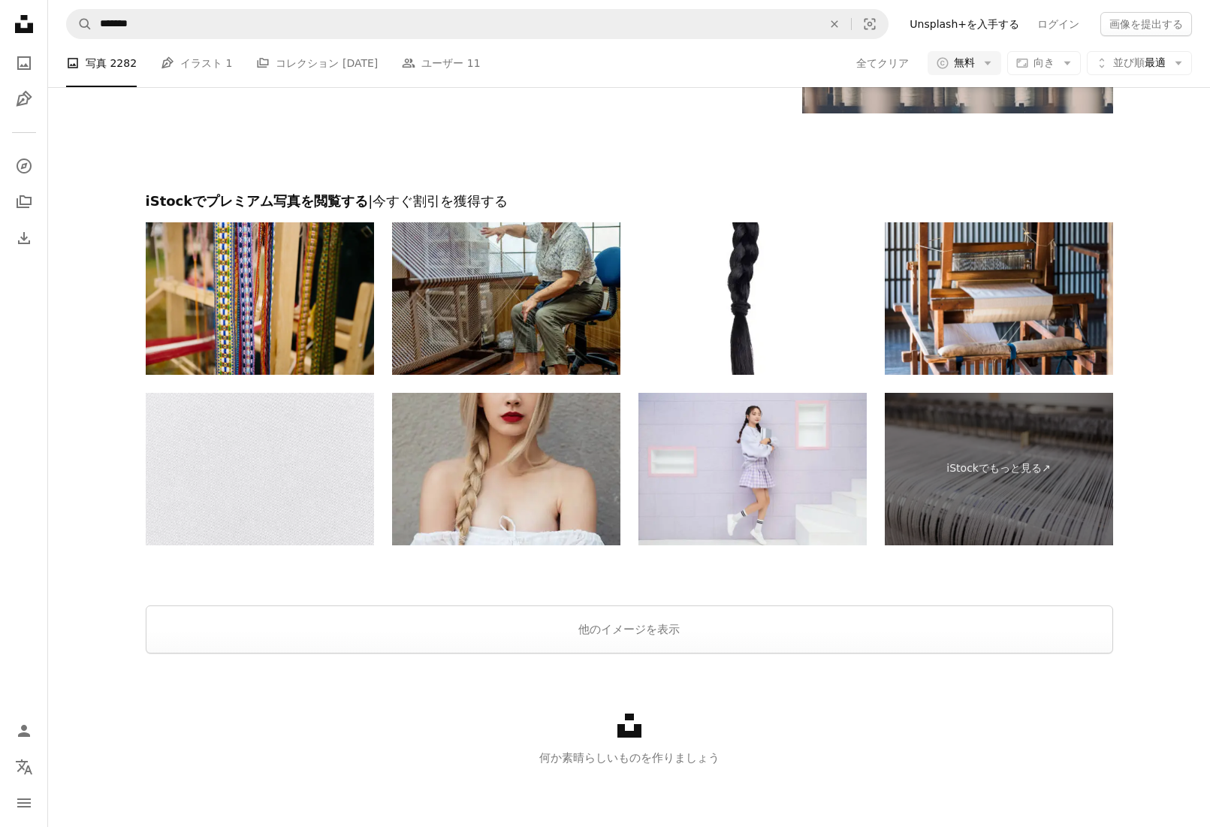
scroll to position [1177, 0]
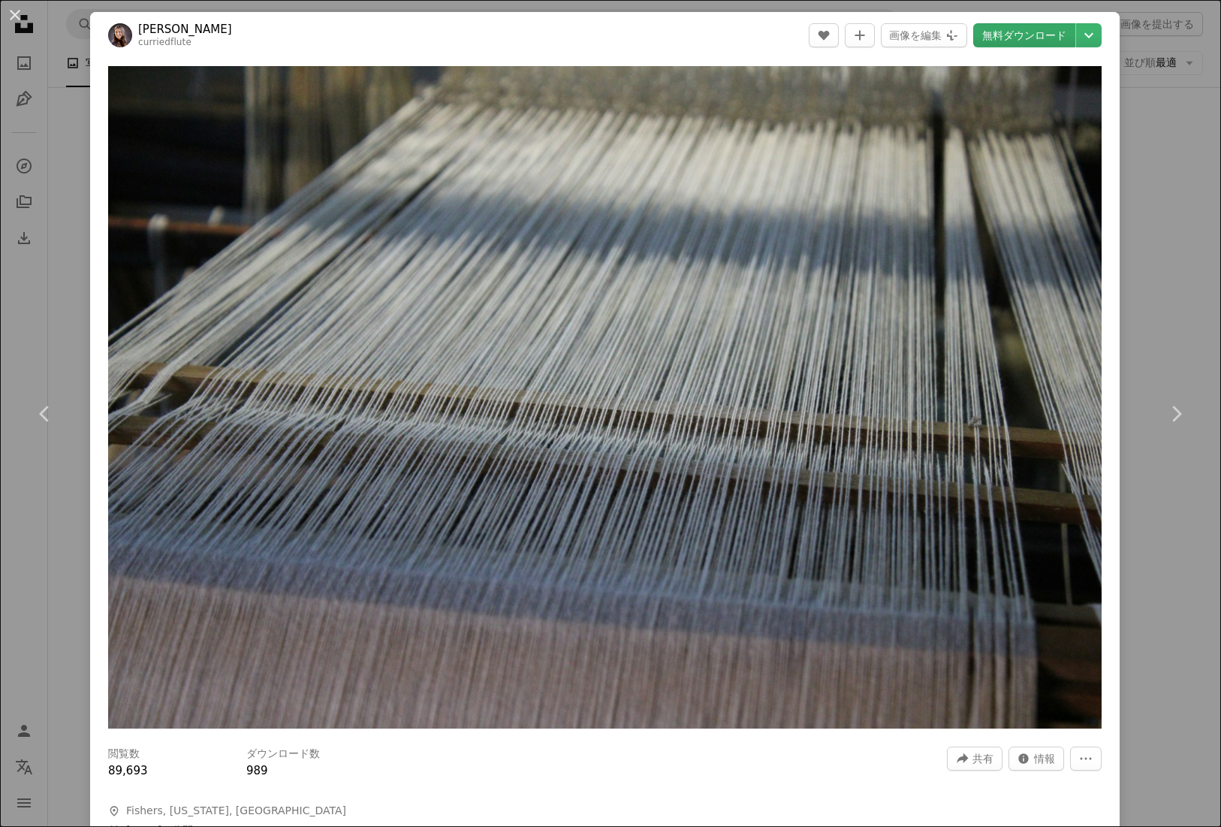
click at [995, 37] on link "無料ダウンロード" at bounding box center [1024, 35] width 102 height 24
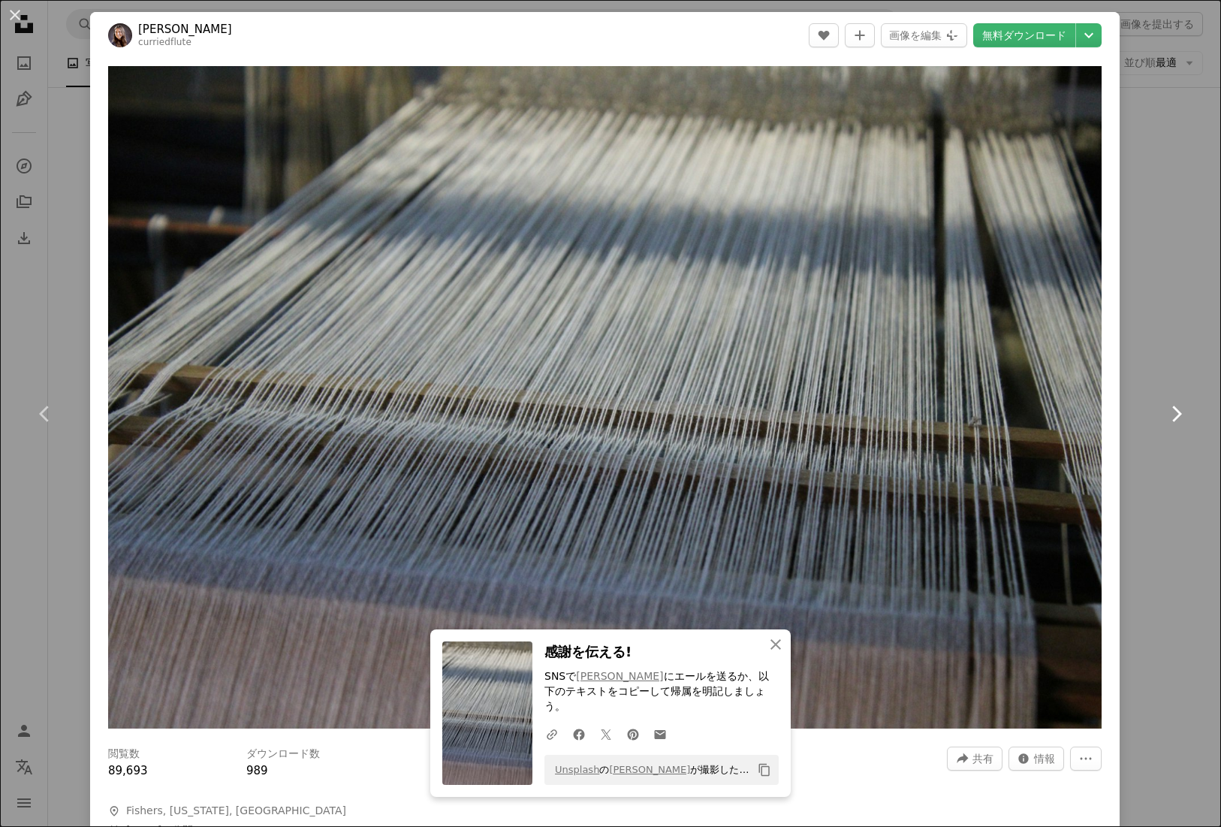
click at [1164, 410] on icon "Chevron right" at bounding box center [1176, 414] width 24 height 24
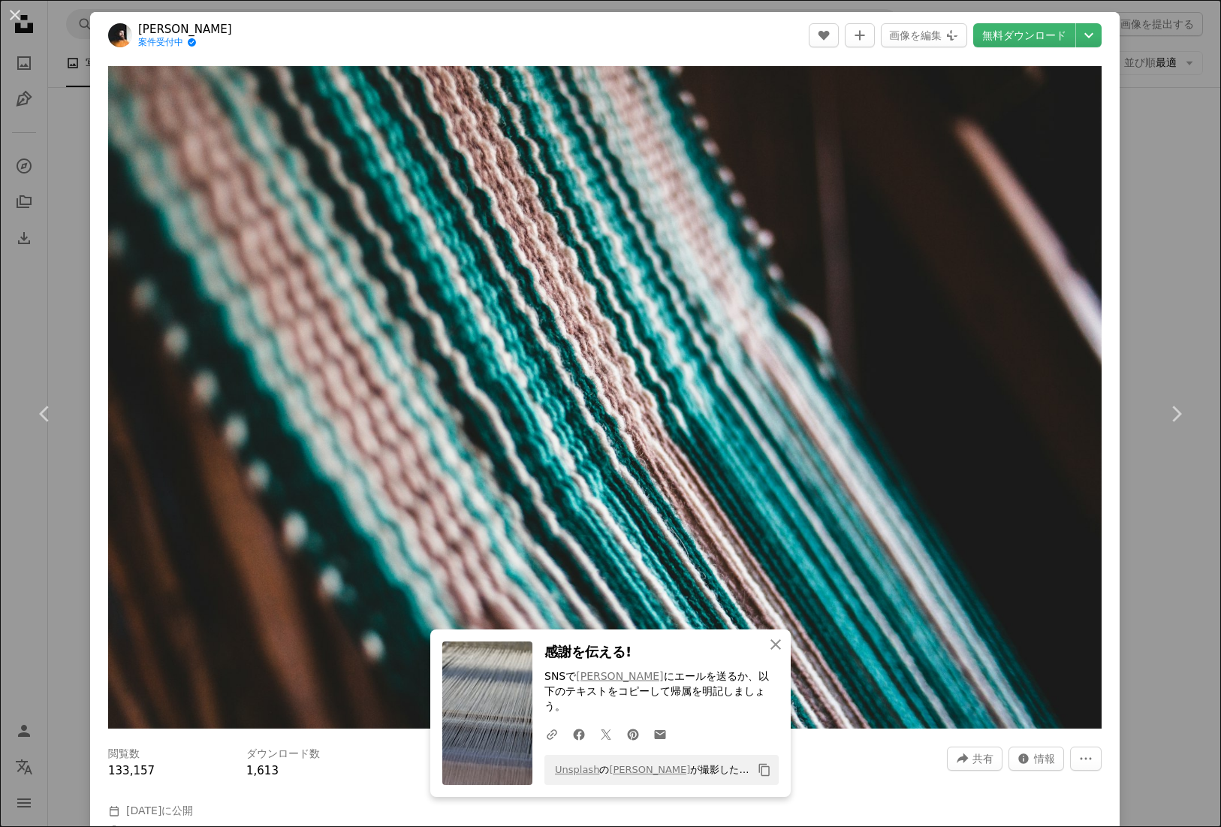
click at [1143, 564] on div "An X shape Chevron left Chevron right An X shape 閉じる 感謝を伝える! SNSで [PERSON_NAME]…" at bounding box center [610, 413] width 1221 height 827
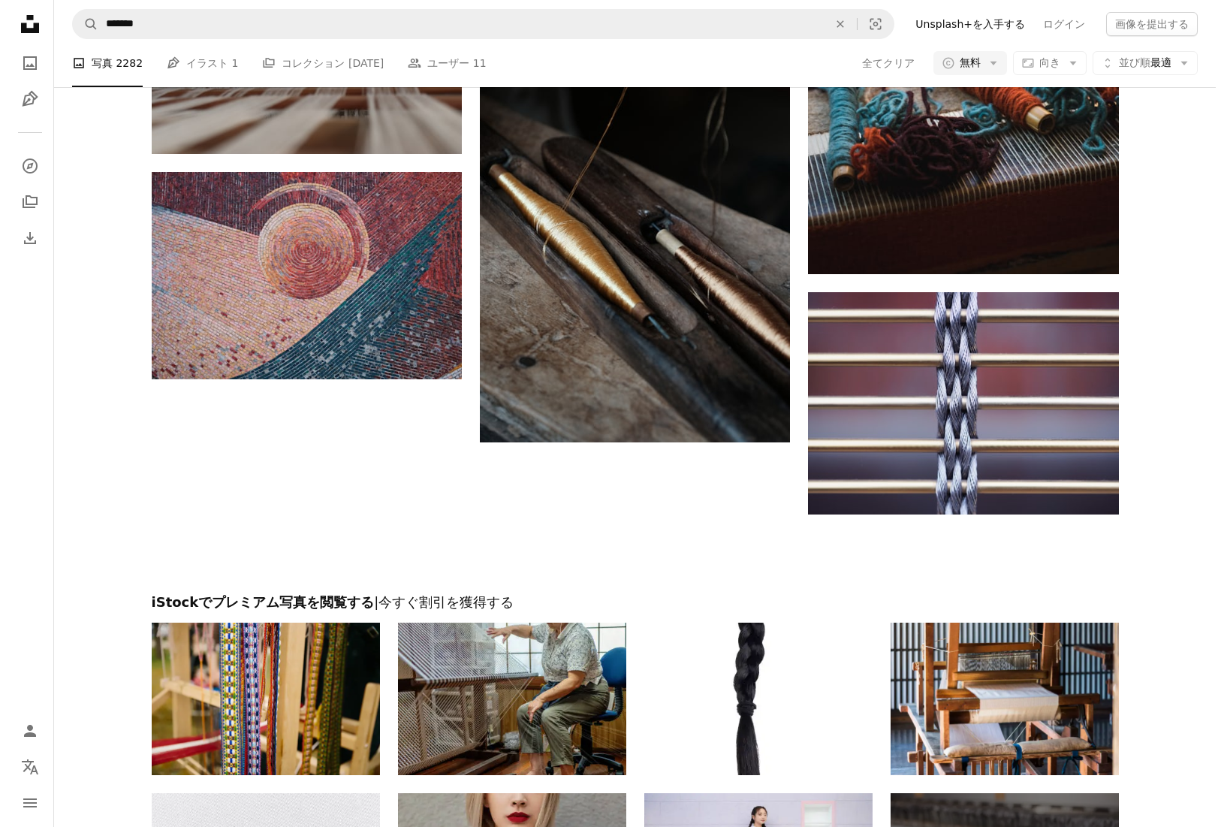
scroll to position [3656, 0]
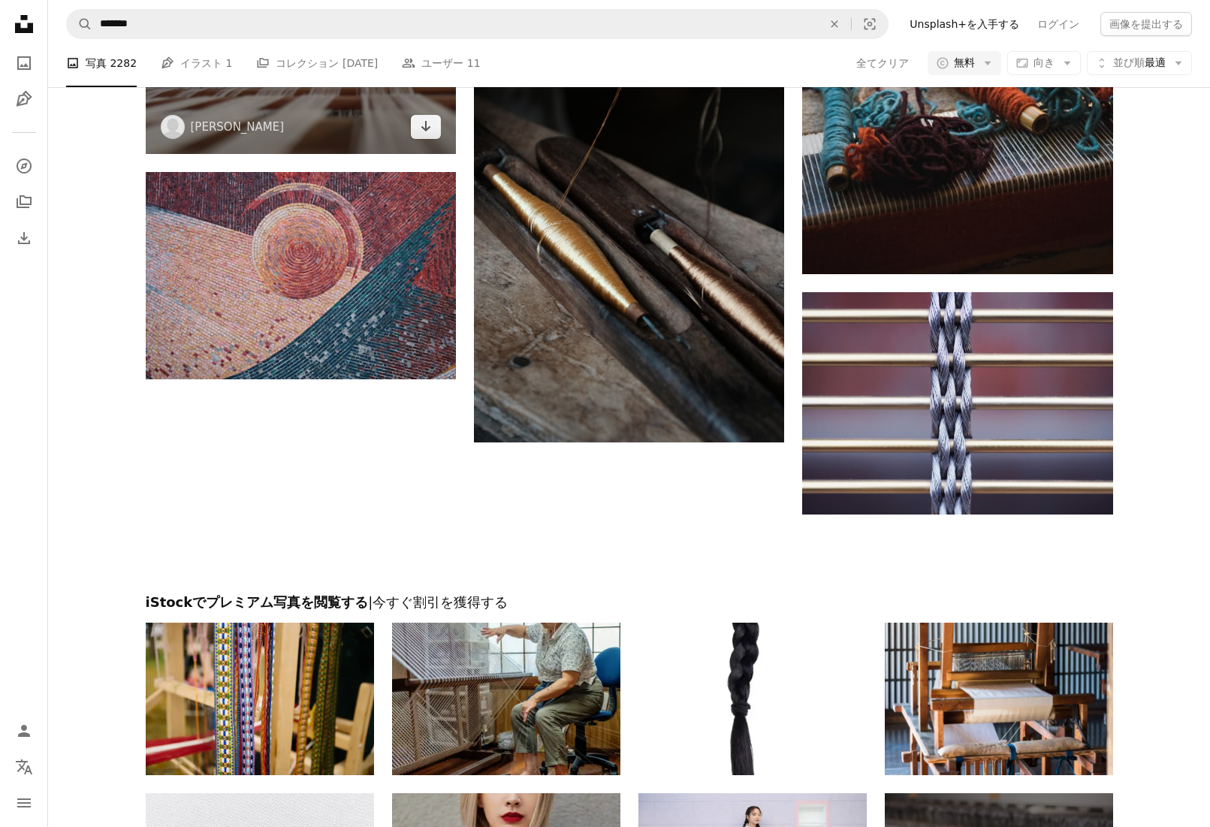
click at [328, 154] on img at bounding box center [301, 50] width 310 height 207
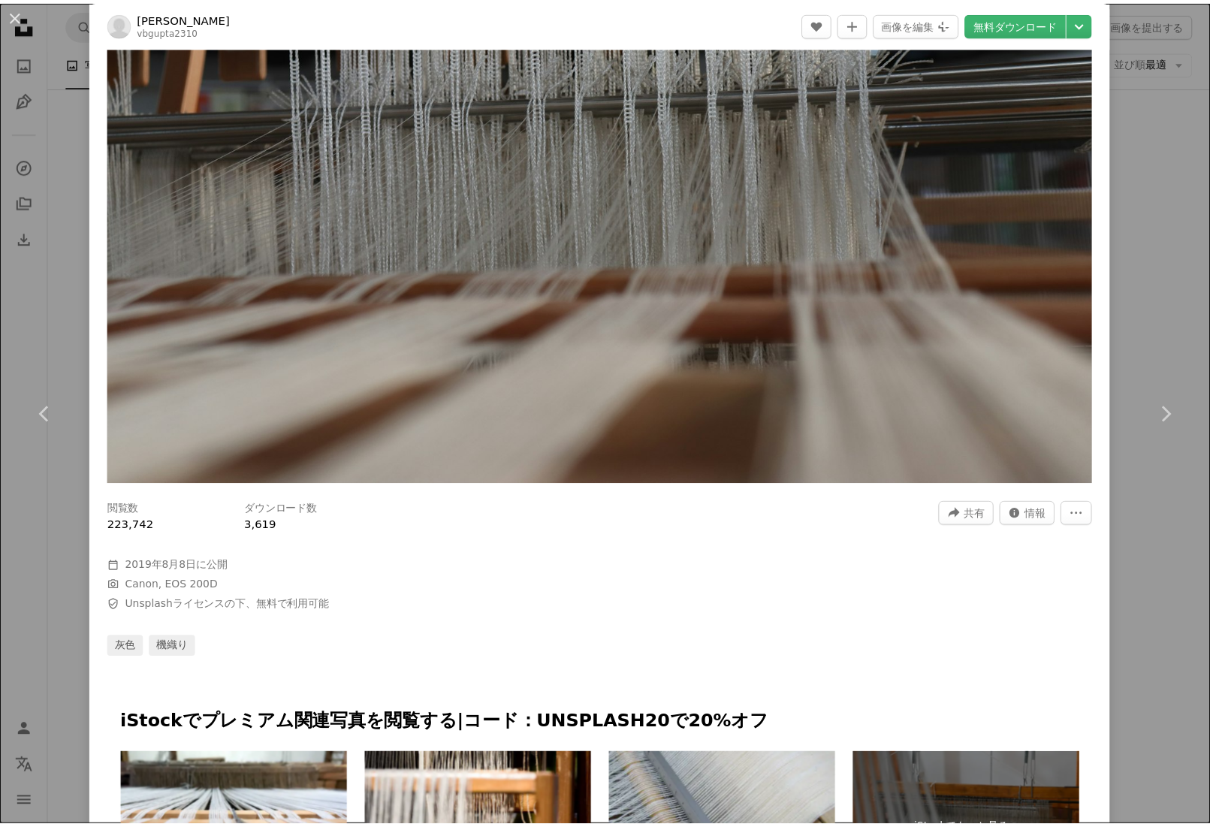
scroll to position [253, 0]
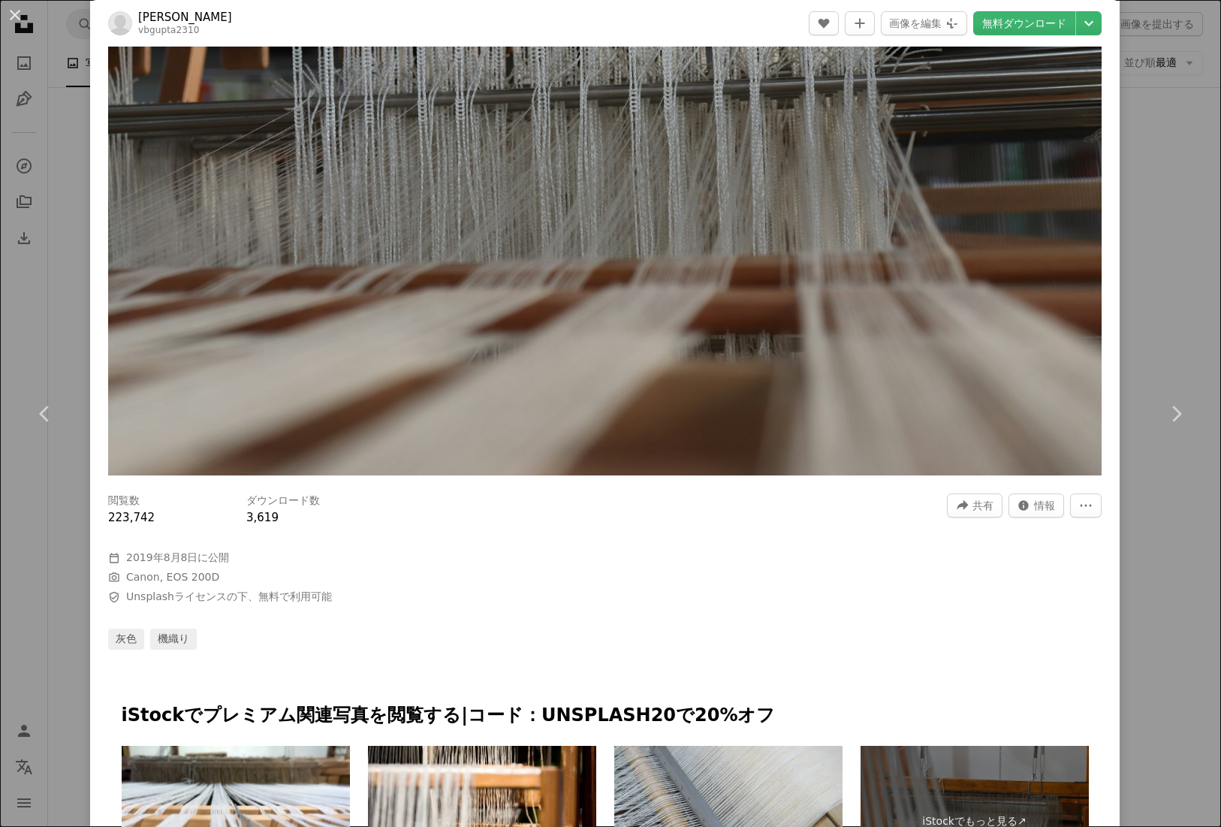
click at [1139, 320] on div "An X shape Chevron left Chevron right VIBHUTI [PERSON_NAME] vbgupta2310 A heart…" at bounding box center [610, 413] width 1221 height 827
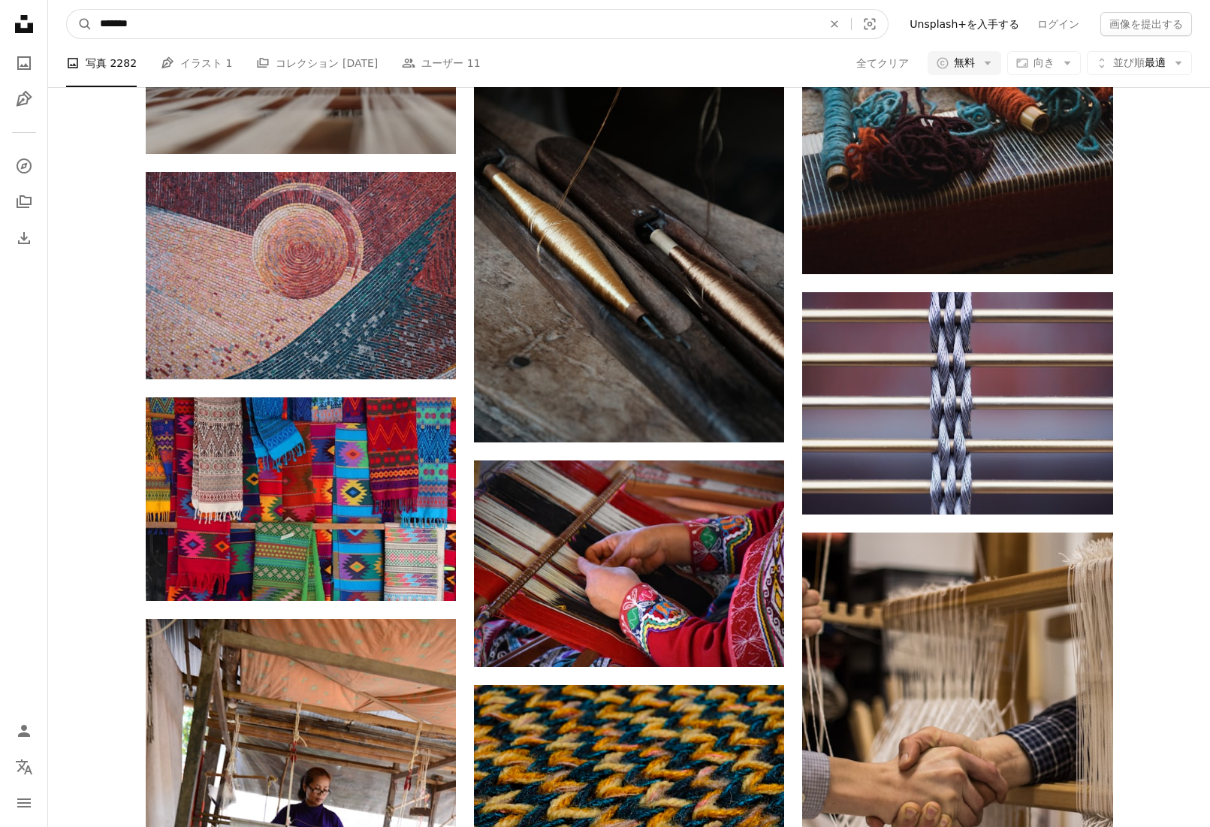
drag, startPoint x: 135, startPoint y: 29, endPoint x: 54, endPoint y: 31, distance: 81.1
click at [54, 31] on nav "A magnifying glass ******* An X shape Visual search Filters Unsplash+を入手する ログイン…" at bounding box center [629, 24] width 1162 height 48
type input "*"
type input "****"
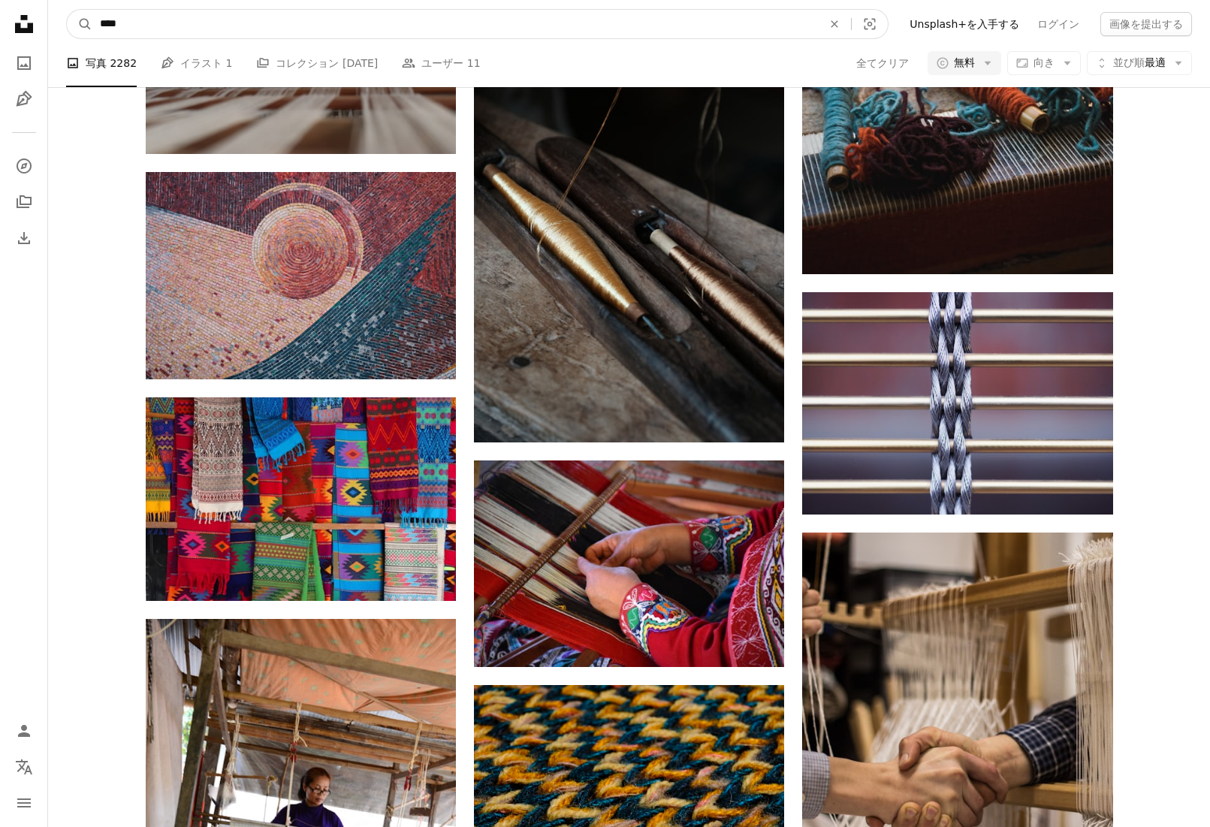
click button "A magnifying glass" at bounding box center [80, 24] width 26 height 29
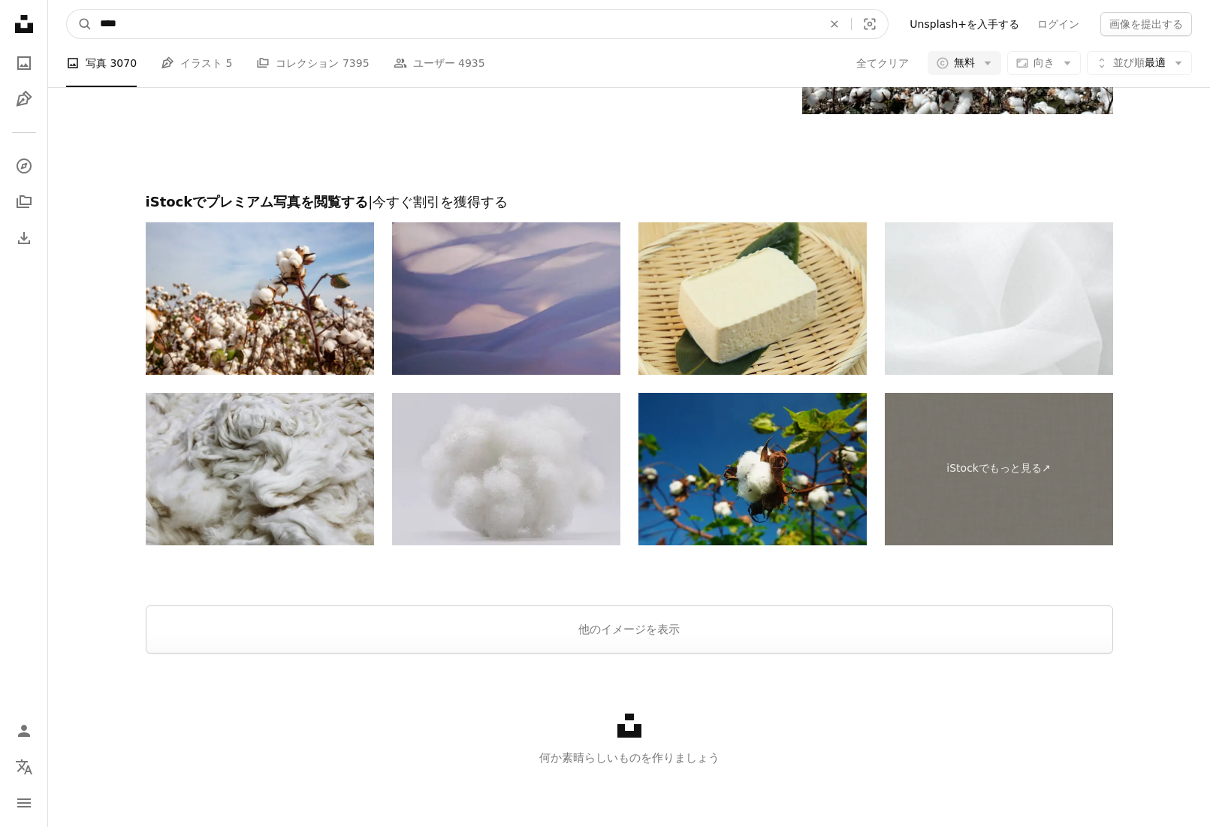
drag, startPoint x: 143, startPoint y: 24, endPoint x: 52, endPoint y: 20, distance: 91.0
click at [52, 20] on nav "A magnifying glass **** An X shape Visual search Filters Unsplash+を入手する ログイン 画像…" at bounding box center [629, 24] width 1162 height 48
type input "**"
click button "A magnifying glass" at bounding box center [80, 24] width 26 height 29
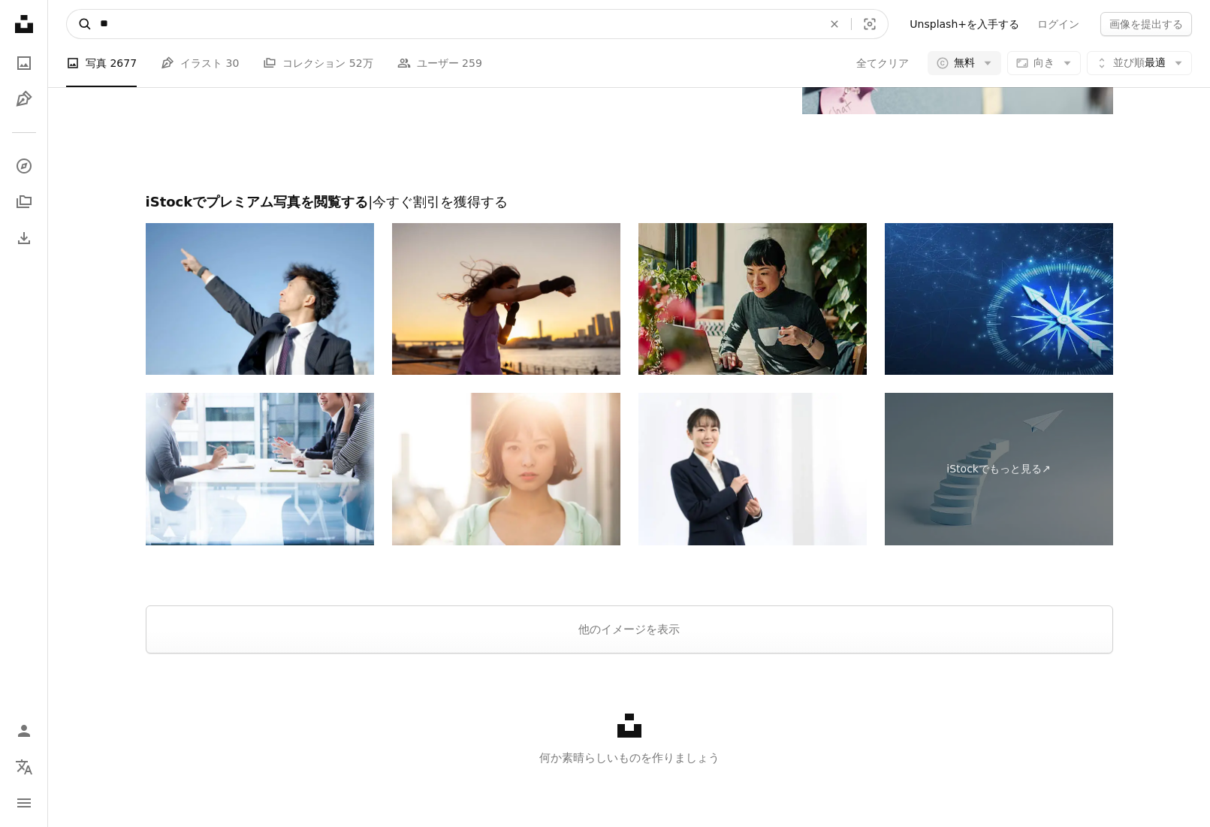
drag, startPoint x: 134, startPoint y: 19, endPoint x: 88, endPoint y: 24, distance: 46.1
click at [88, 25] on form "A magnifying glass ** An X shape Visual search" at bounding box center [477, 24] width 822 height 30
type input "***"
click button "A magnifying glass" at bounding box center [80, 24] width 26 height 29
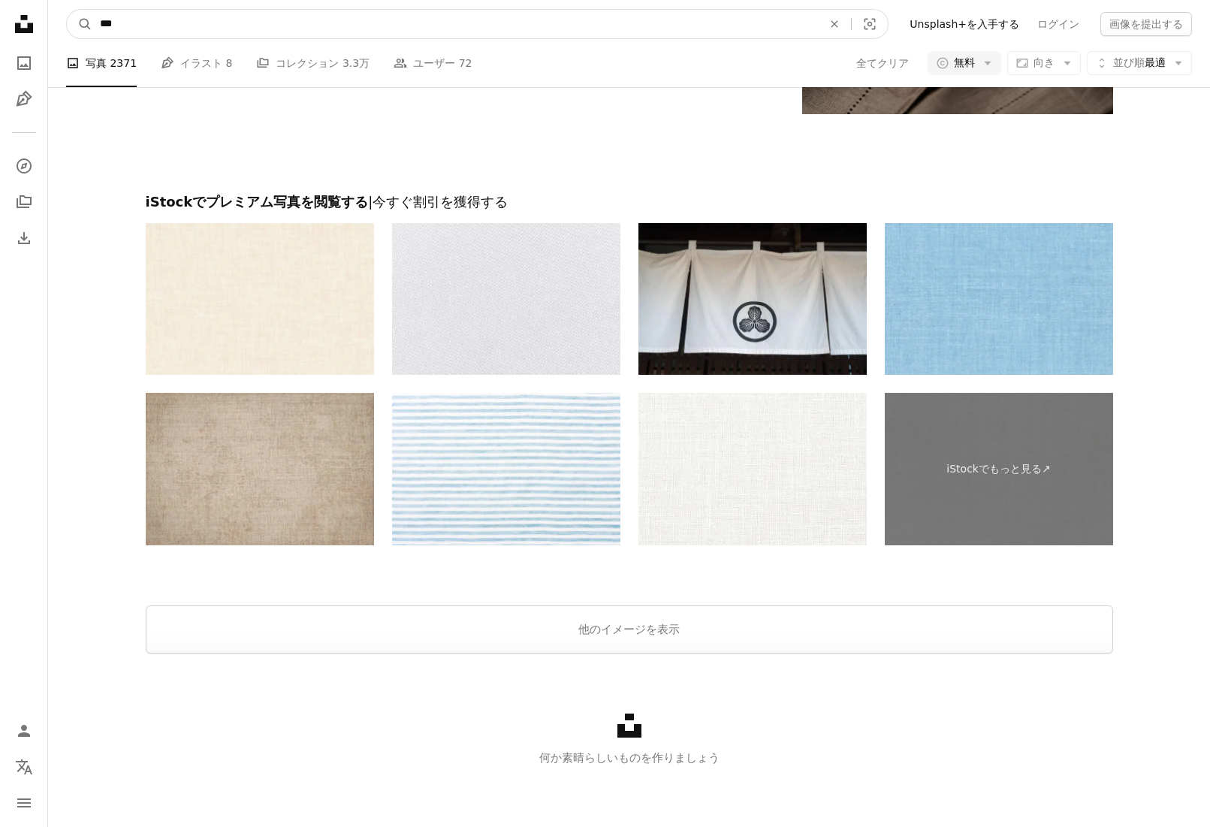
drag, startPoint x: 156, startPoint y: 29, endPoint x: 92, endPoint y: 26, distance: 63.9
click at [92, 26] on input "***" at bounding box center [455, 24] width 726 height 29
type input "**********"
click at [67, 10] on button "A magnifying glass" at bounding box center [80, 24] width 26 height 29
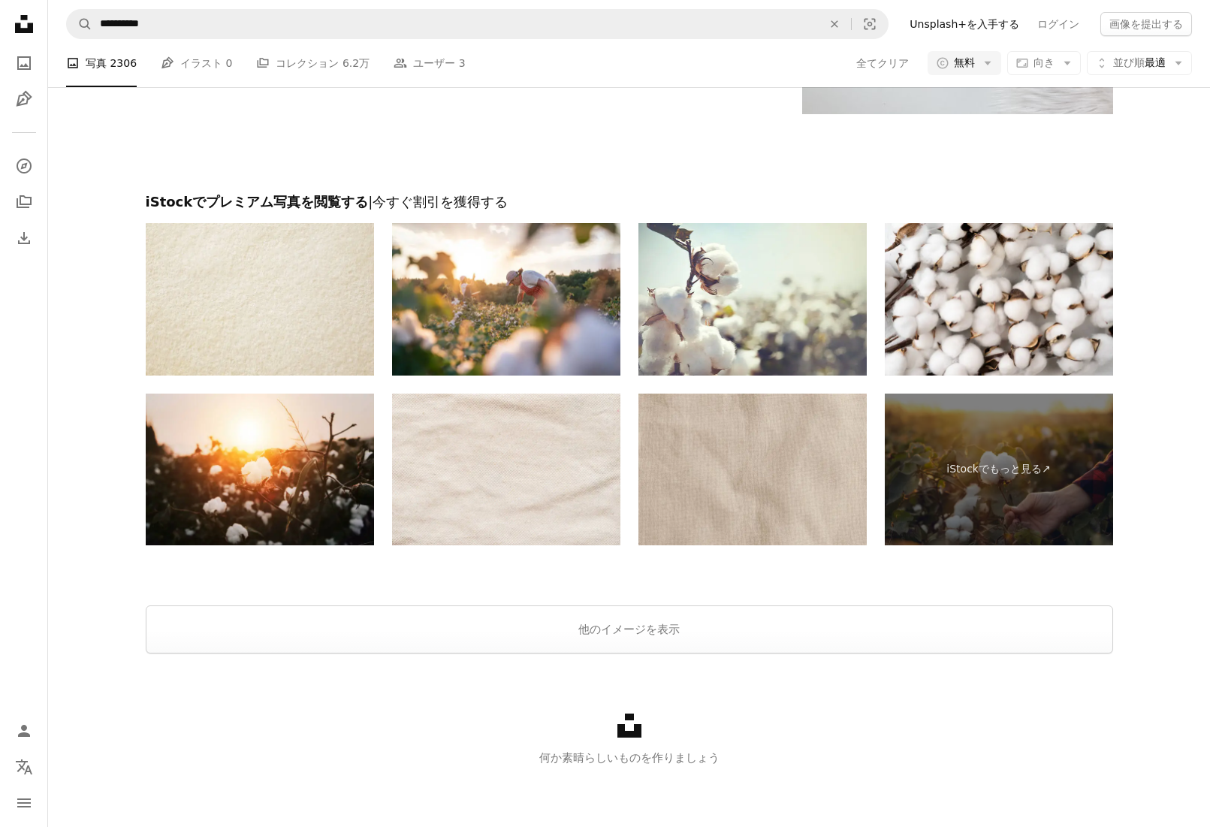
scroll to position [351, 0]
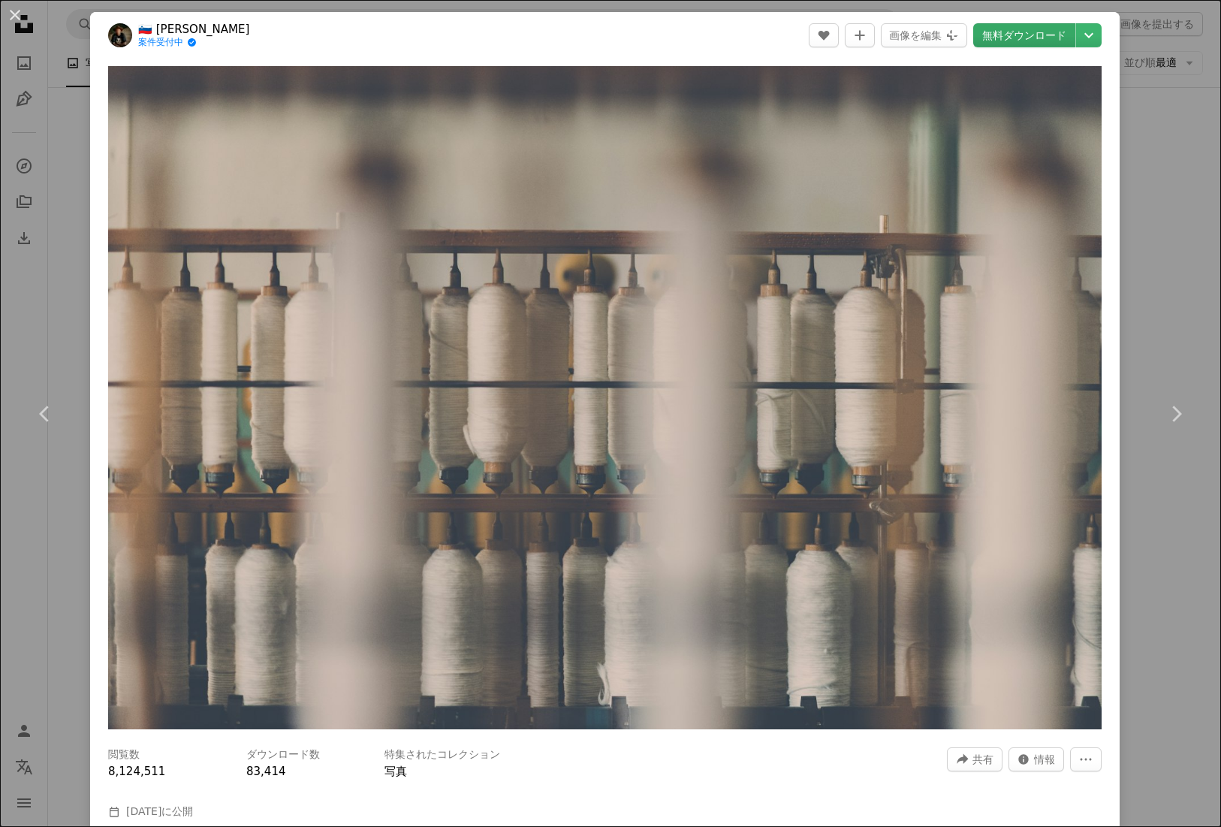
click at [1033, 39] on link "無料ダウンロード" at bounding box center [1024, 35] width 102 height 24
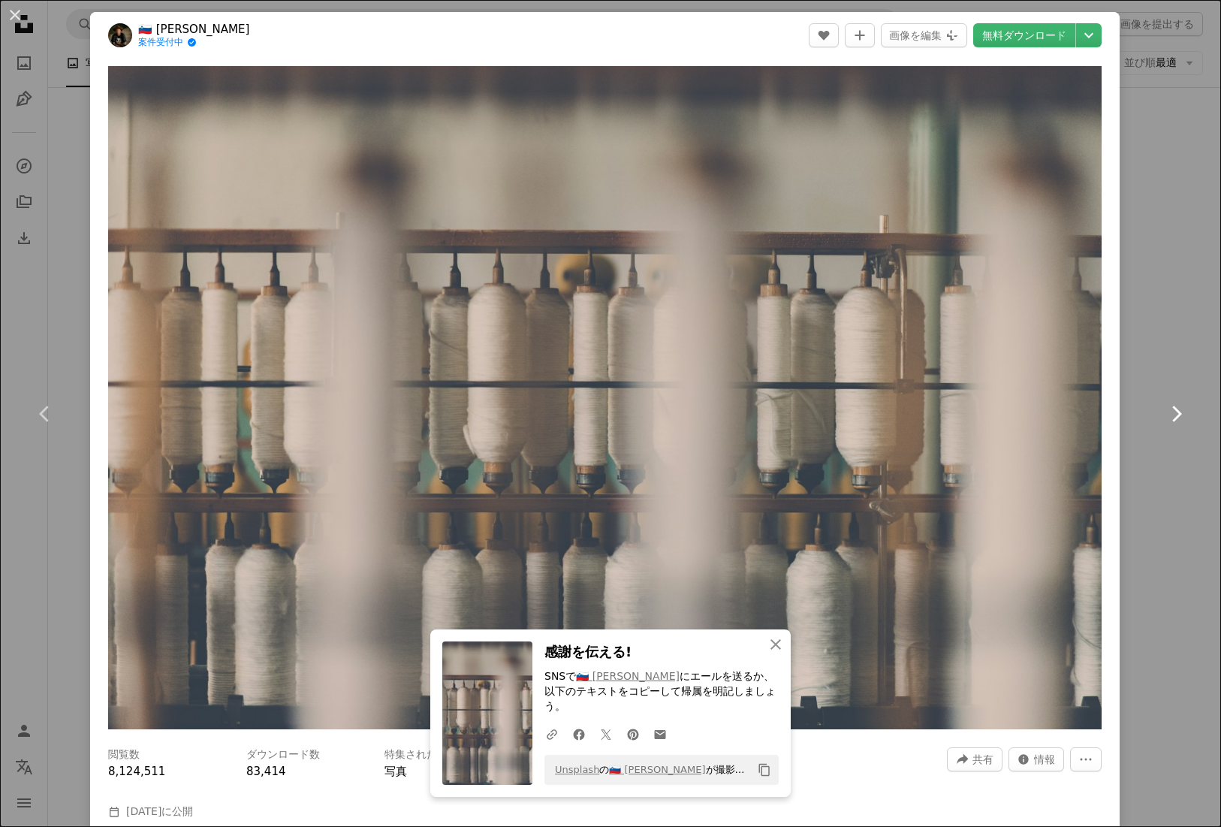
click at [1169, 345] on link "Chevron right" at bounding box center [1176, 414] width 90 height 144
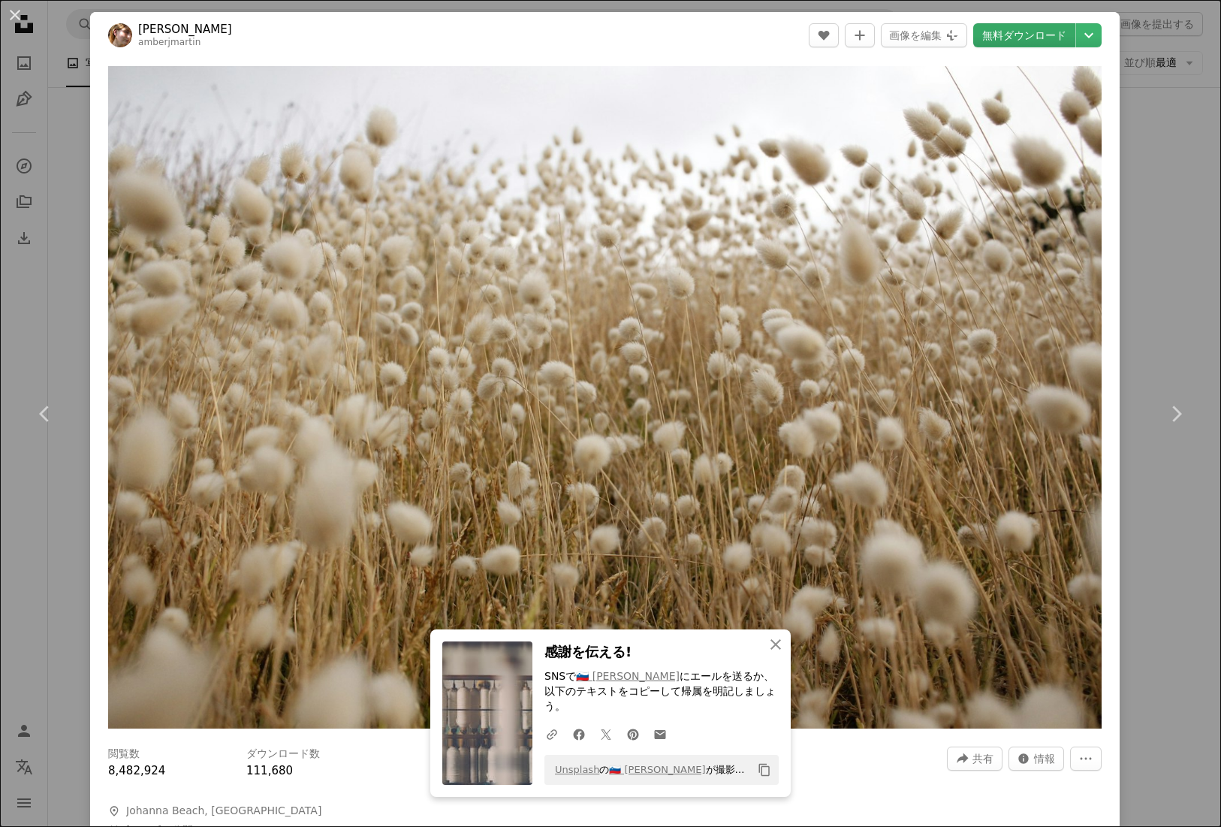
click at [1031, 41] on link "無料ダウンロード" at bounding box center [1024, 35] width 102 height 24
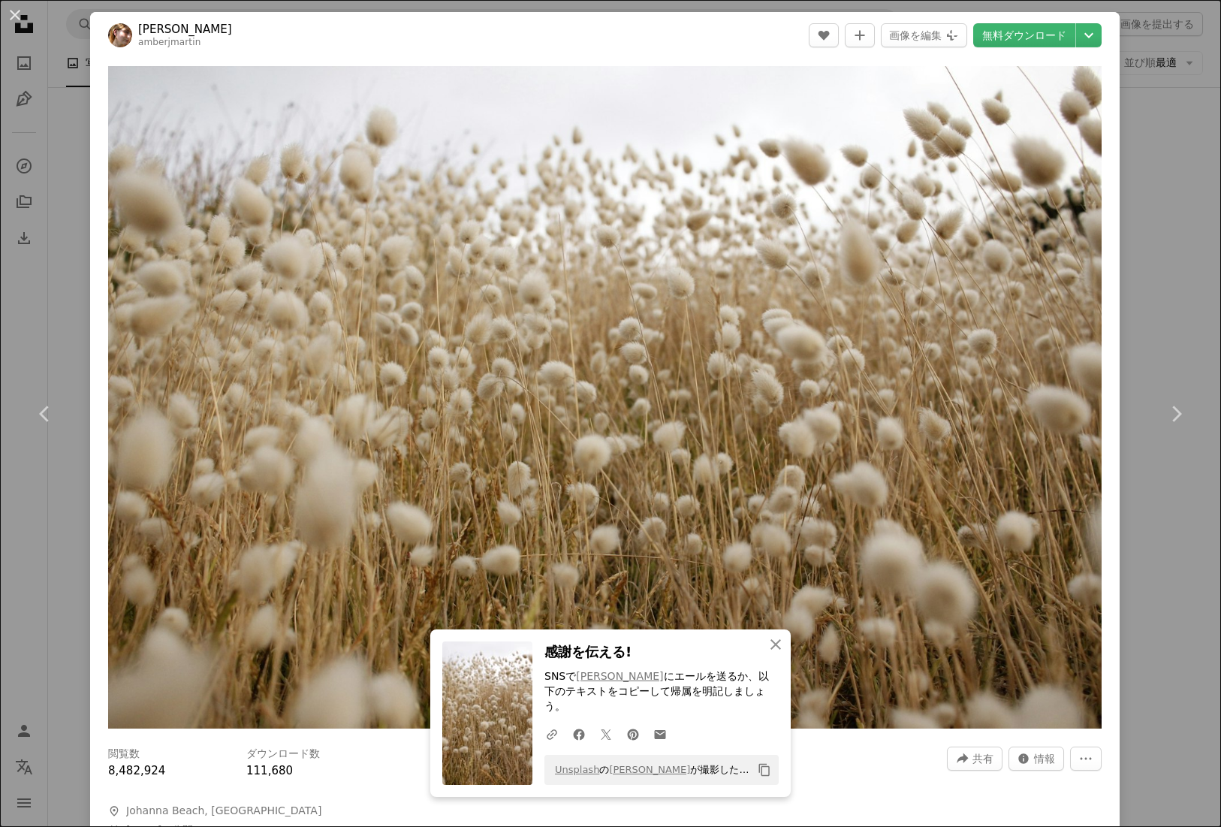
click at [1173, 157] on div "An X shape Chevron left Chevron right An X shape 閉じる 感謝を伝える! SNSで [PERSON_NAME]…" at bounding box center [610, 413] width 1221 height 827
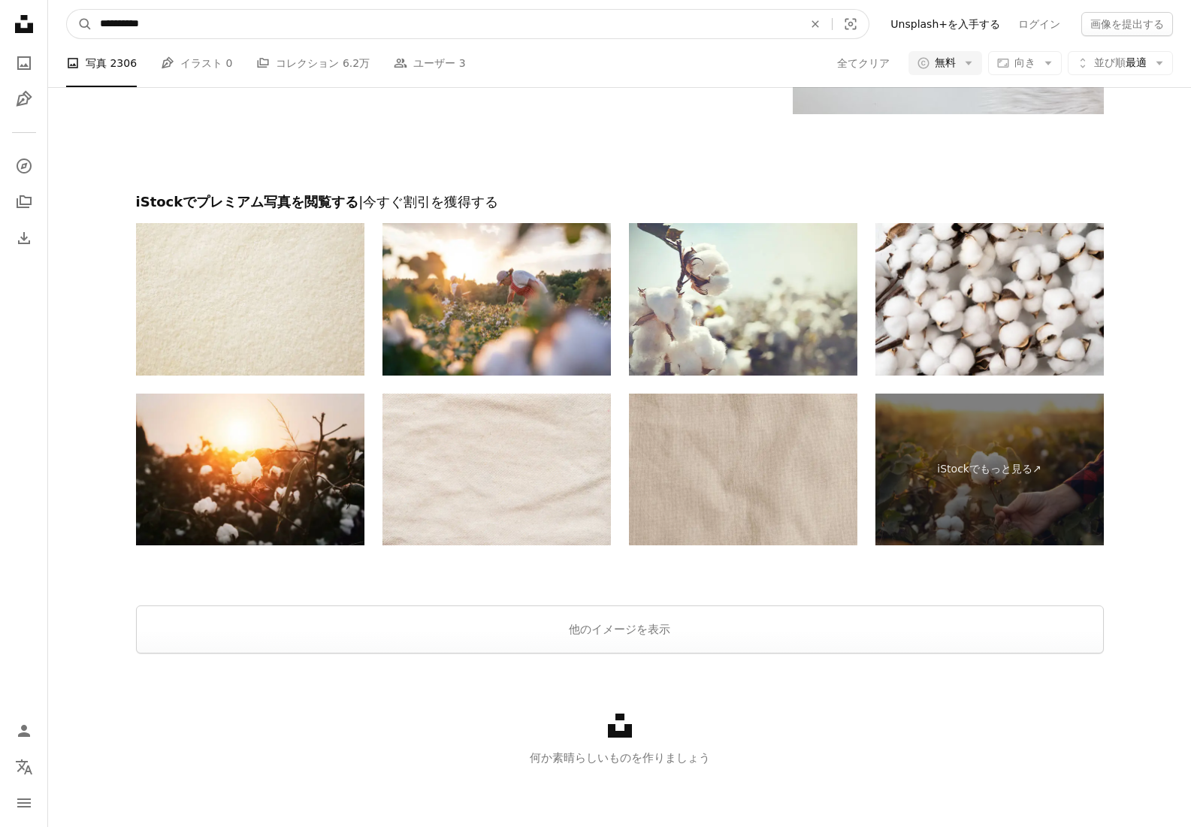
drag, startPoint x: 236, startPoint y: 19, endPoint x: 65, endPoint y: 17, distance: 170.5
click at [65, 17] on nav "**********" at bounding box center [619, 24] width 1142 height 48
type input "**********"
click button "A magnifying glass" at bounding box center [80, 24] width 26 height 29
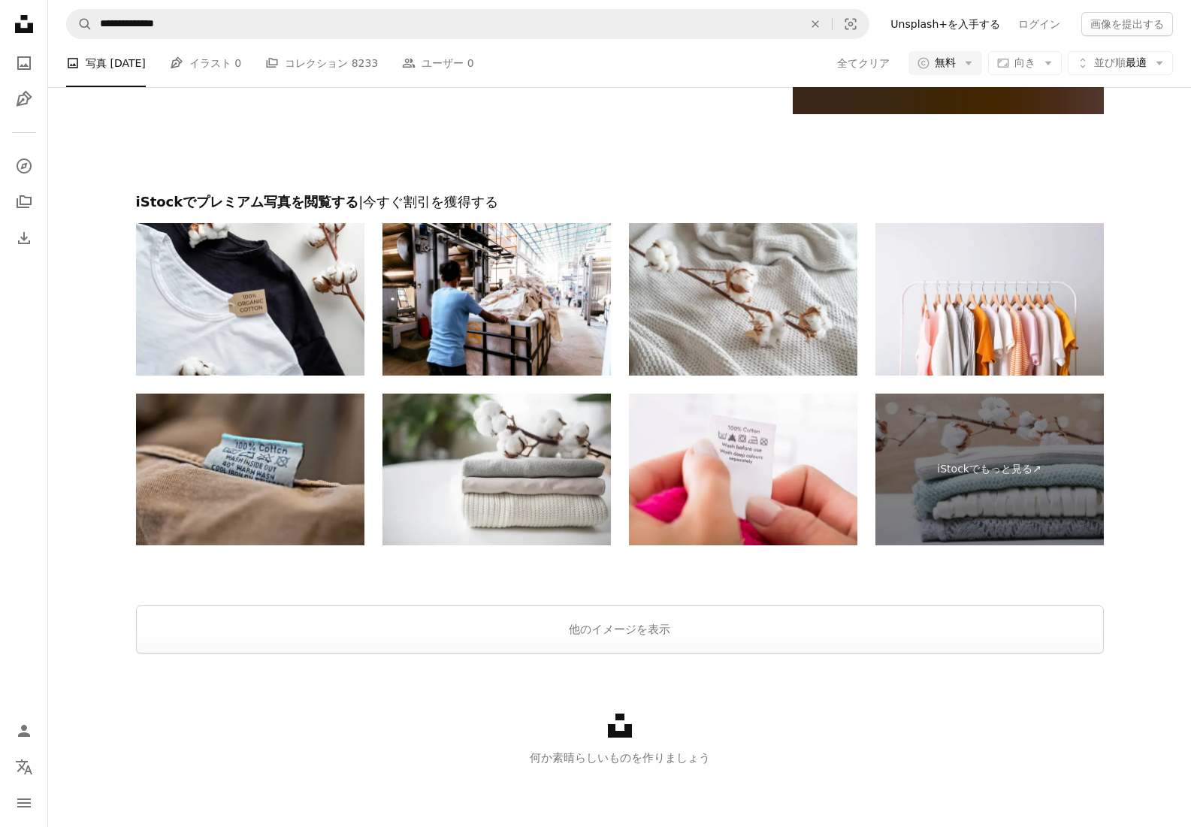
scroll to position [315, 0]
